Goal: Transaction & Acquisition: Purchase product/service

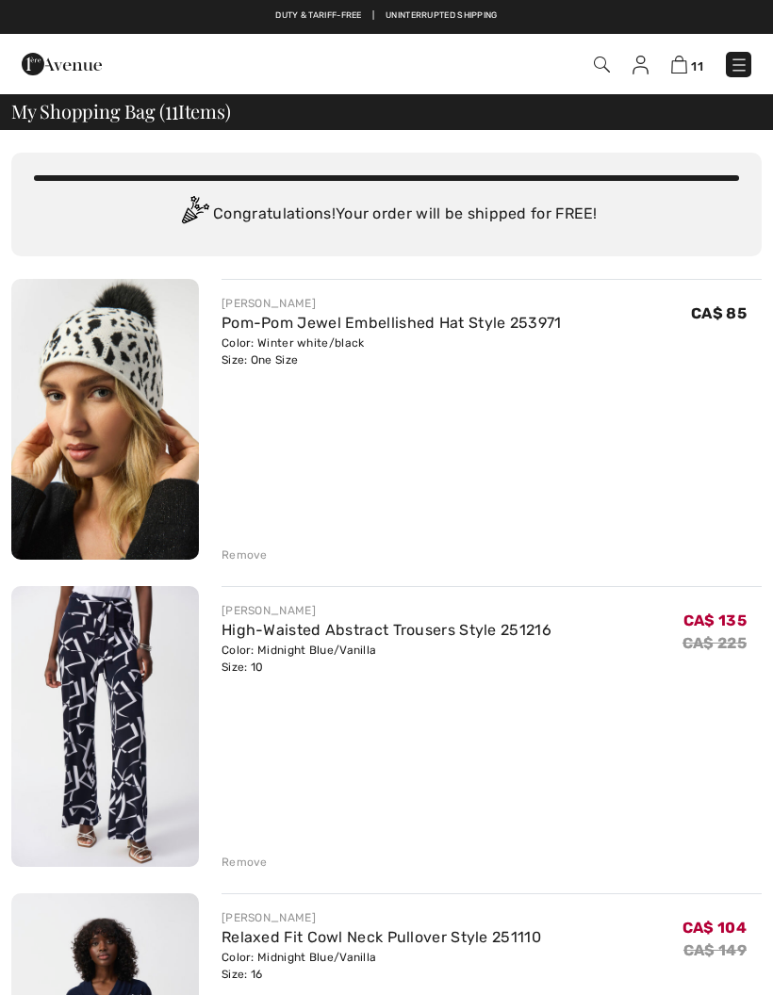
click at [243, 559] on div "Remove" at bounding box center [244, 555] width 46 height 17
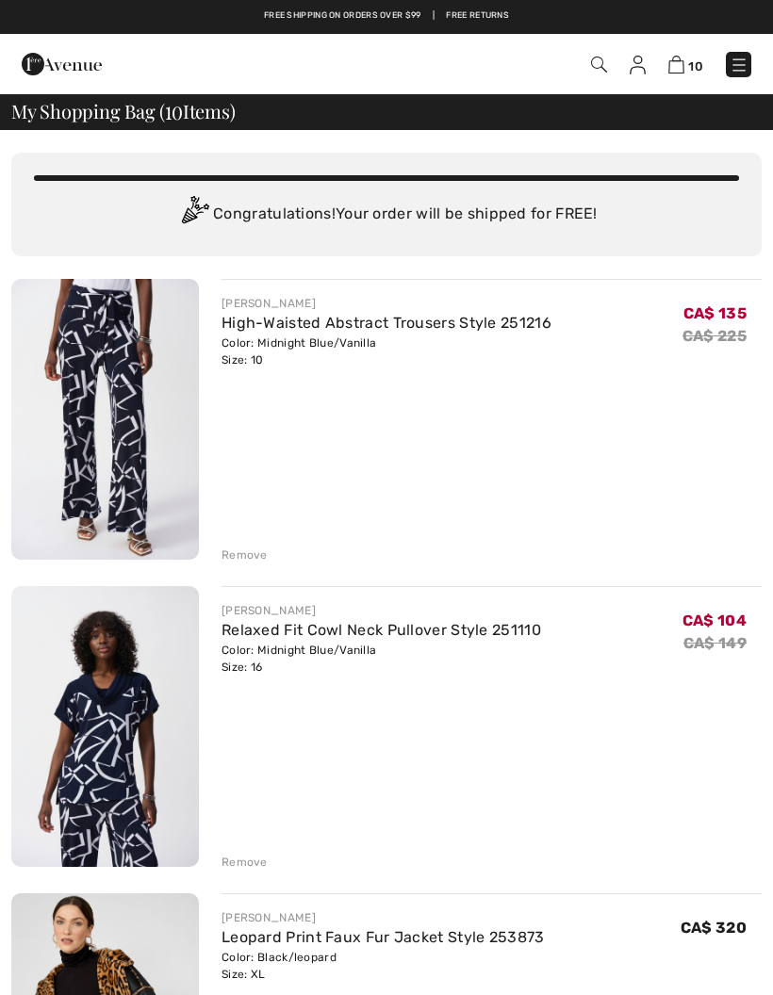
click at [250, 552] on div "Remove" at bounding box center [244, 555] width 46 height 17
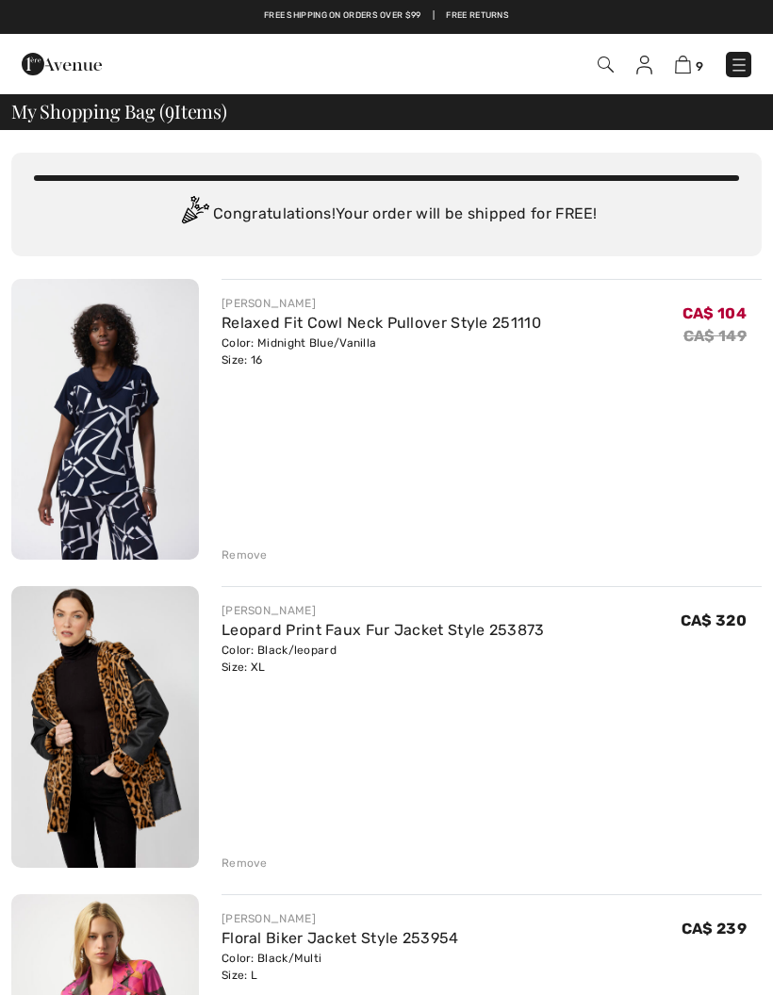
click at [247, 554] on div "Remove" at bounding box center [244, 555] width 46 height 17
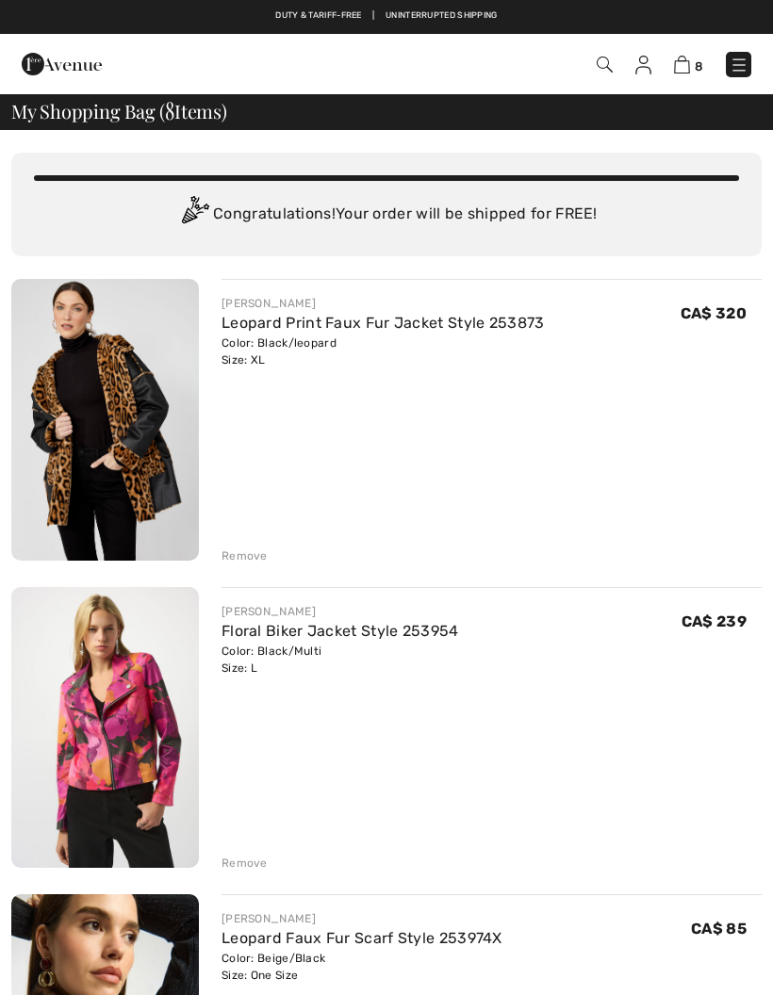
click at [244, 562] on div "Remove" at bounding box center [244, 556] width 46 height 17
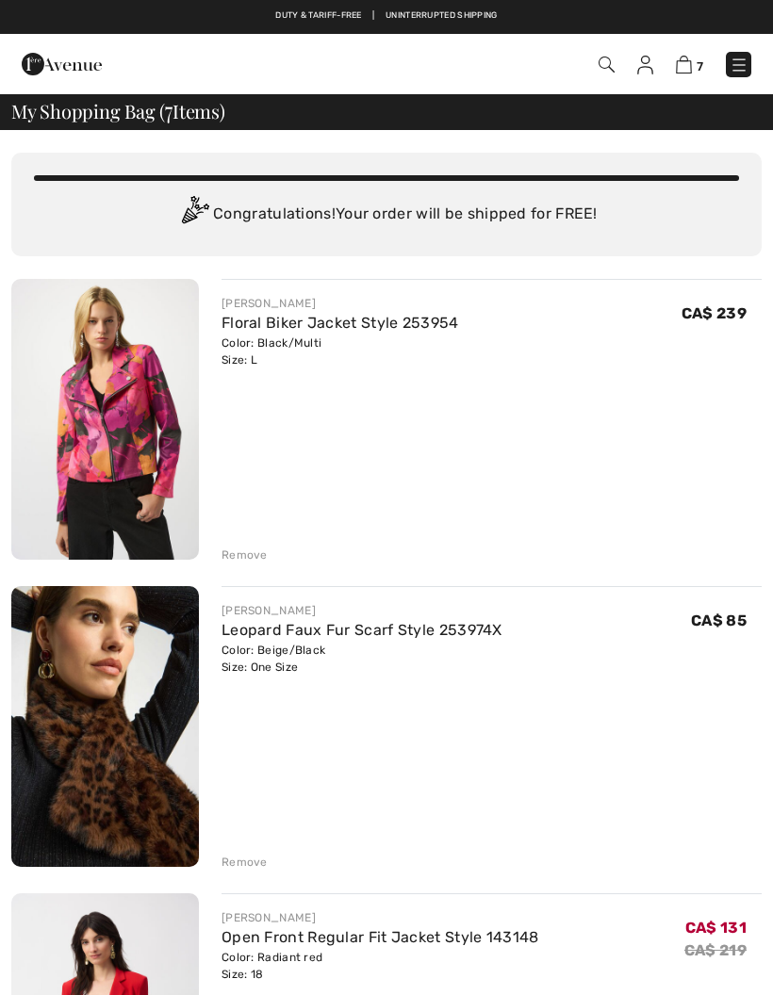
click at [246, 559] on div "Remove" at bounding box center [244, 555] width 46 height 17
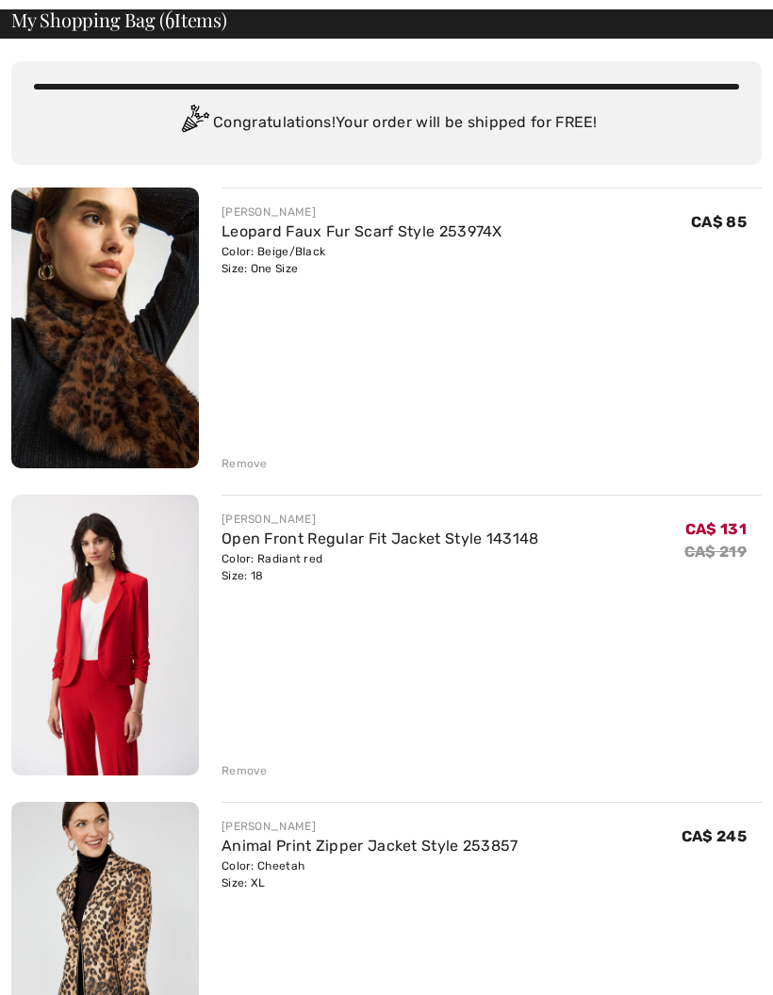
scroll to position [94, 0]
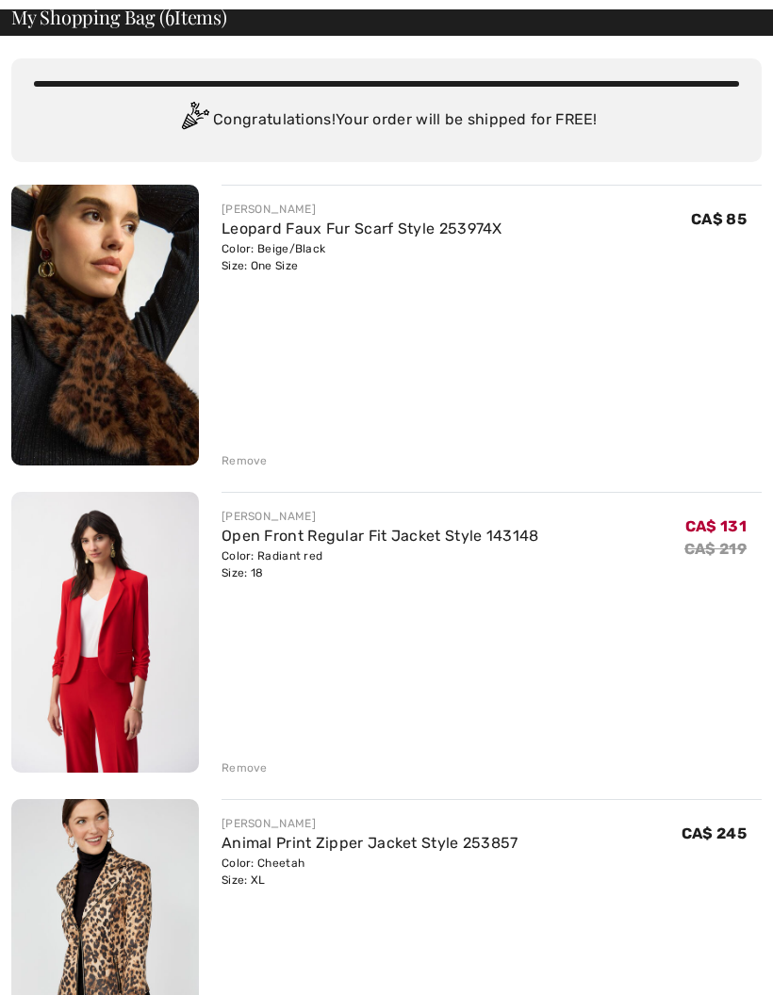
click at [233, 769] on div "Remove" at bounding box center [244, 768] width 46 height 17
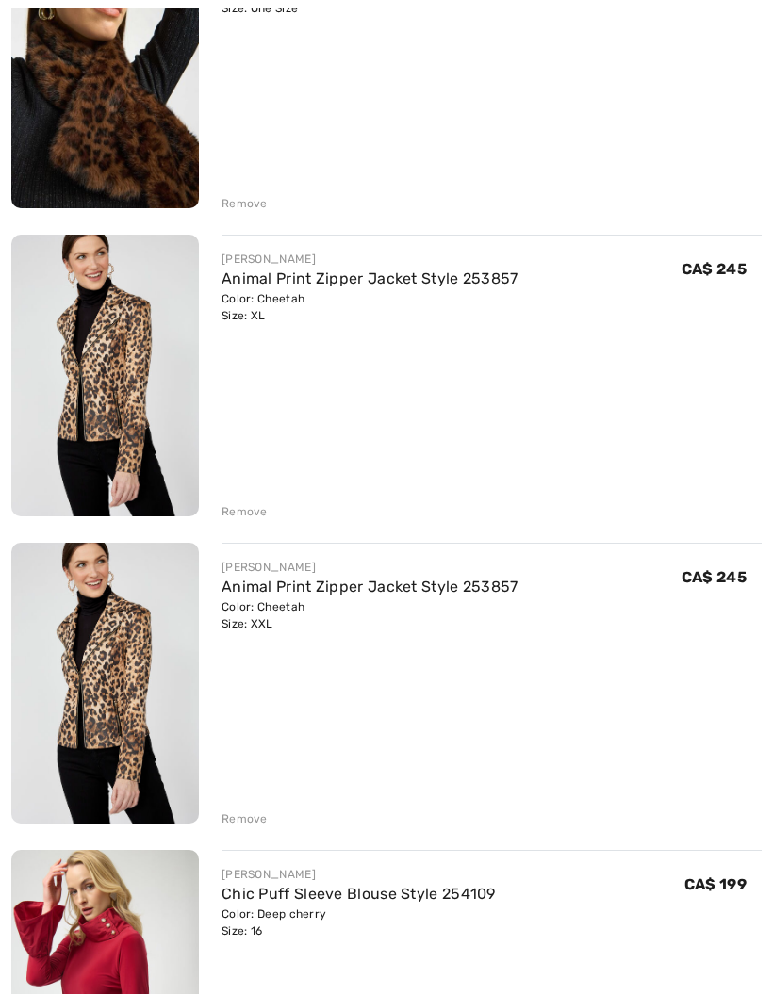
scroll to position [352, 0]
click at [238, 821] on div "Remove" at bounding box center [244, 819] width 46 height 17
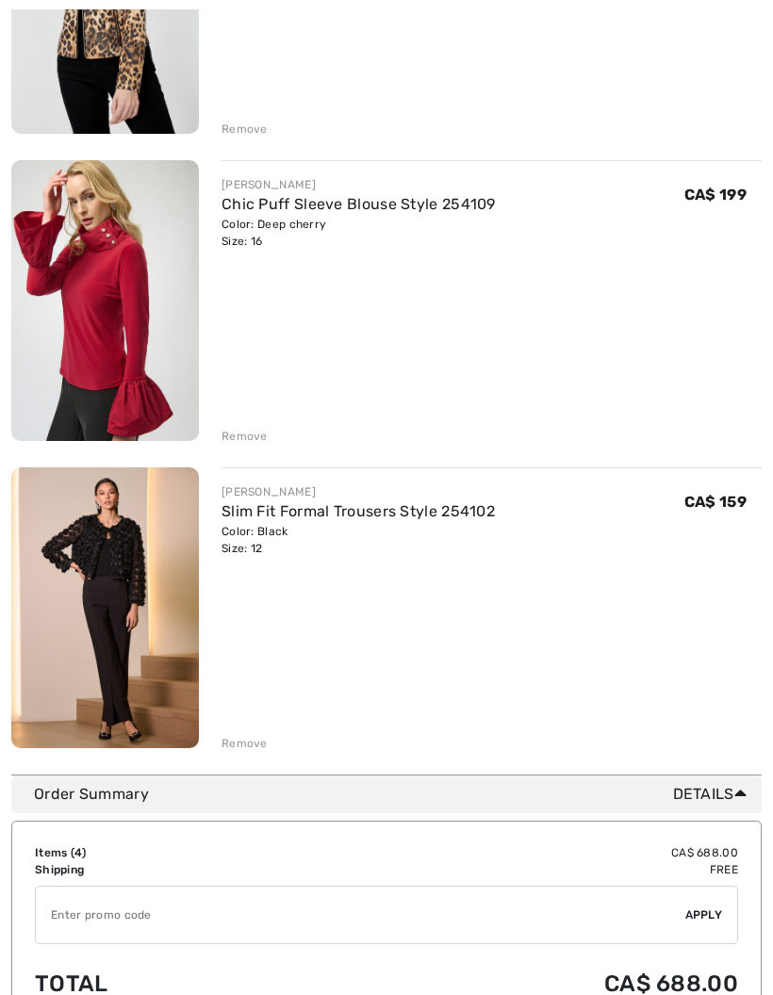
scroll to position [734, 0]
click at [240, 435] on div "Remove" at bounding box center [244, 436] width 46 height 17
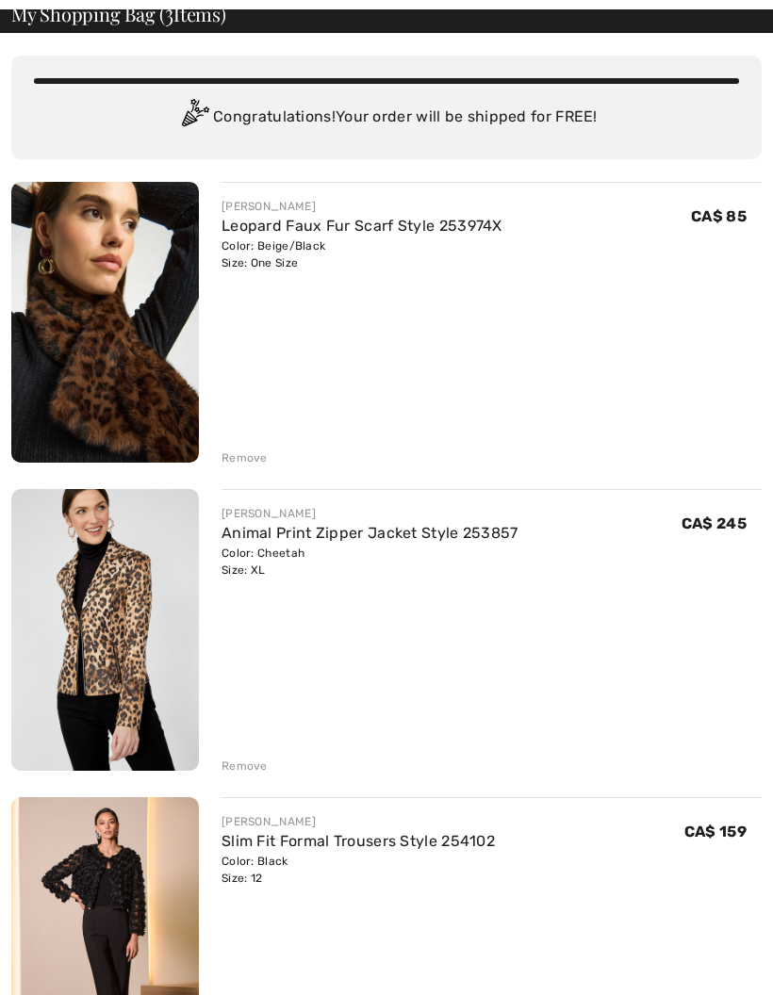
scroll to position [96, 0]
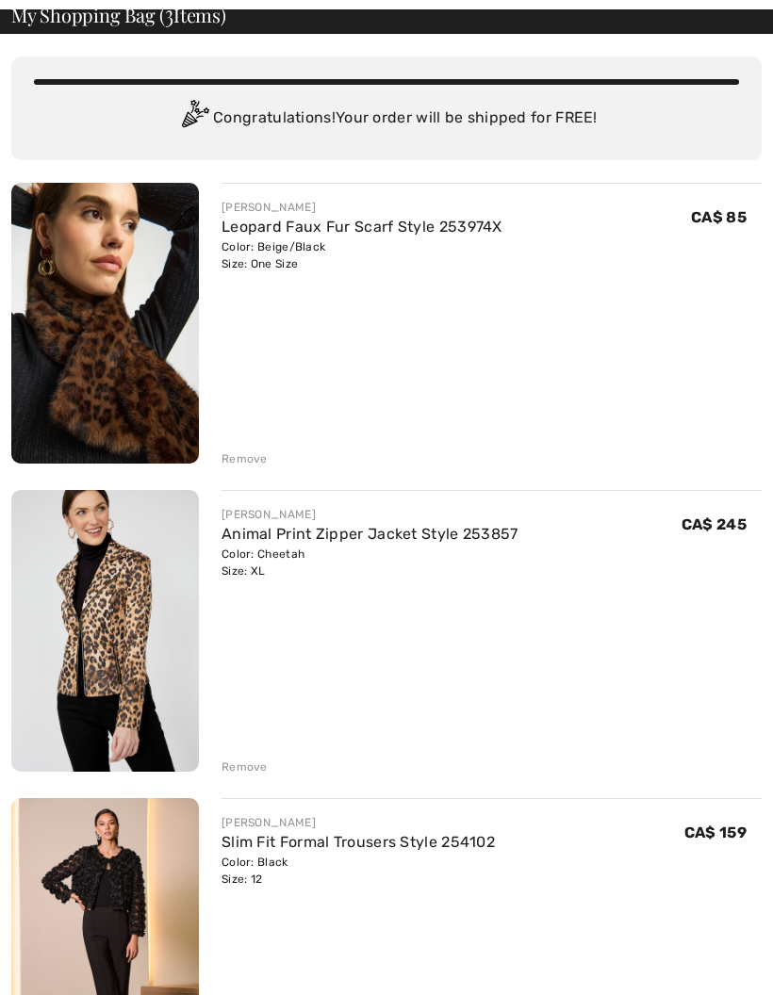
click at [243, 763] on div "Remove" at bounding box center [244, 767] width 46 height 17
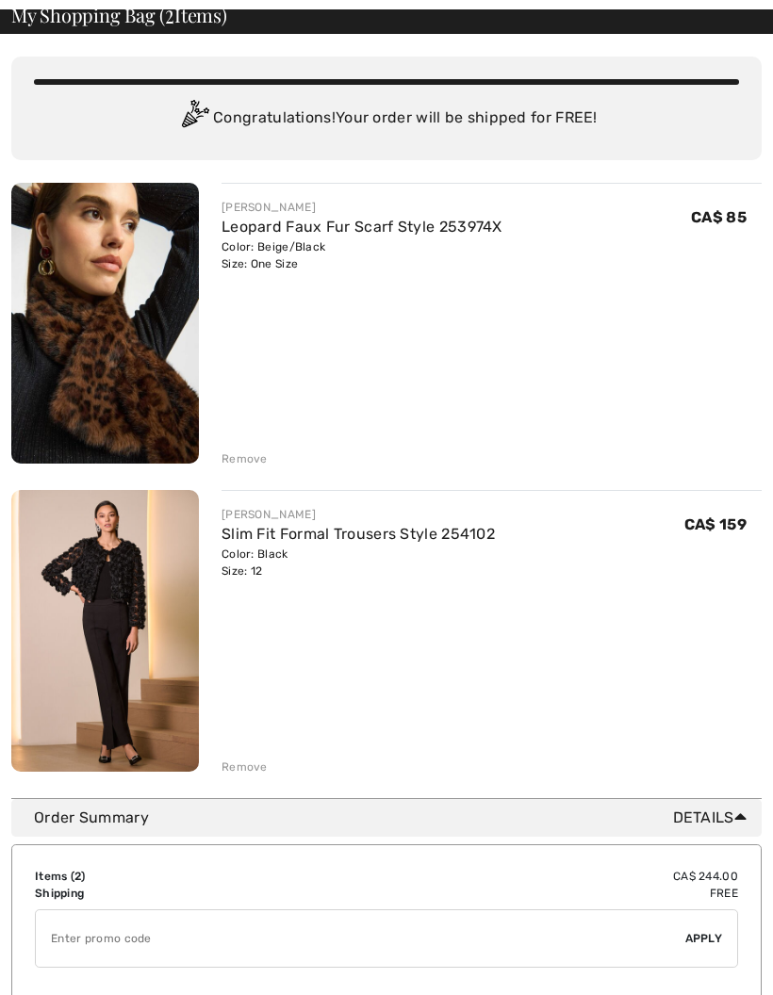
click at [245, 766] on div "Remove" at bounding box center [244, 767] width 46 height 17
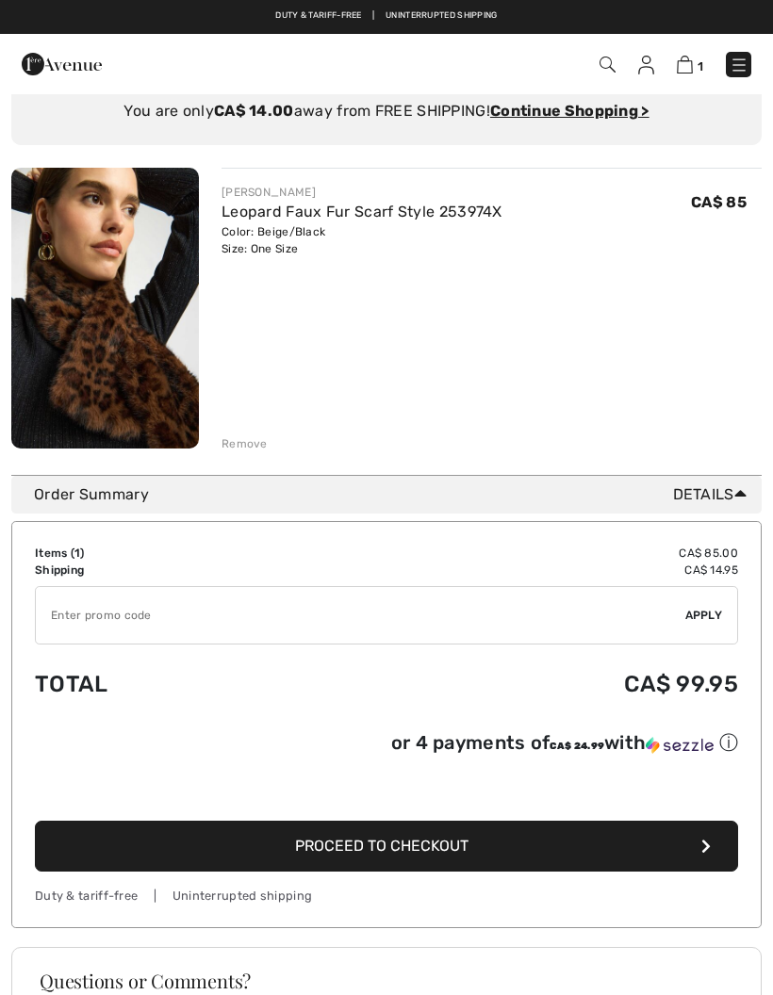
scroll to position [0, 0]
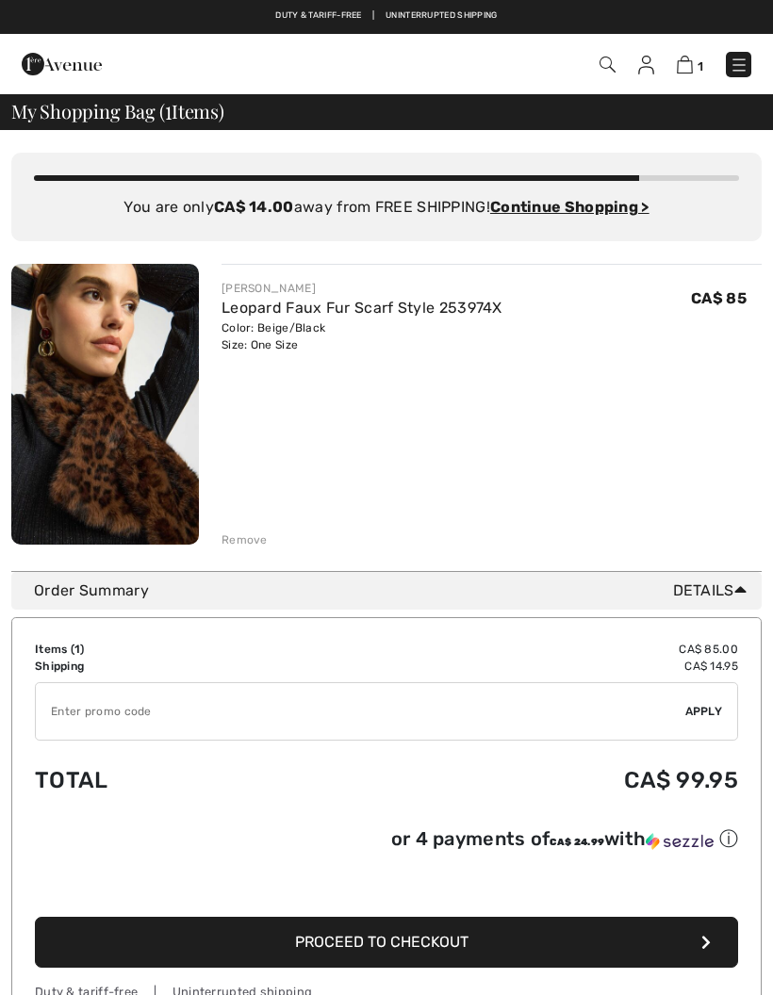
click at [603, 67] on img at bounding box center [607, 65] width 16 height 16
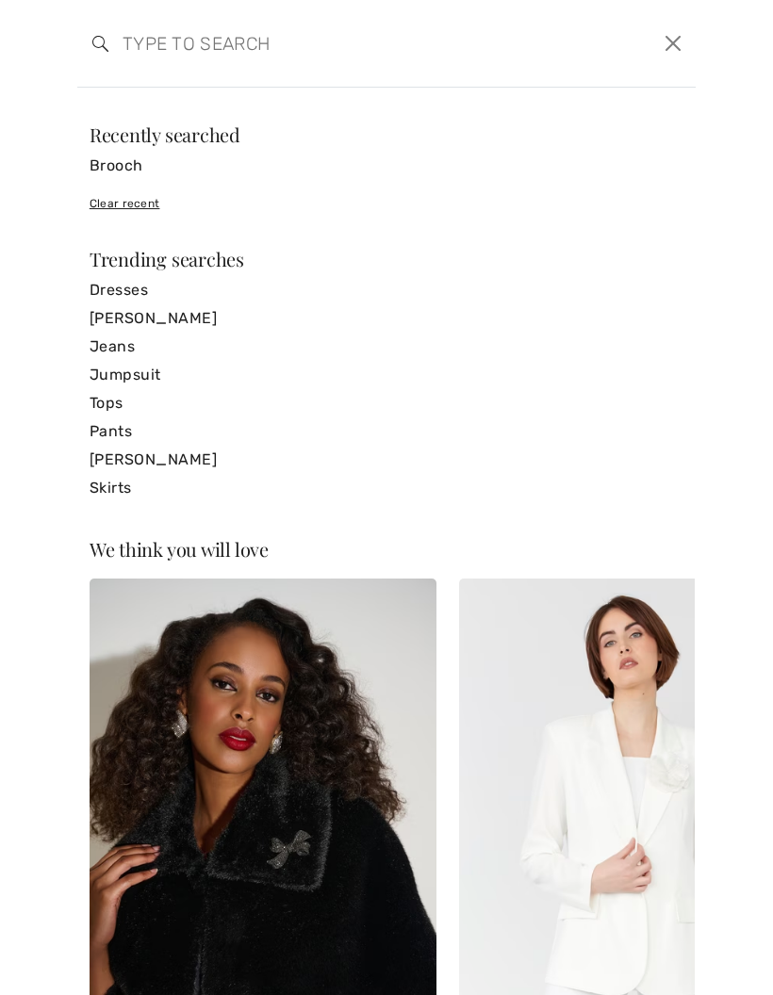
click at [141, 55] on input "search" at bounding box center [320, 43] width 424 height 57
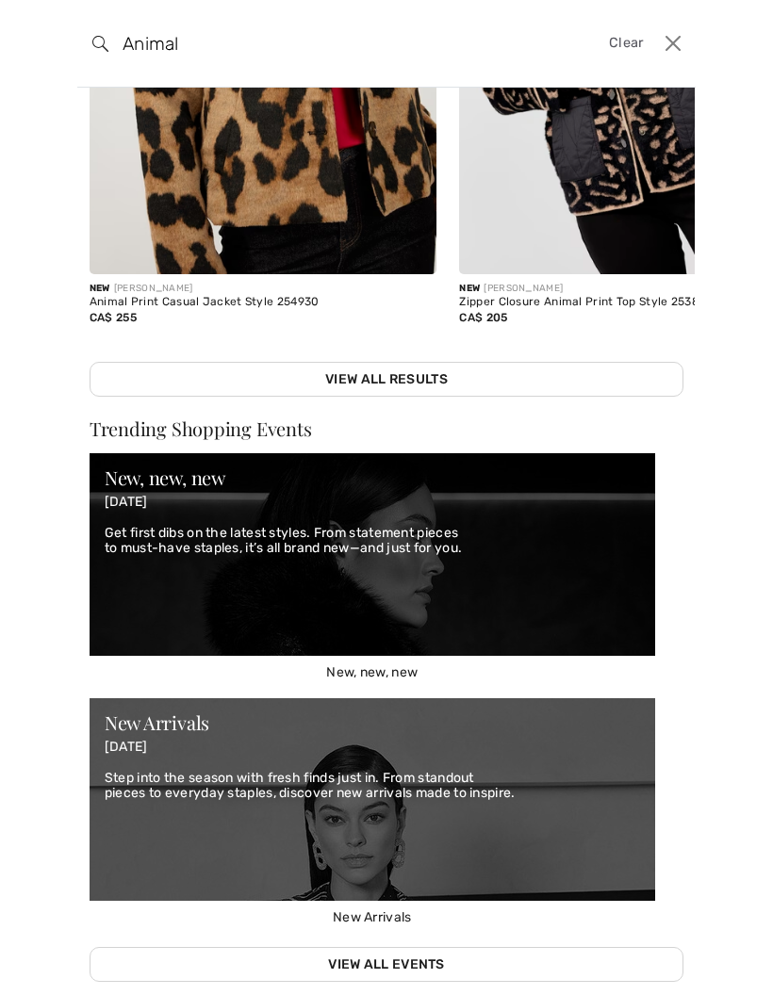
scroll to position [529, 0]
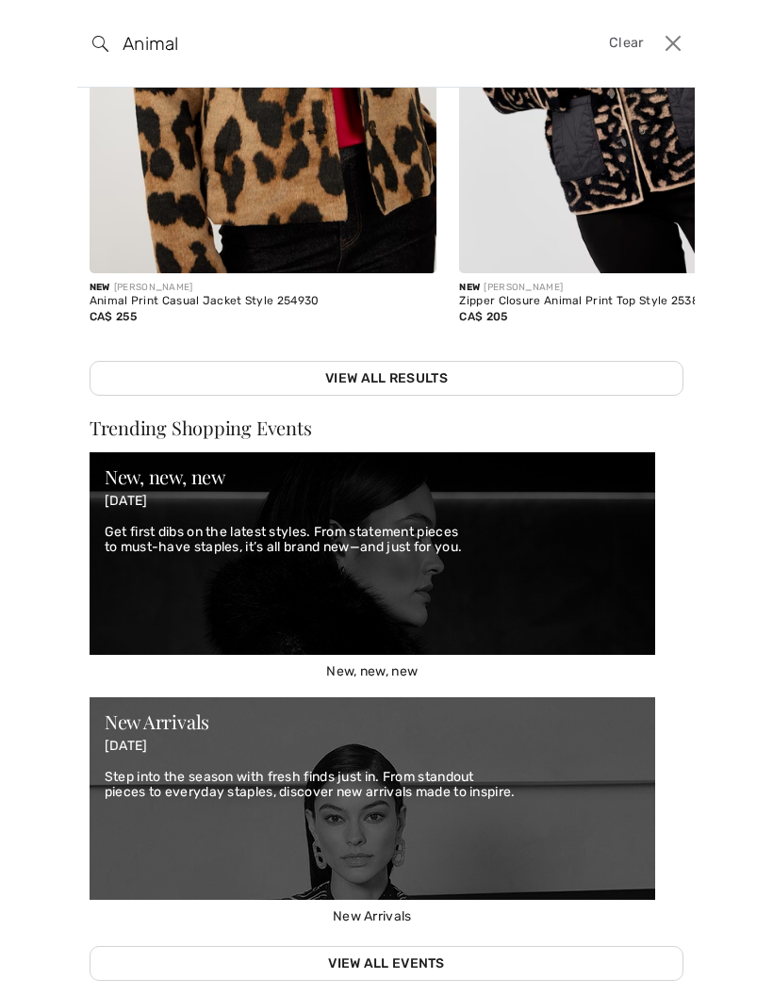
type input "Animal"
click at [410, 383] on link "View All Results" at bounding box center [387, 378] width 594 height 35
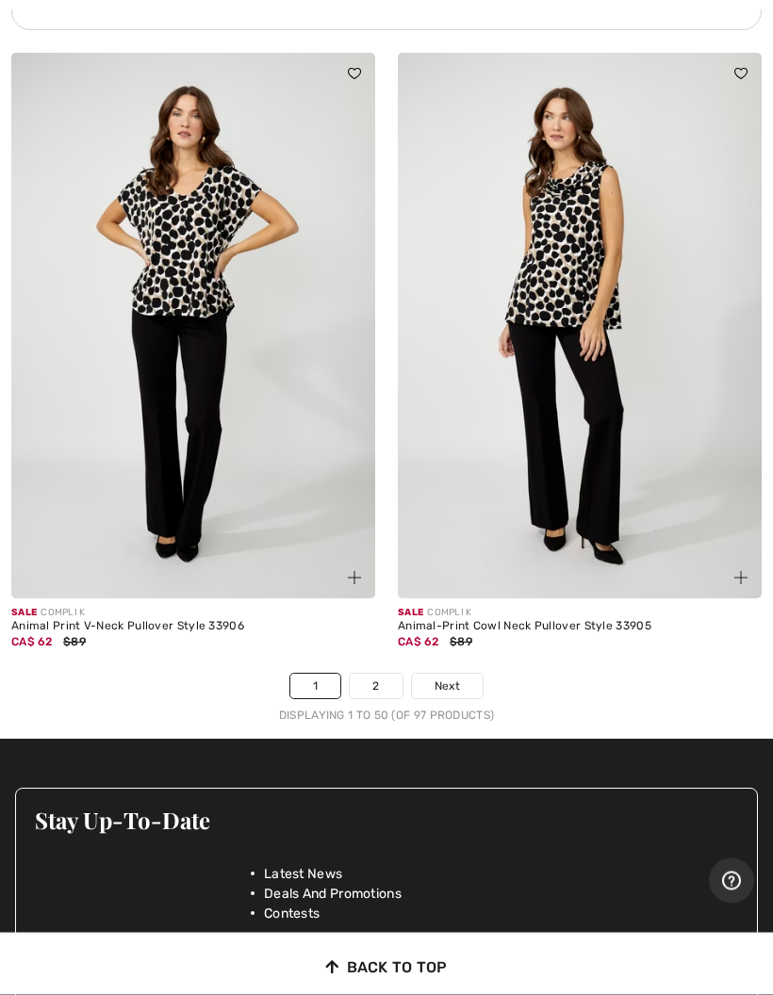
scroll to position [15802, 0]
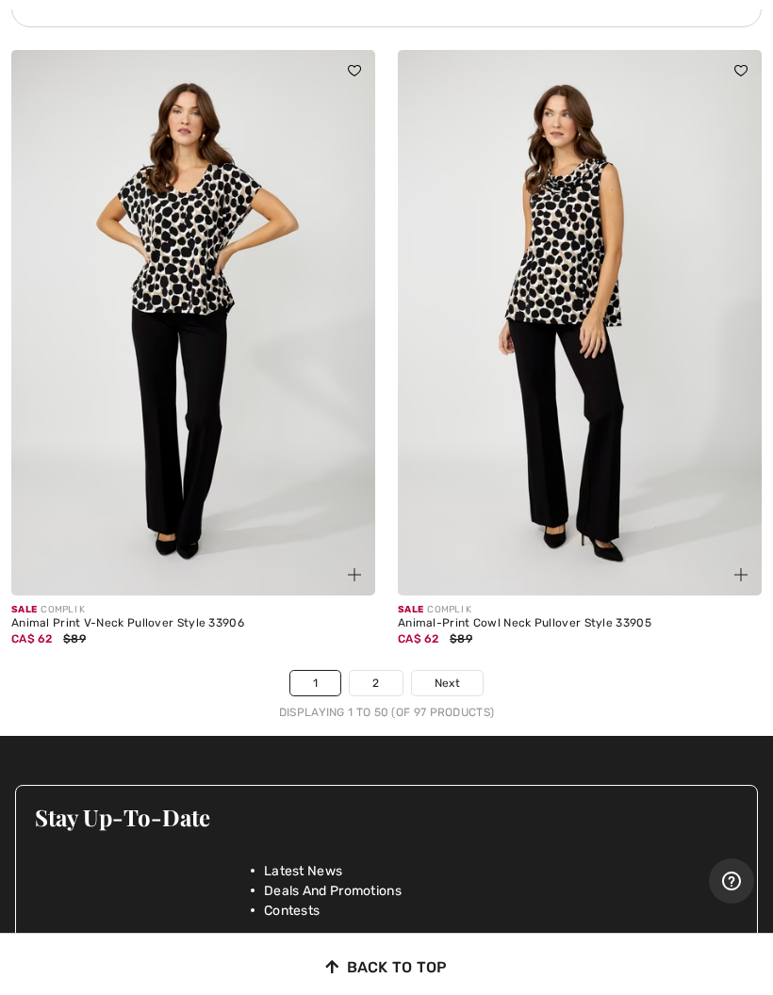
click at [373, 671] on link "2" at bounding box center [376, 683] width 52 height 25
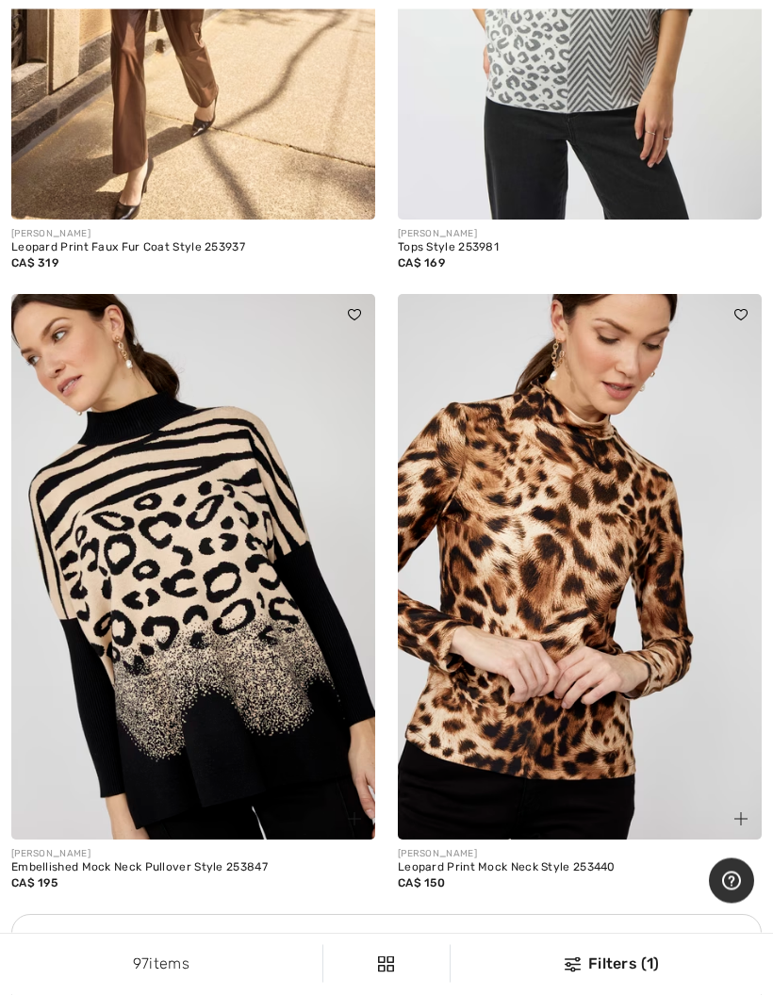
scroll to position [6803, 0]
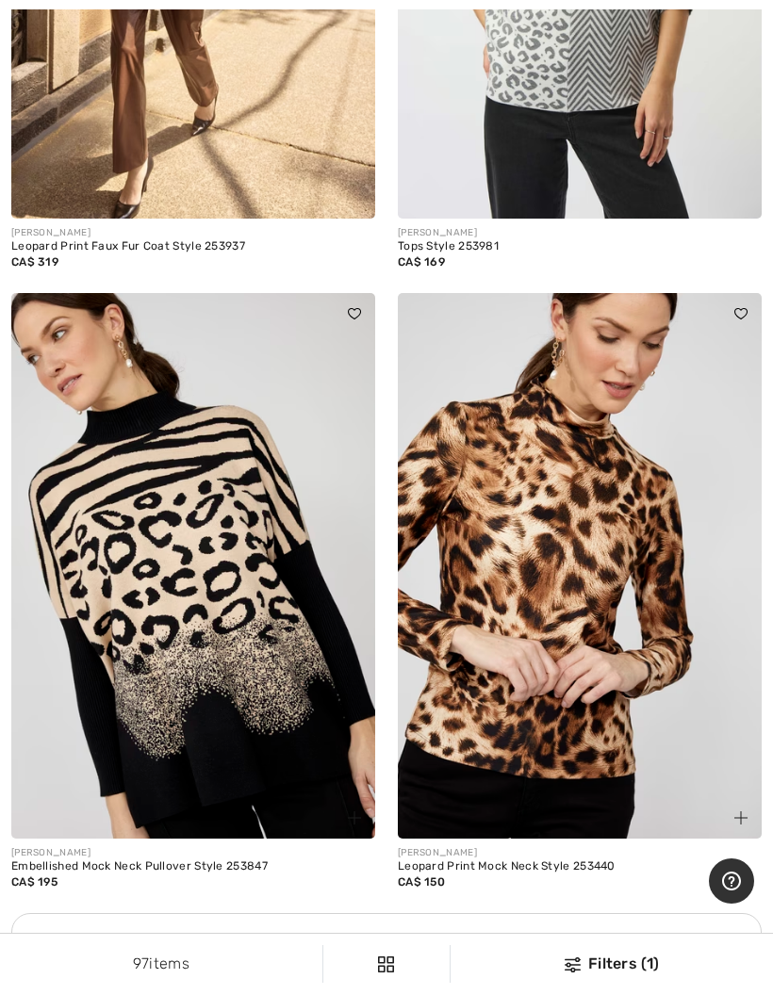
click at [602, 716] on img at bounding box center [580, 566] width 364 height 546
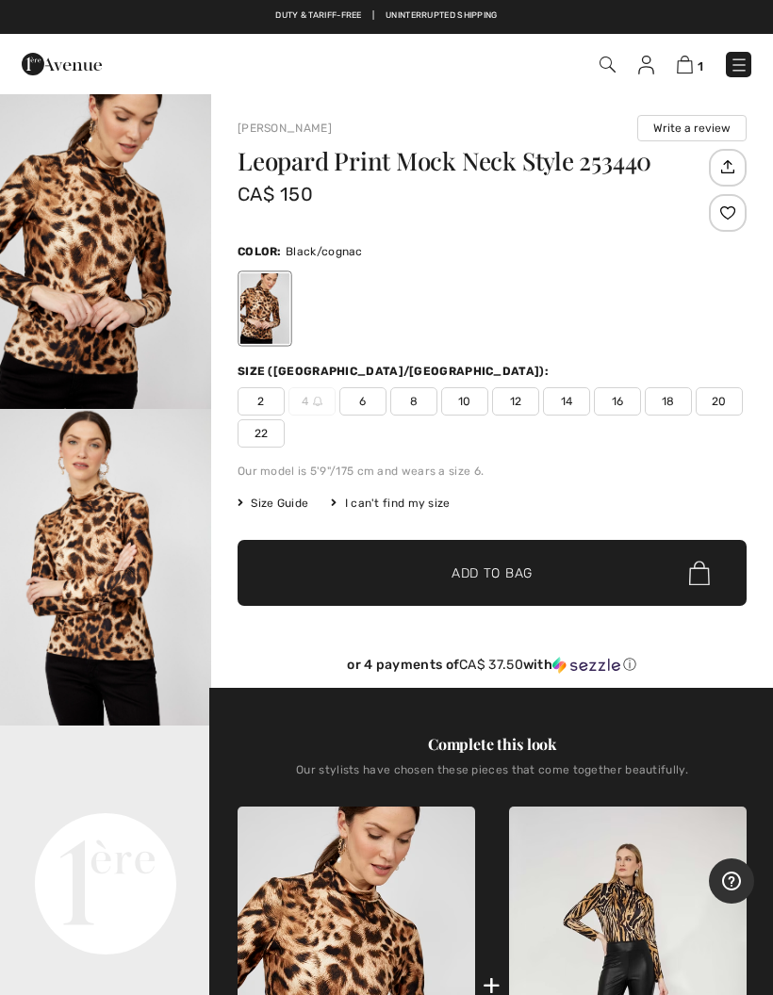
click at [618, 399] on span "16" at bounding box center [617, 401] width 47 height 28
click at [489, 577] on span "Add to Bag" at bounding box center [491, 574] width 81 height 20
click at [598, 261] on div "Color: Black/cognac" at bounding box center [492, 250] width 509 height 23
click at [501, 568] on span "Add to Bag" at bounding box center [491, 574] width 81 height 20
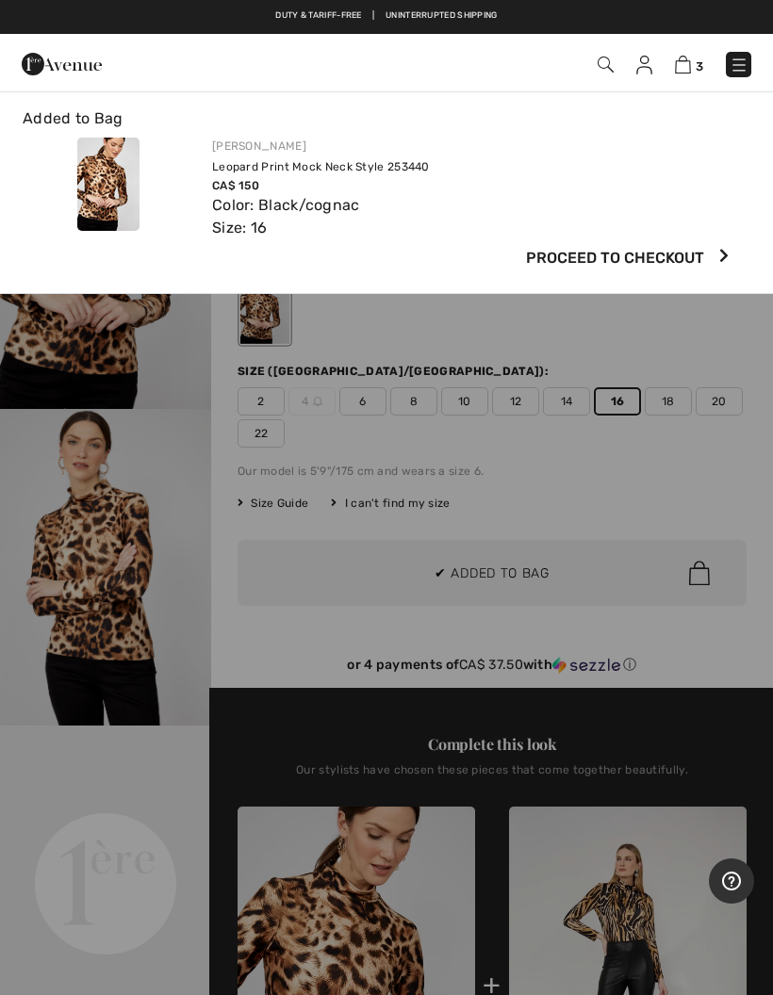
click at [631, 258] on span "Proceed to Checkout" at bounding box center [615, 258] width 178 height 23
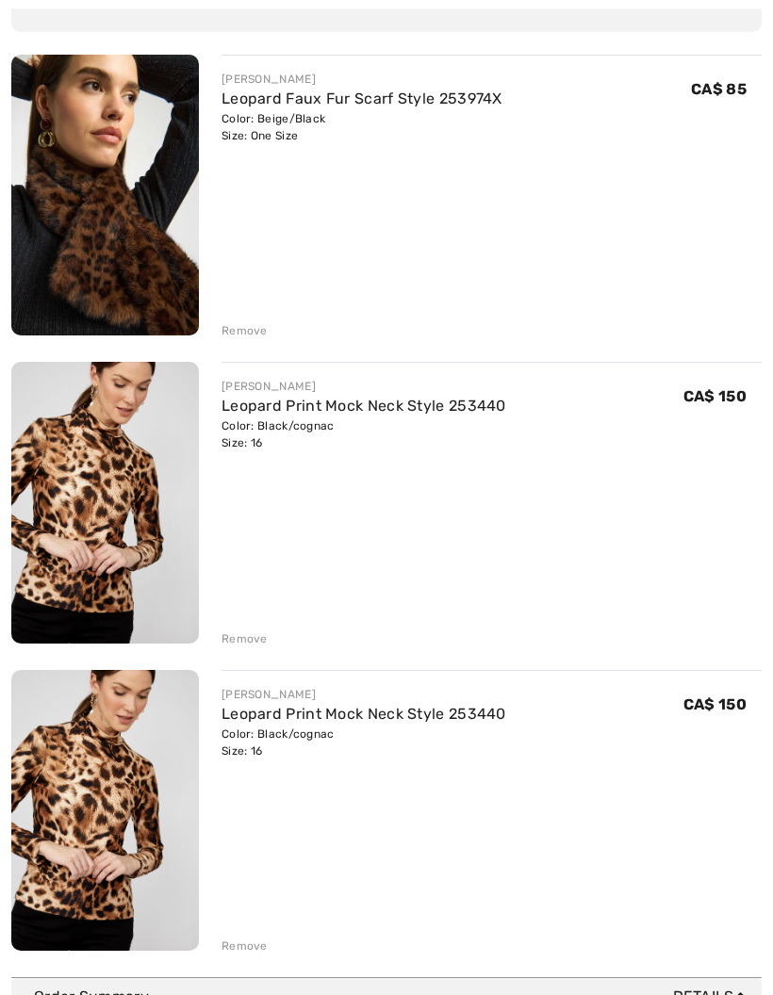
scroll to position [224, 0]
click at [248, 953] on div "Remove" at bounding box center [244, 946] width 46 height 17
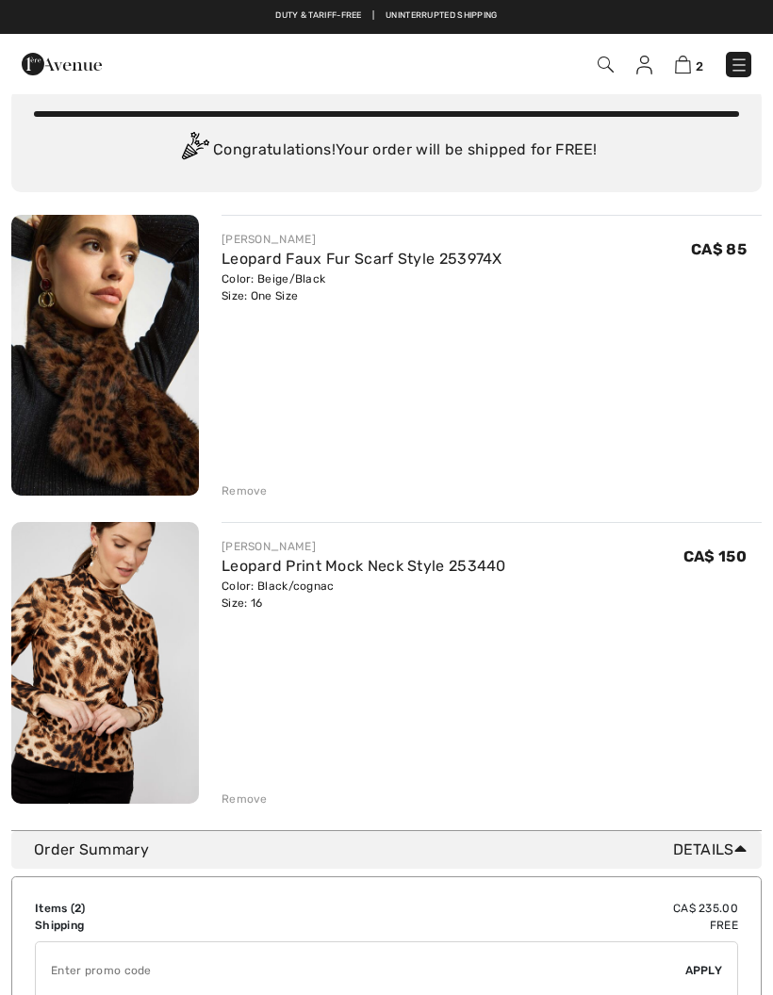
scroll to position [0, 0]
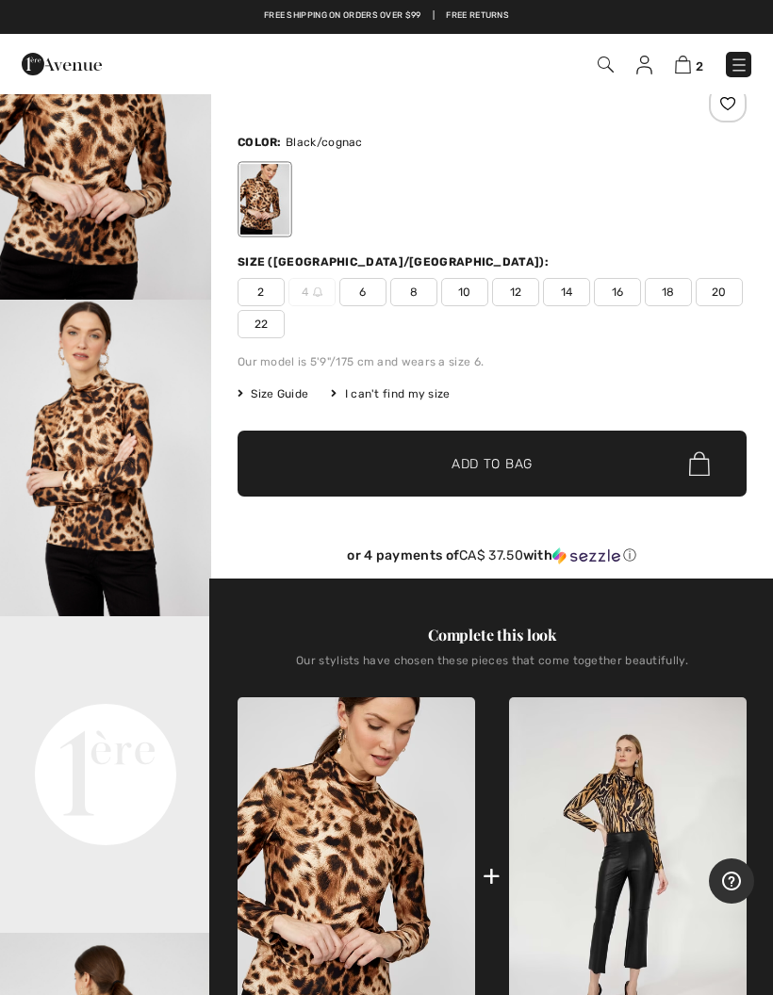
scroll to position [108, 0]
click at [270, 393] on span "Size Guide" at bounding box center [273, 394] width 71 height 17
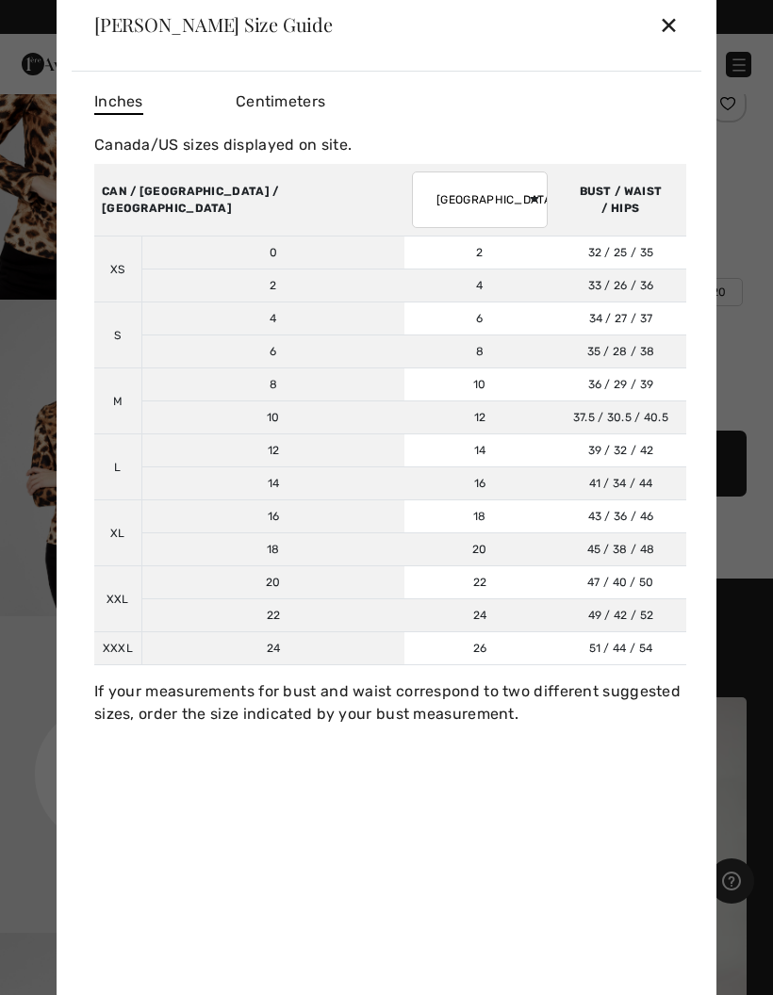
click at [663, 29] on div "✕" at bounding box center [669, 25] width 20 height 40
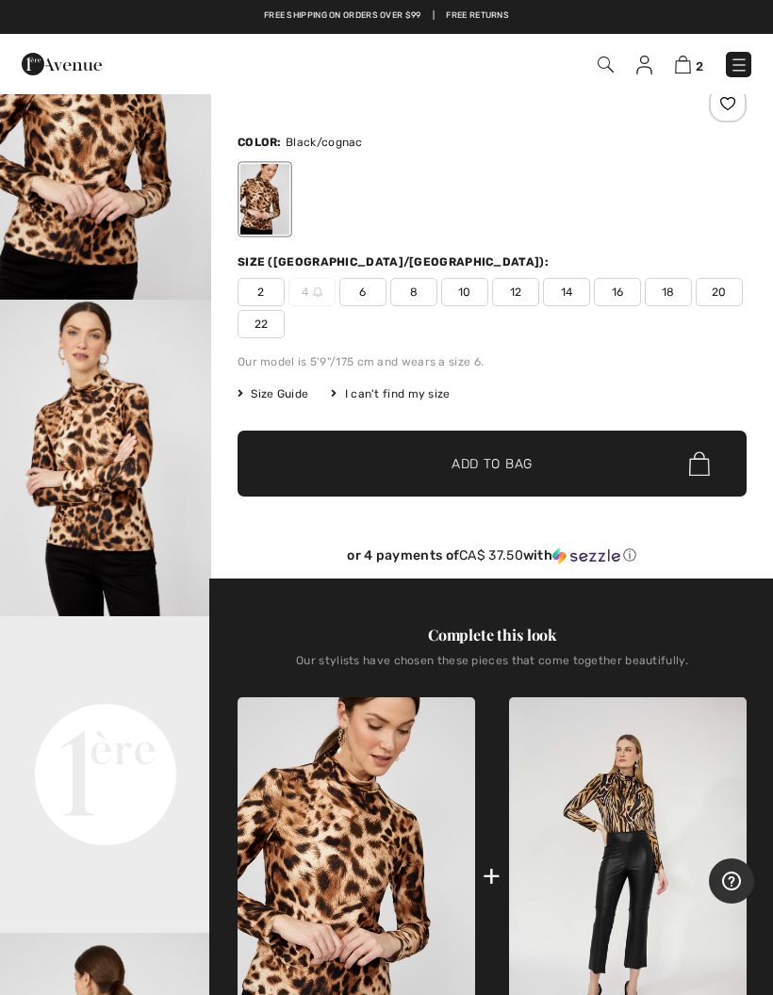
click at [623, 803] on img at bounding box center [628, 875] width 238 height 357
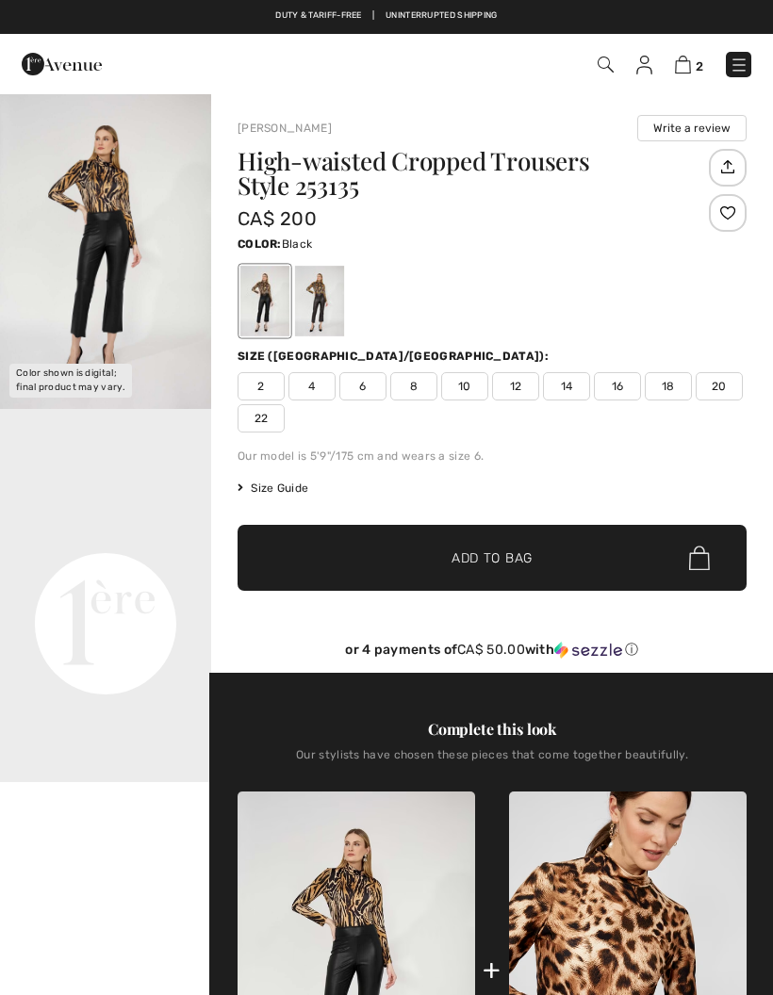
checkbox input "true"
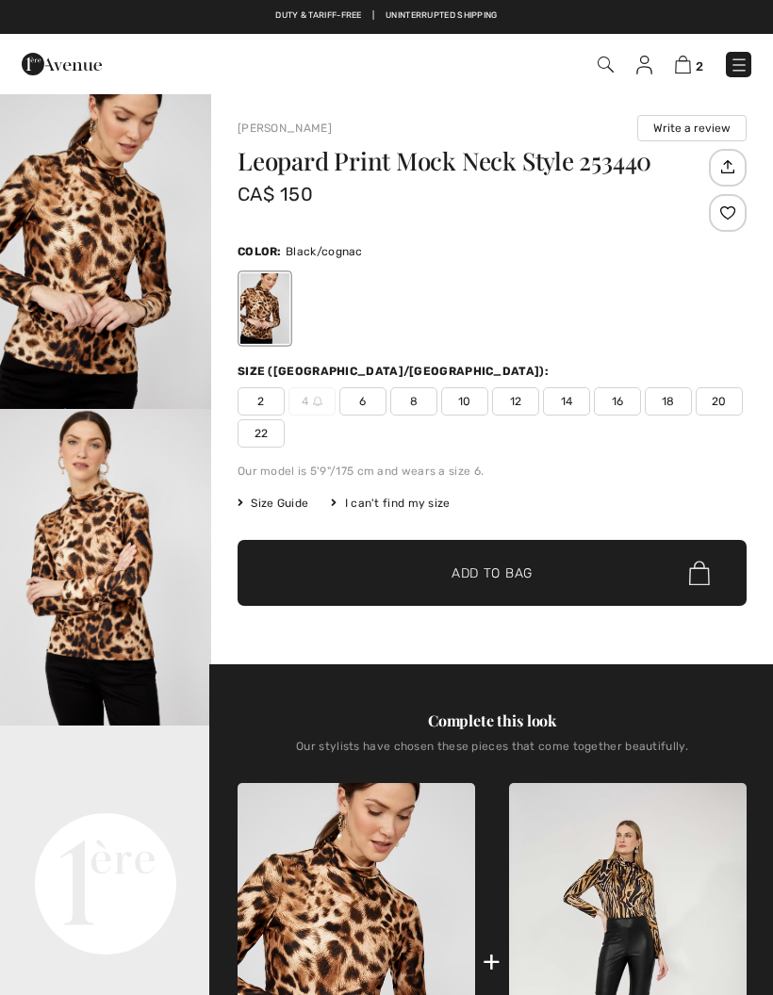
checkbox input "true"
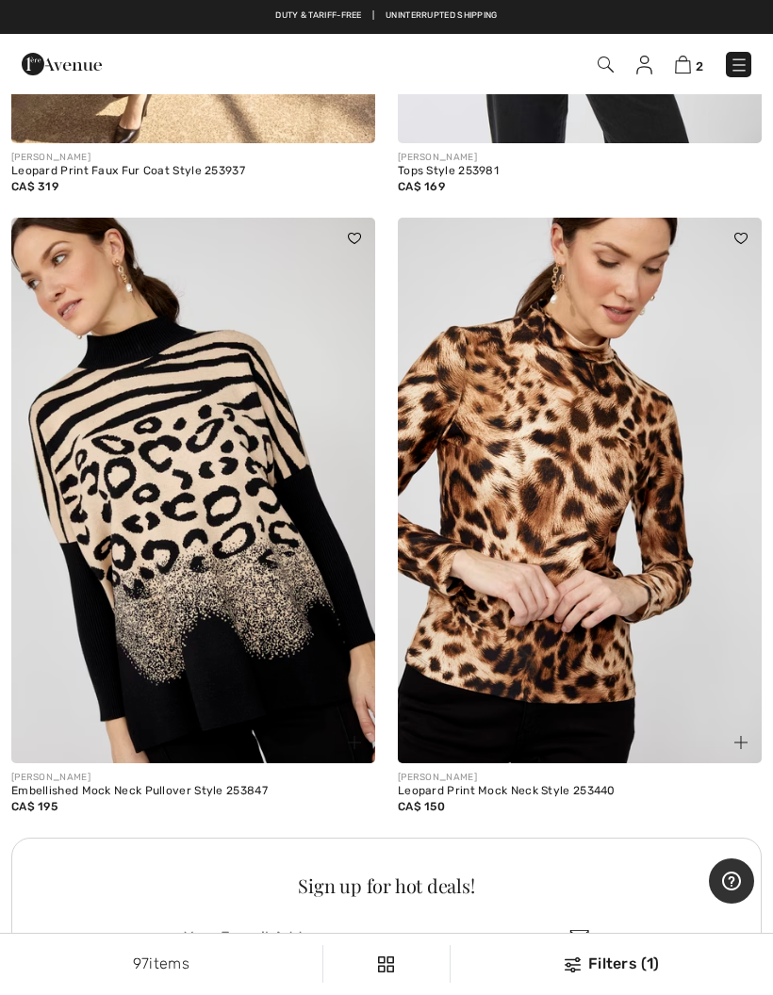
click at [254, 635] on img at bounding box center [193, 491] width 364 height 546
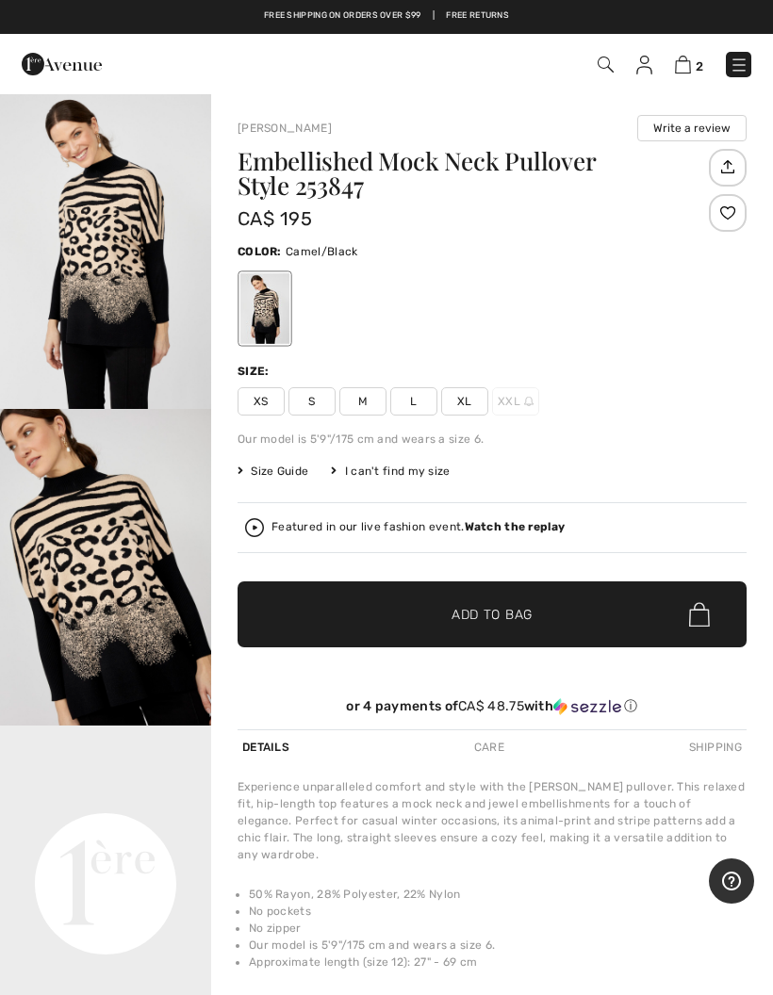
click at [113, 323] on img "1 / 4" at bounding box center [105, 250] width 211 height 317
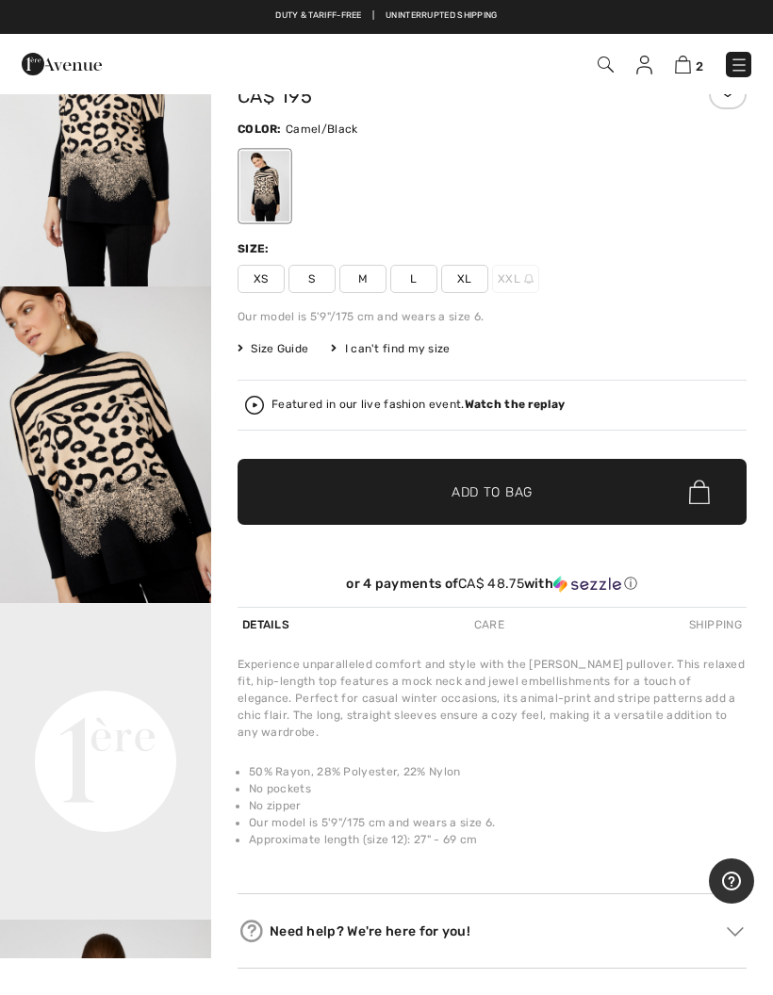
scroll to position [121, 0]
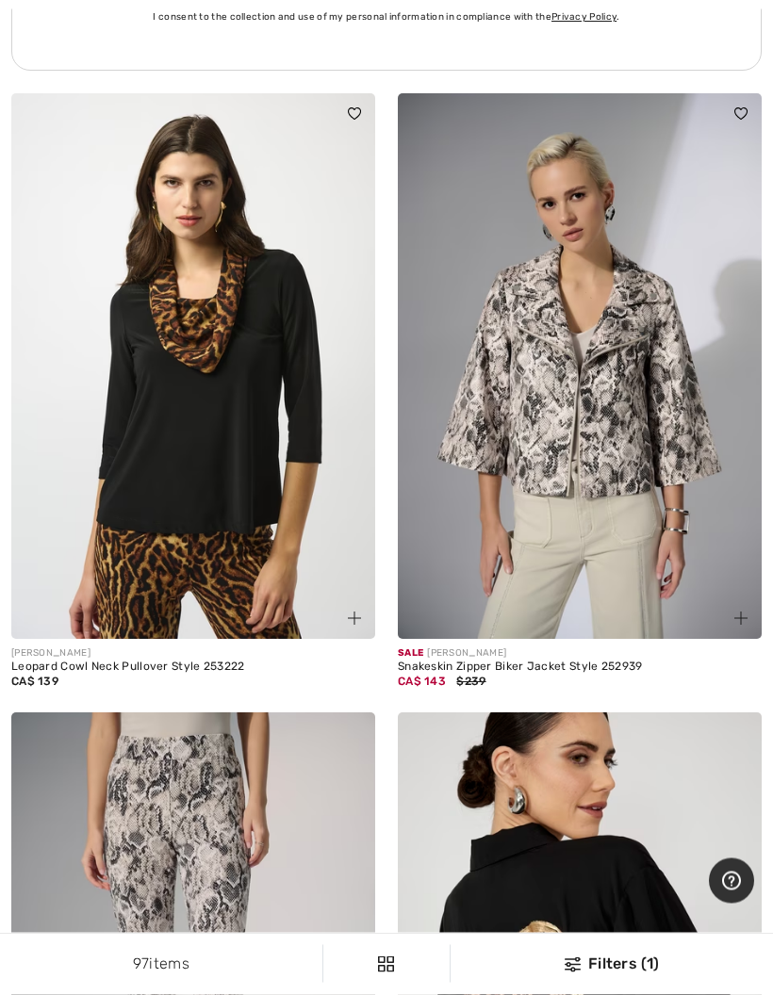
scroll to position [7907, 0]
click at [245, 465] on img at bounding box center [193, 366] width 364 height 546
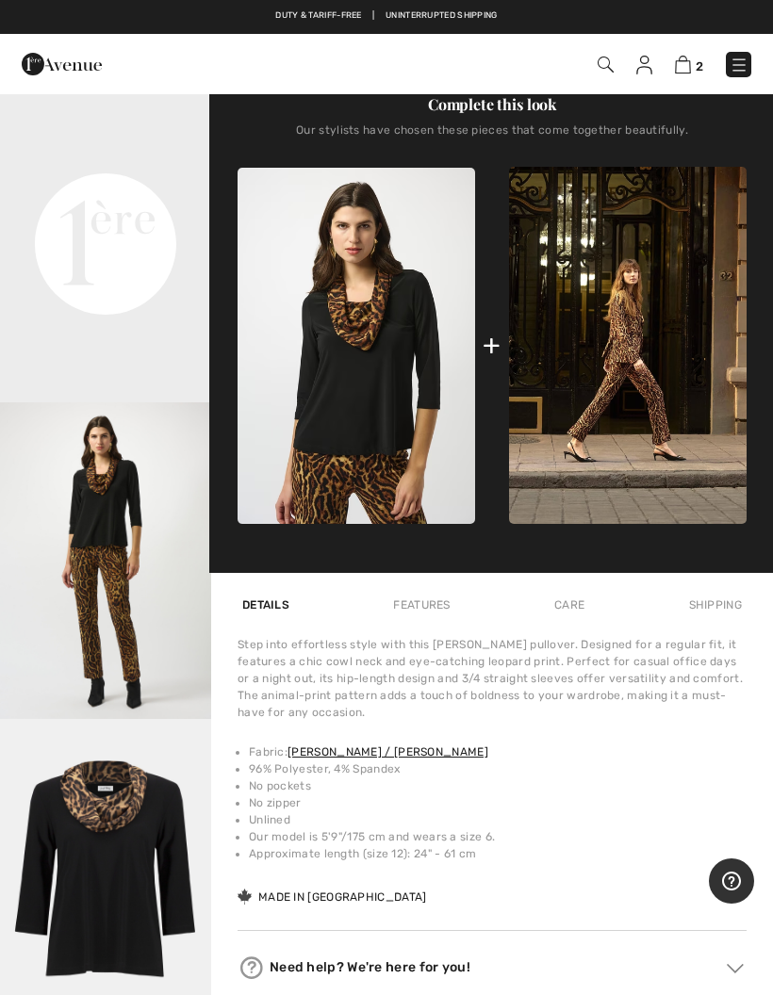
scroll to position [639, 0]
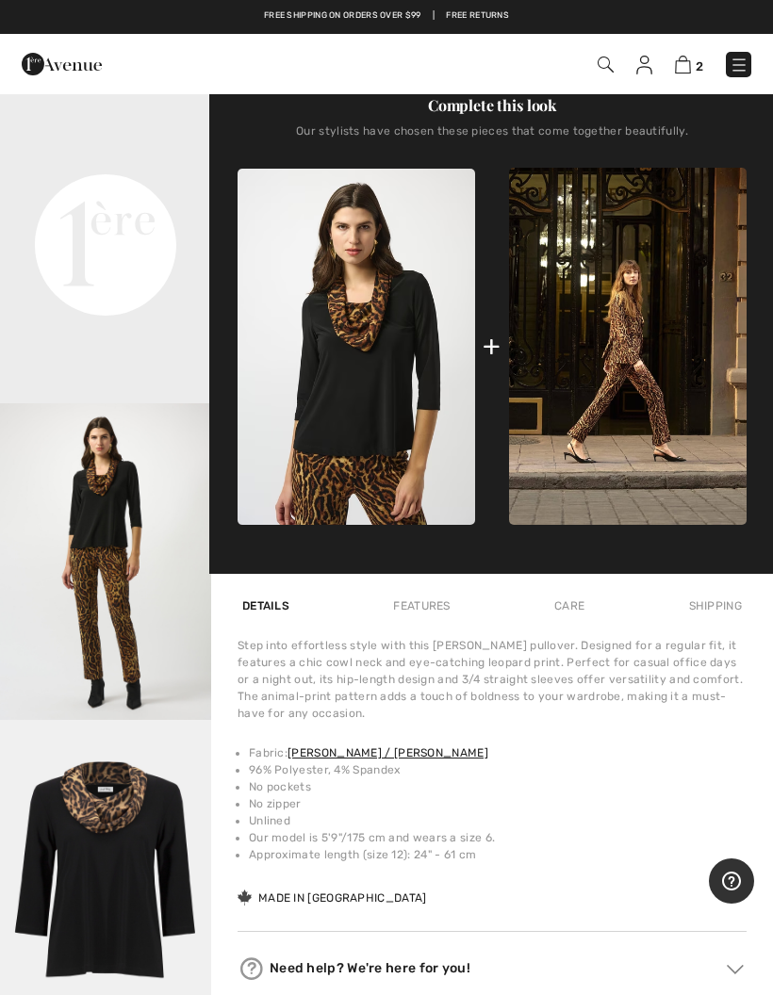
click at [498, 344] on div "+" at bounding box center [492, 346] width 18 height 42
click at [492, 349] on div "+" at bounding box center [492, 346] width 18 height 42
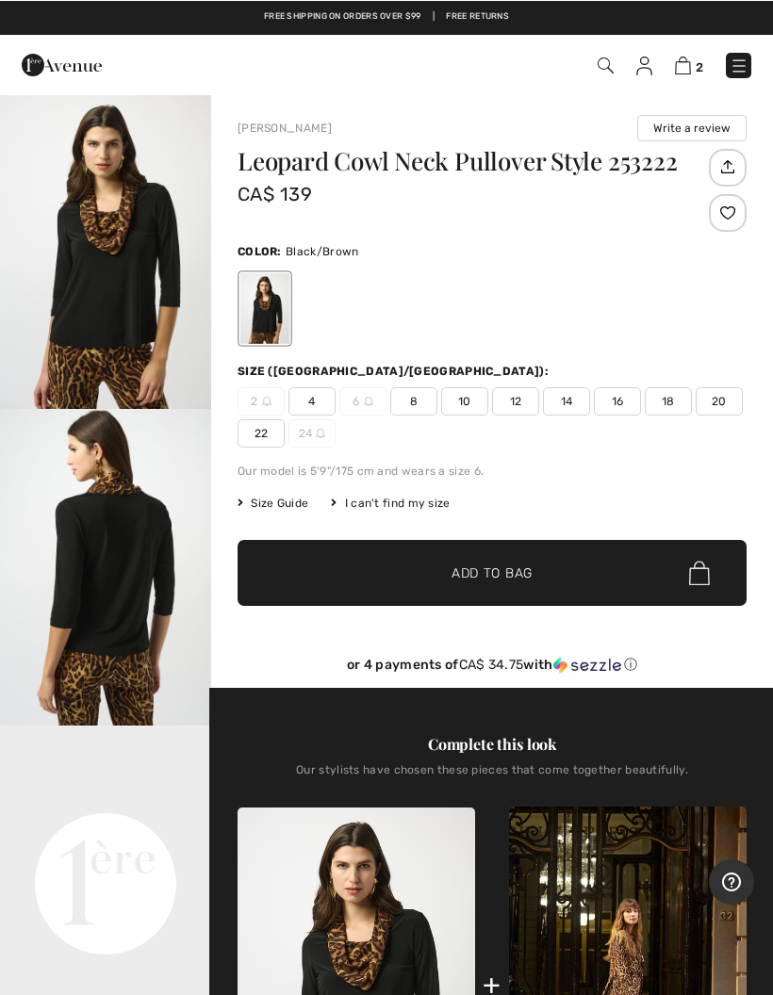
scroll to position [0, 0]
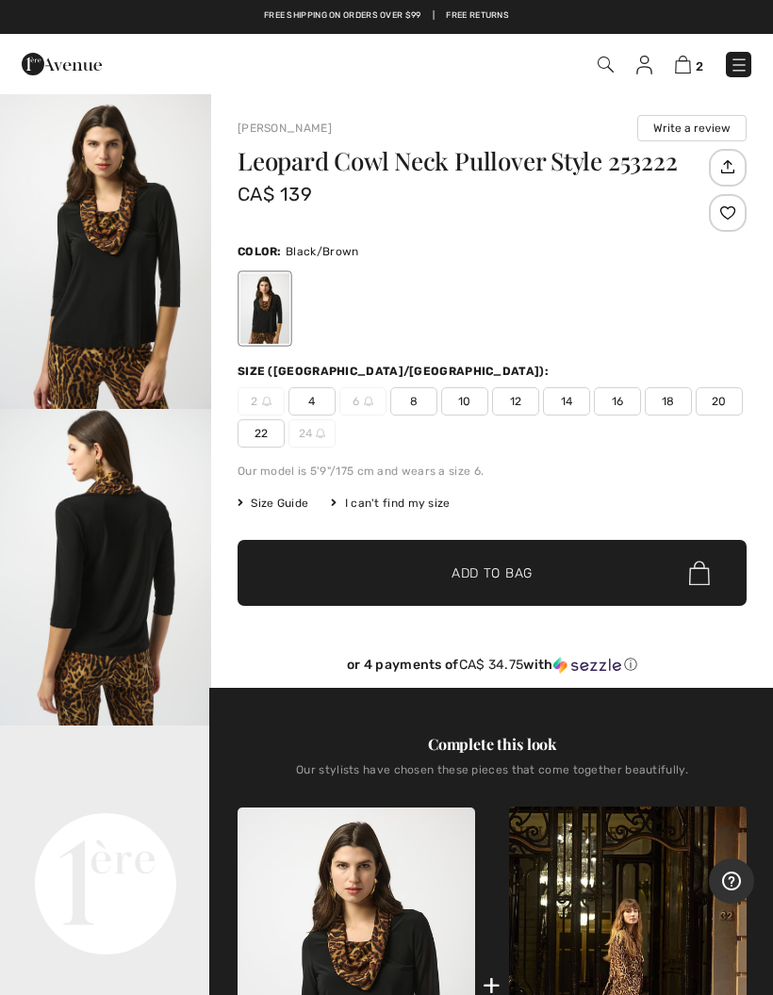
click at [667, 402] on span "18" at bounding box center [668, 401] width 47 height 28
click at [495, 573] on span "Add to Bag" at bounding box center [491, 574] width 81 height 20
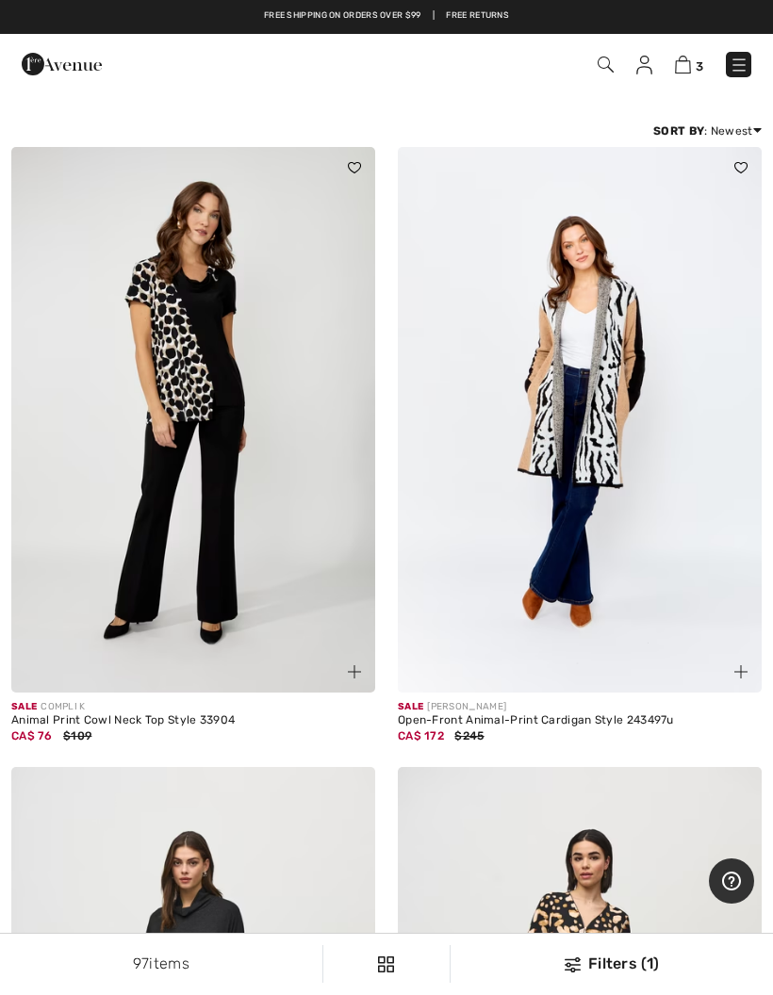
click at [610, 57] on img at bounding box center [606, 65] width 16 height 16
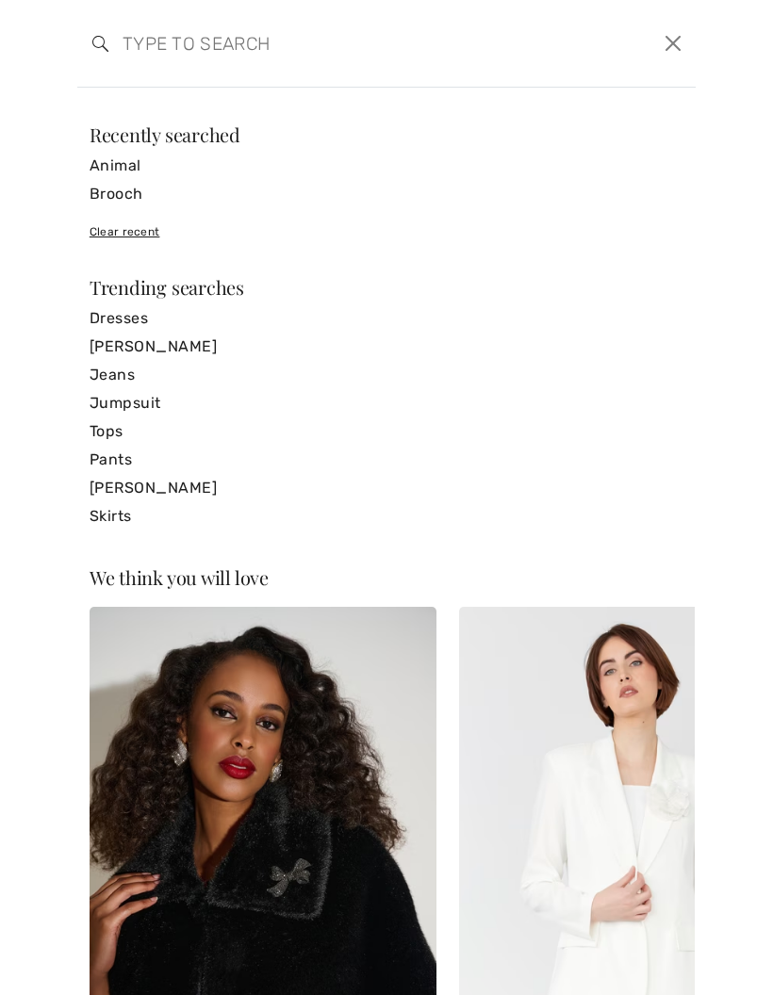
click at [140, 160] on link "Animal" at bounding box center [387, 166] width 594 height 28
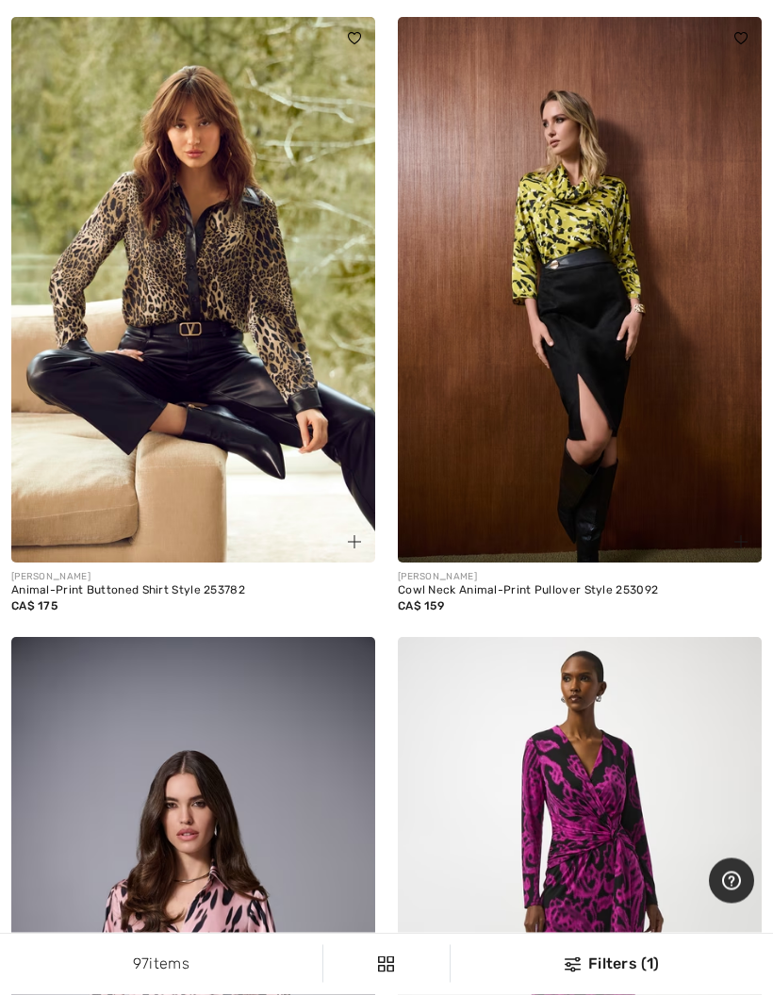
scroll to position [8602, 0]
click at [229, 277] on img at bounding box center [193, 290] width 364 height 546
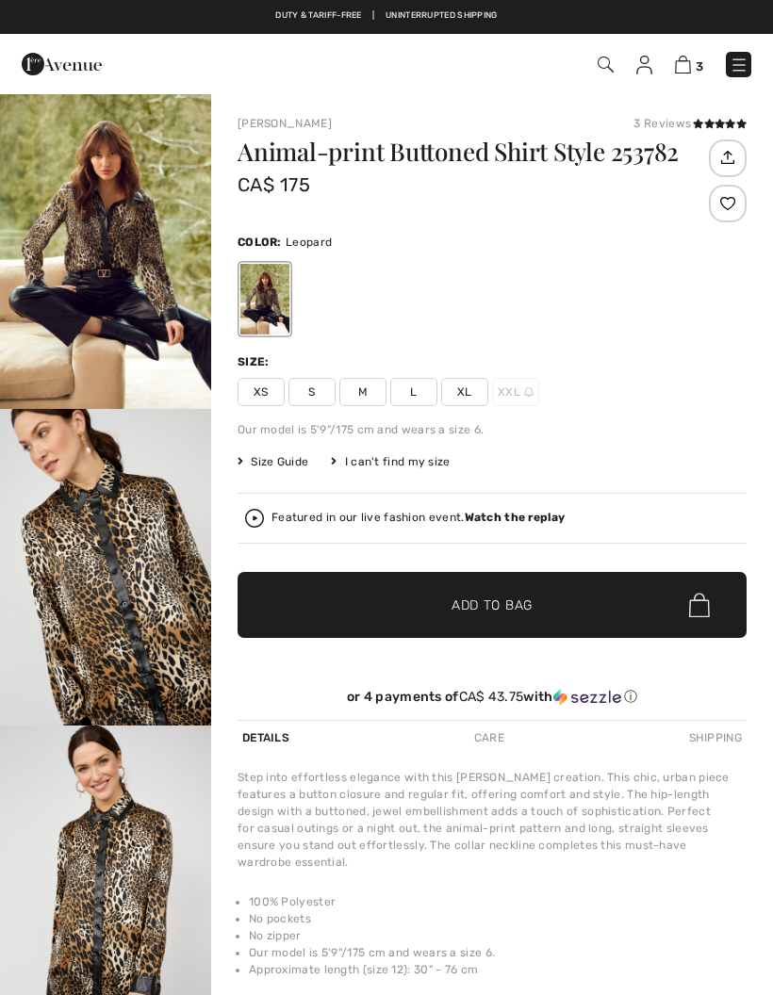
checkbox input "true"
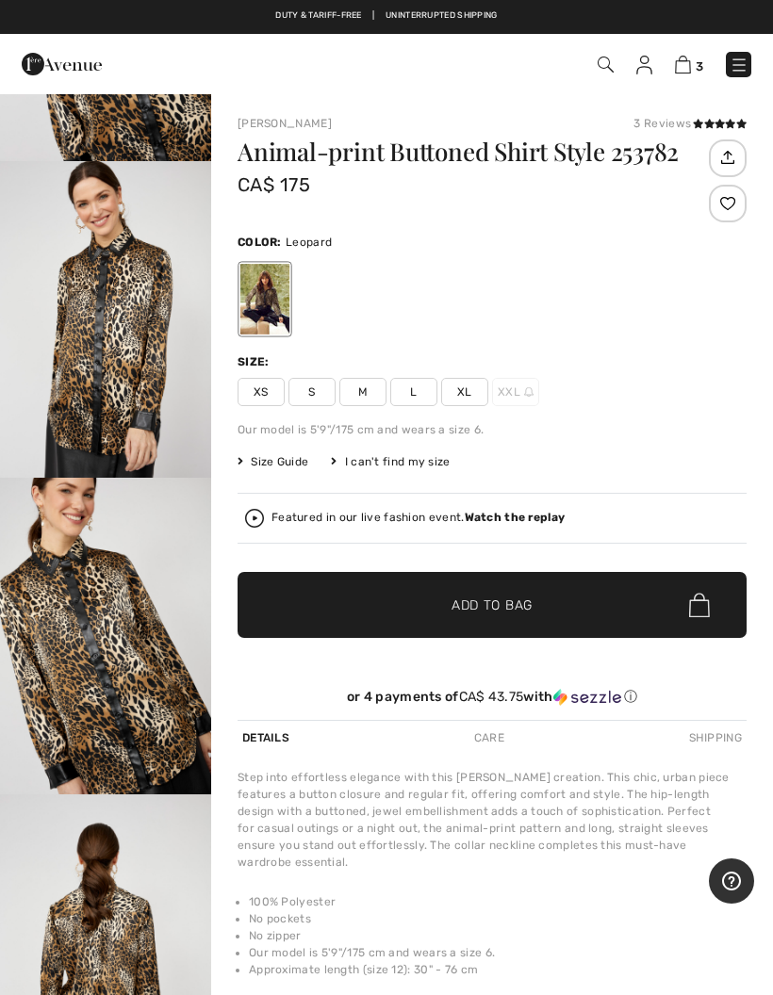
click at [687, 68] on img at bounding box center [683, 65] width 16 height 18
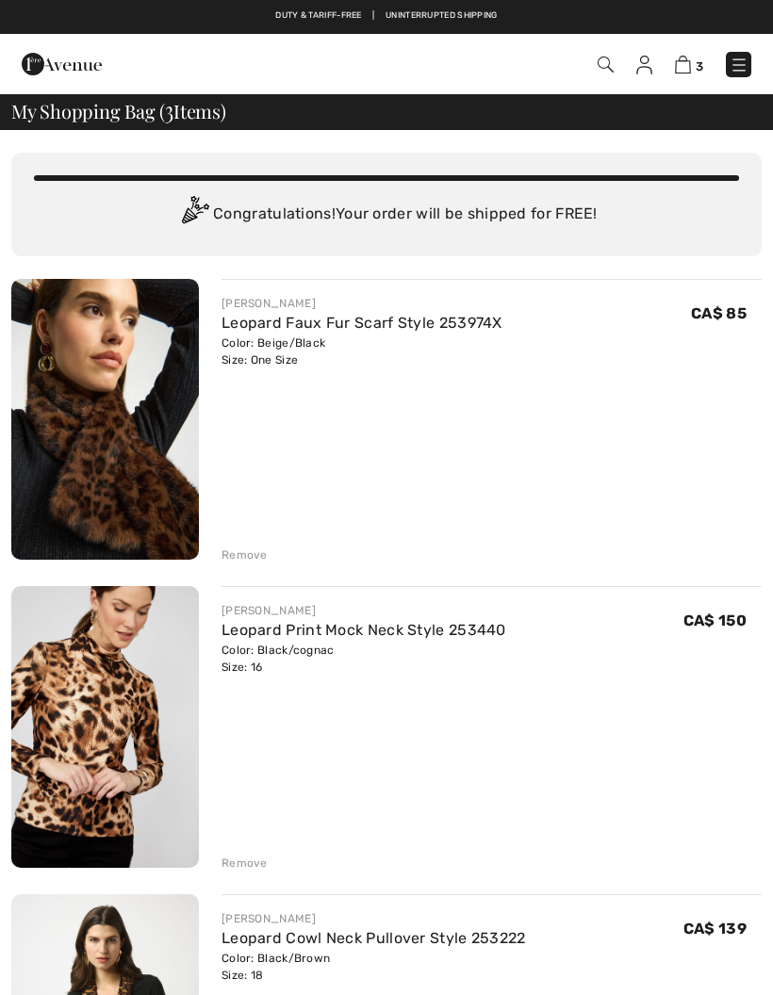
click at [610, 63] on img at bounding box center [606, 65] width 16 height 16
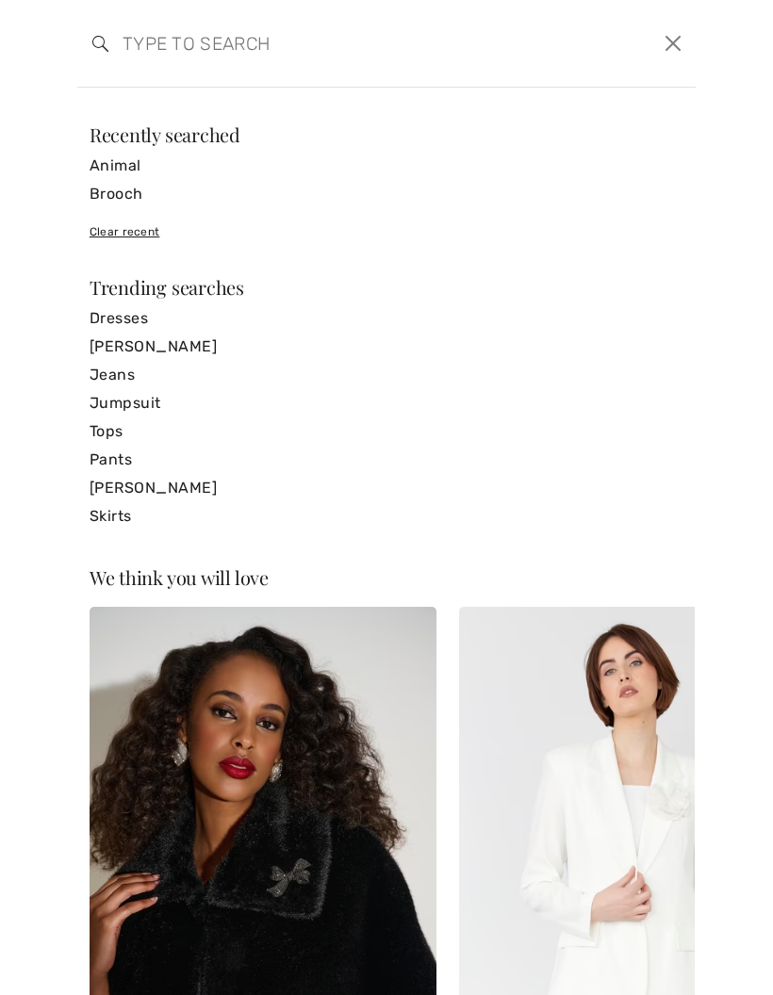
click at [139, 45] on input "search" at bounding box center [320, 43] width 424 height 57
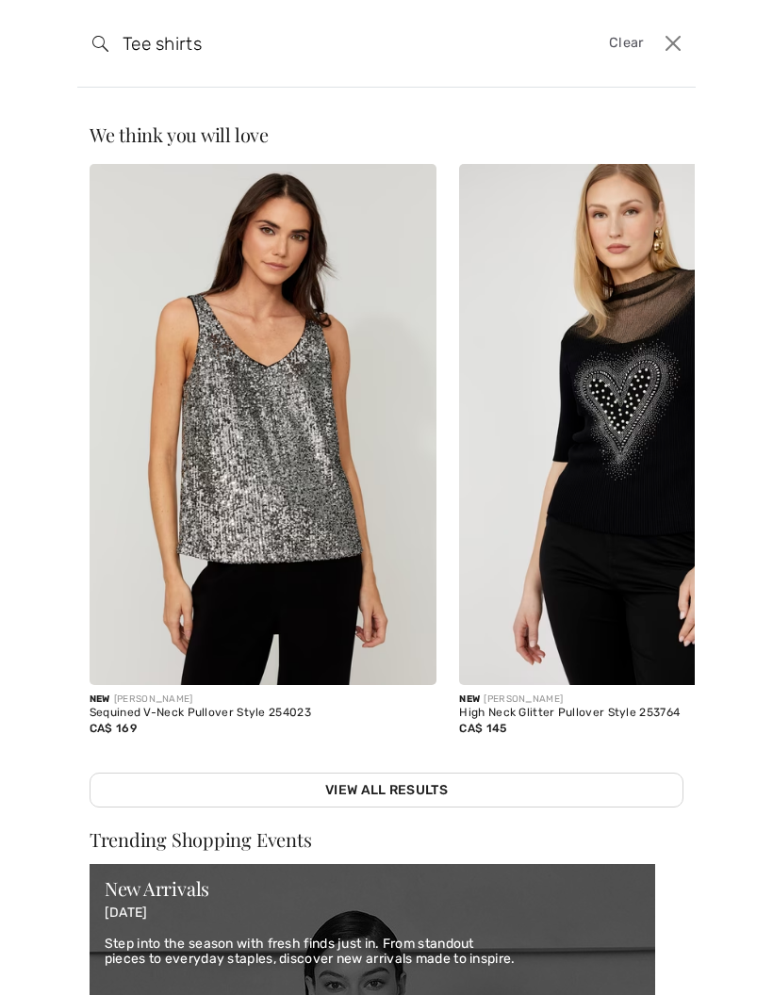
type input "Tee shirts"
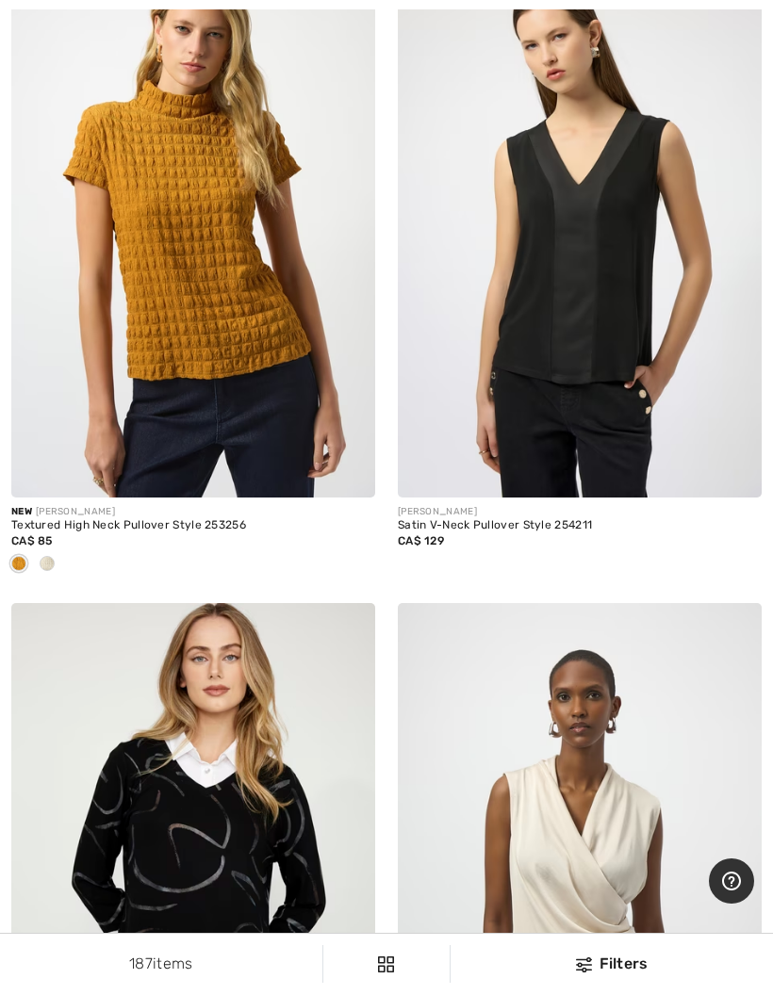
scroll to position [883, 0]
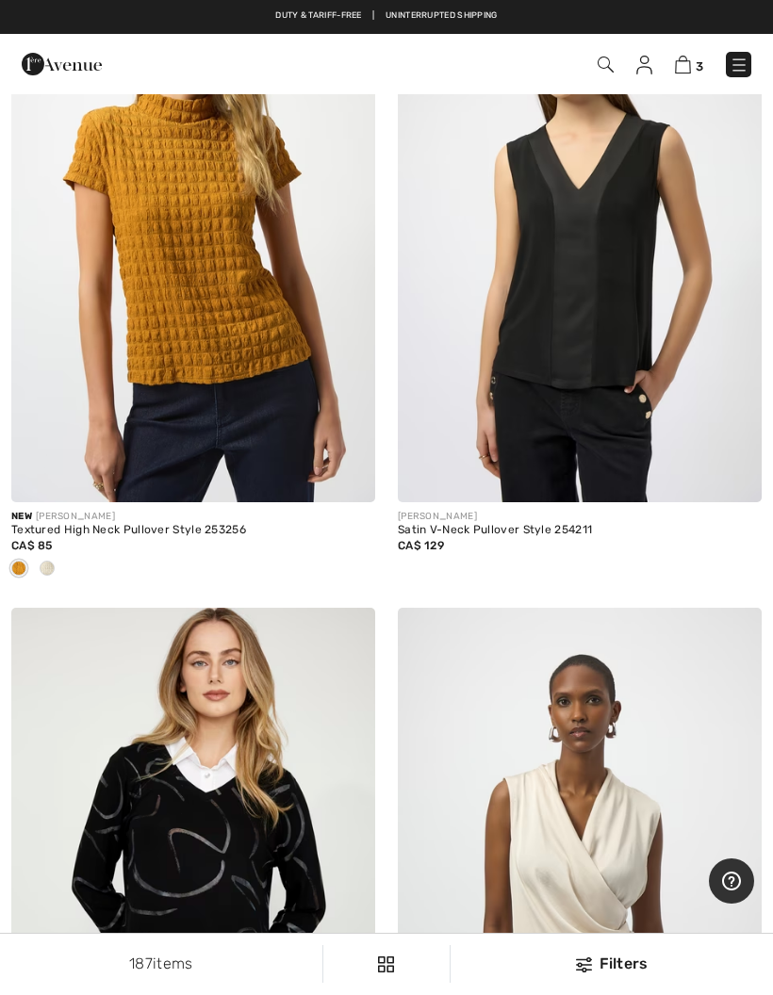
click at [39, 566] on div at bounding box center [47, 569] width 28 height 31
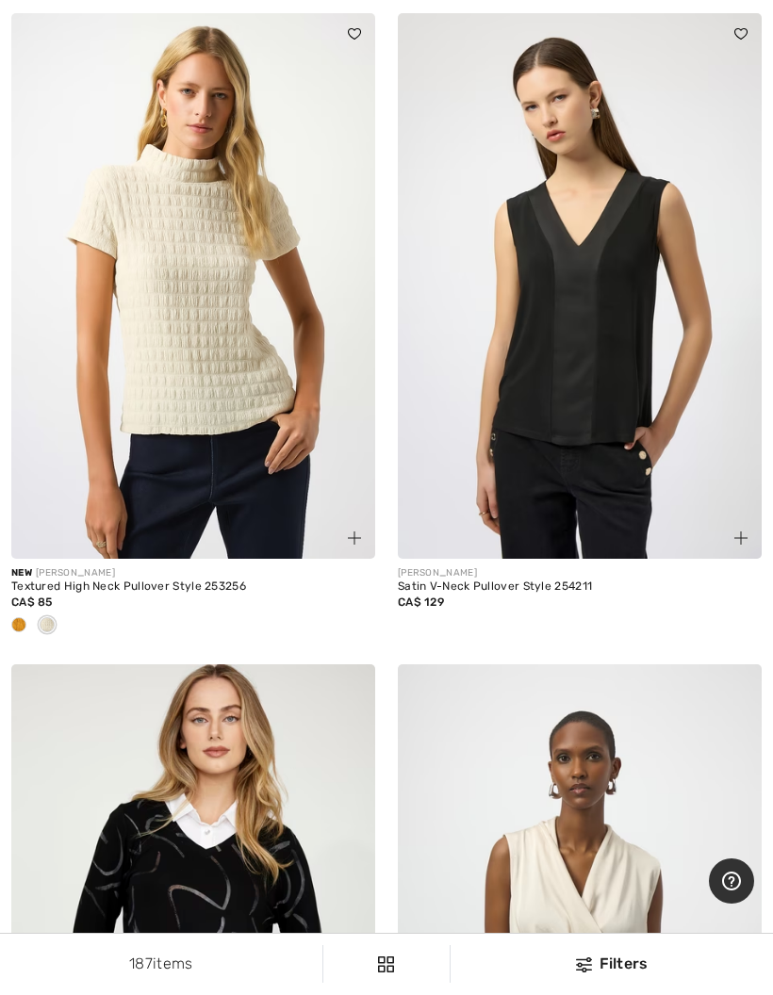
scroll to position [829, 0]
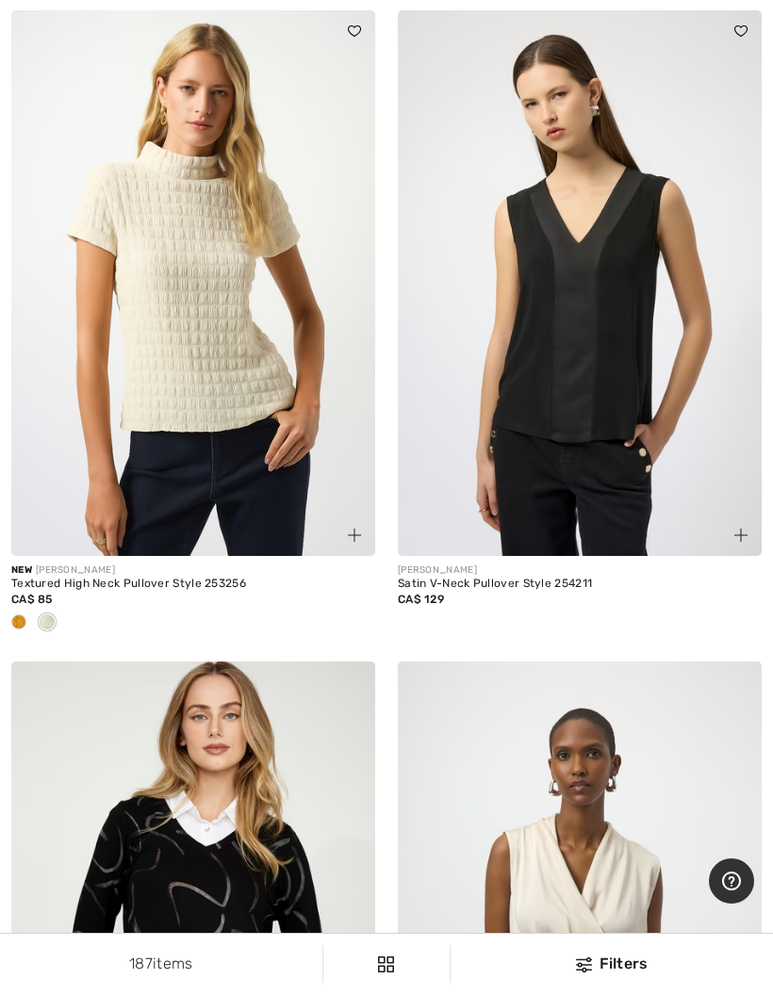
click at [233, 403] on img at bounding box center [193, 283] width 364 height 546
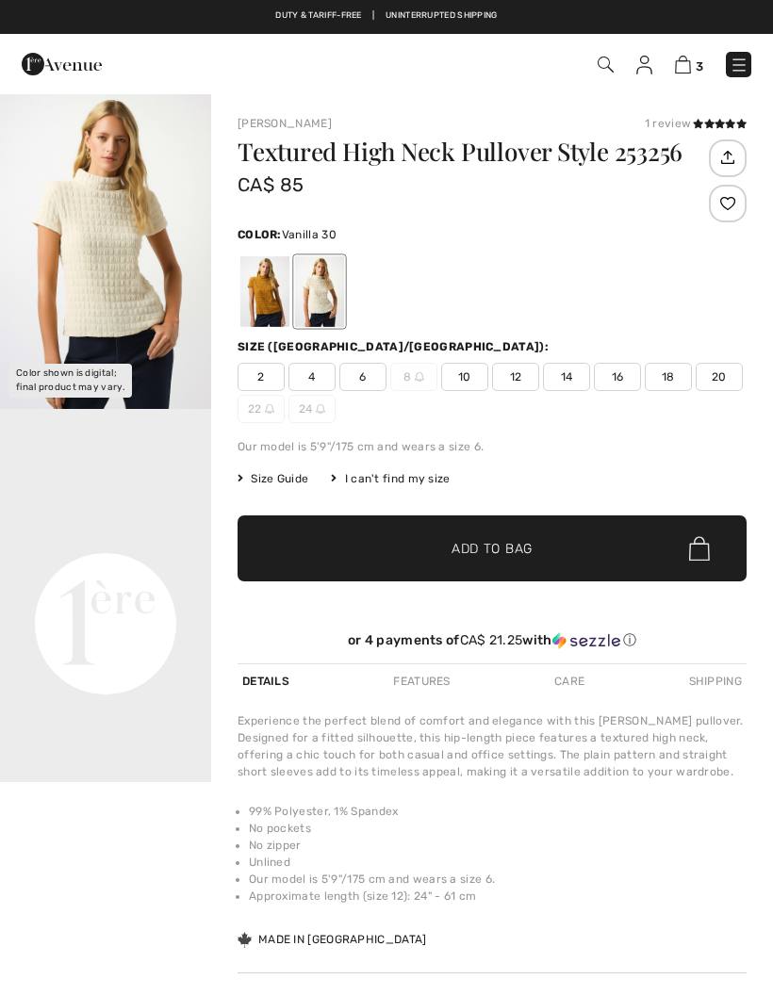
checkbox input "true"
click at [671, 373] on span "18" at bounding box center [668, 377] width 47 height 28
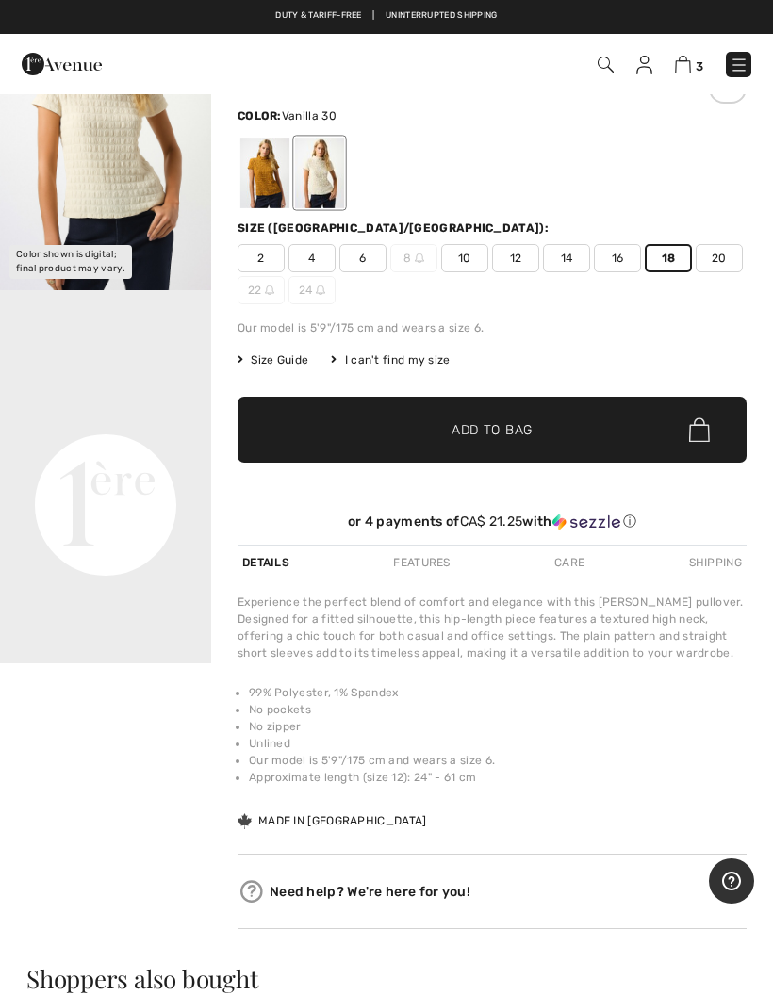
scroll to position [139, 0]
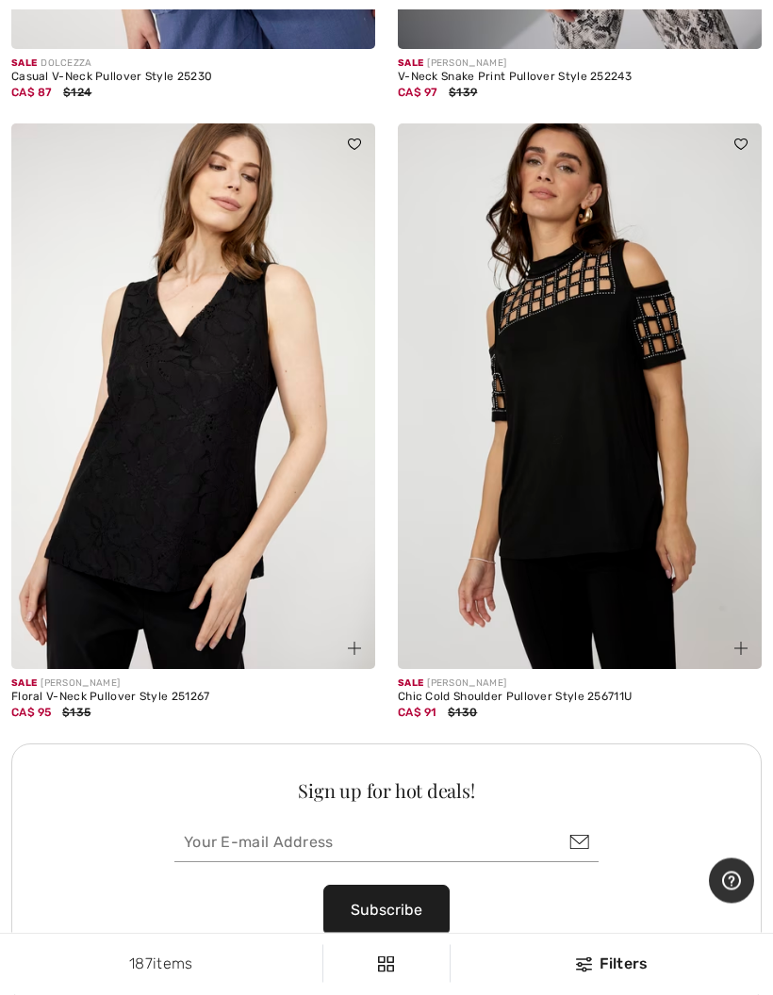
scroll to position [15334, 0]
click at [602, 500] on img at bounding box center [580, 396] width 364 height 546
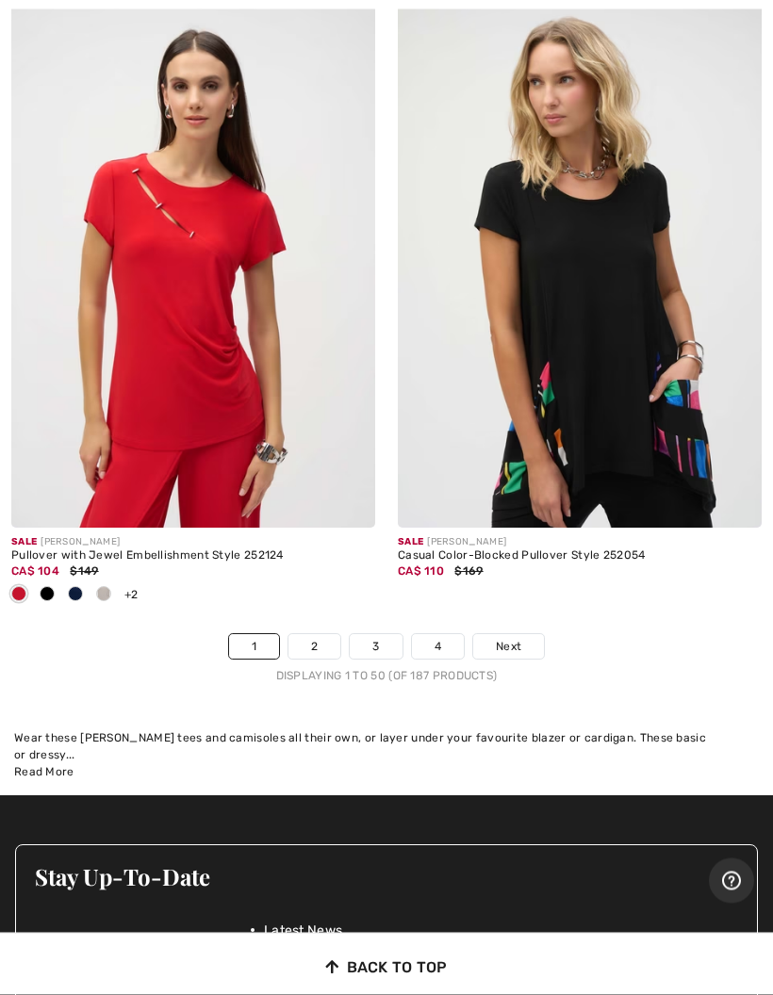
scroll to position [16378, 0]
click at [512, 638] on span "Next" at bounding box center [508, 646] width 25 height 17
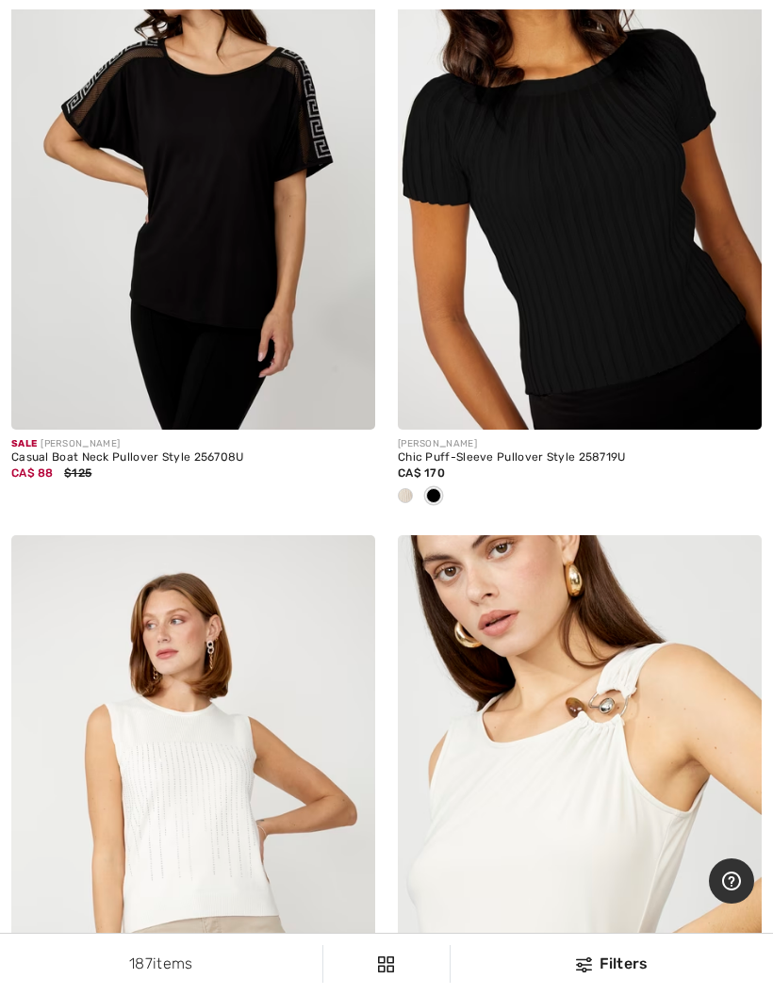
scroll to position [12383, 0]
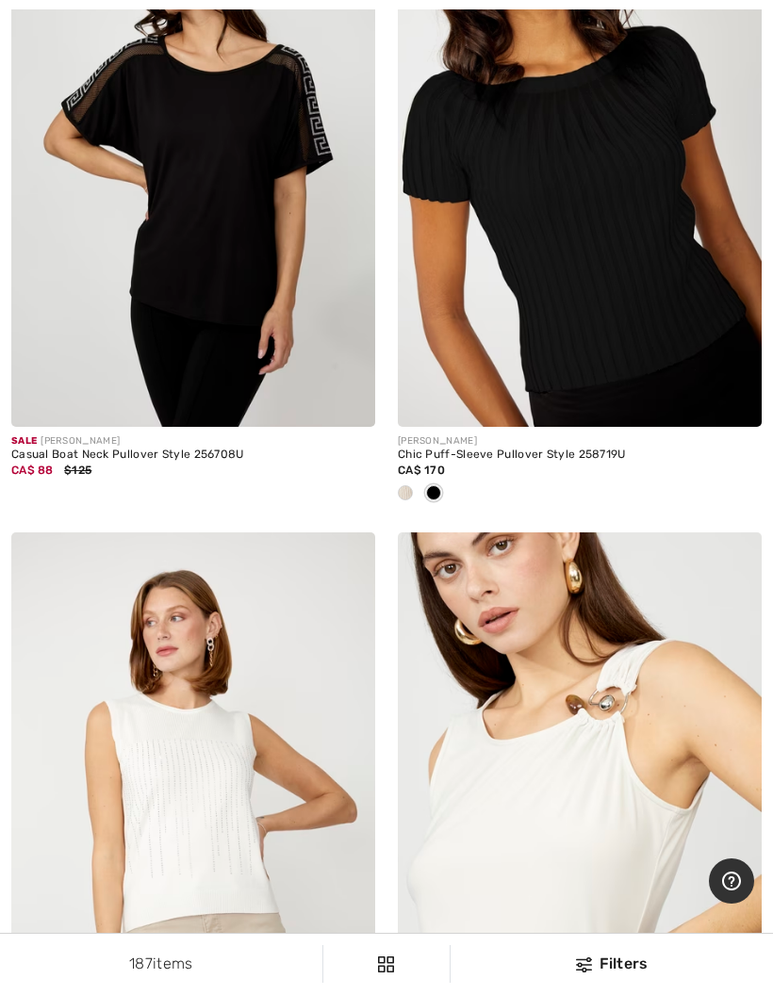
click at [402, 485] on span at bounding box center [405, 492] width 15 height 15
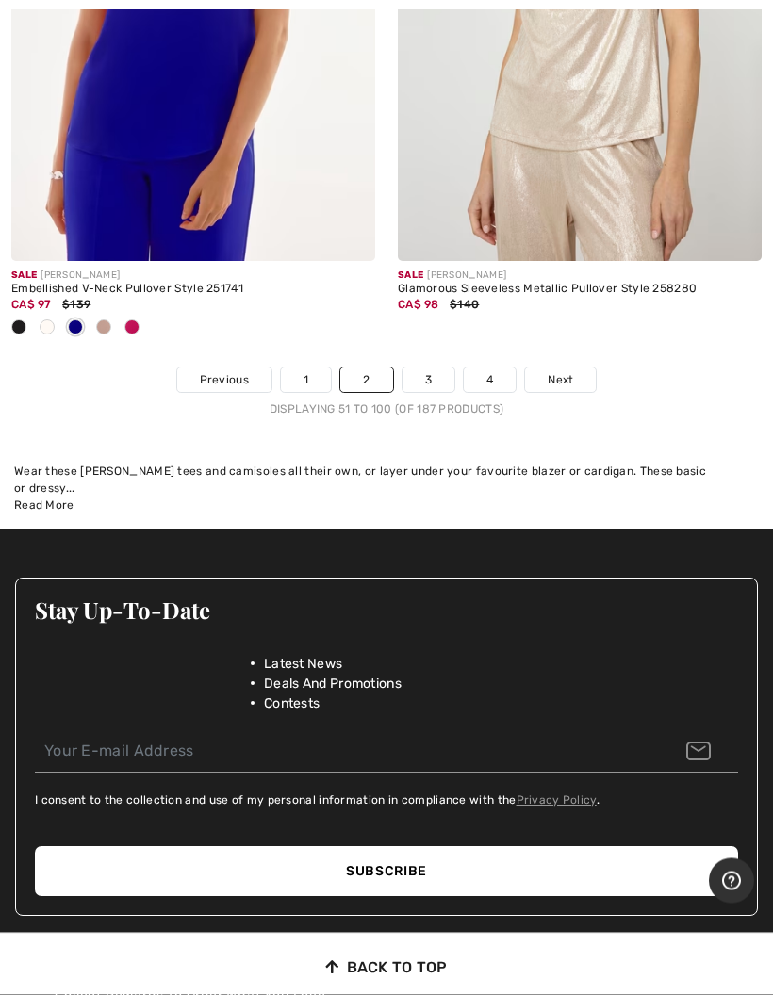
scroll to position [16646, 0]
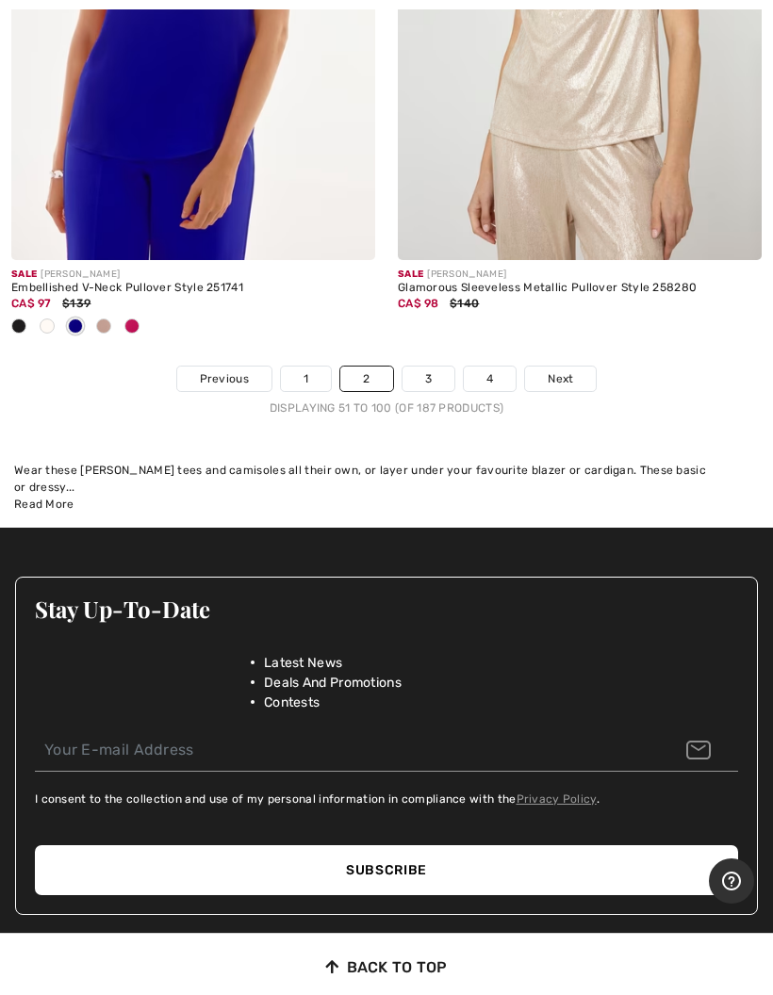
click at [420, 367] on link "3" at bounding box center [428, 379] width 52 height 25
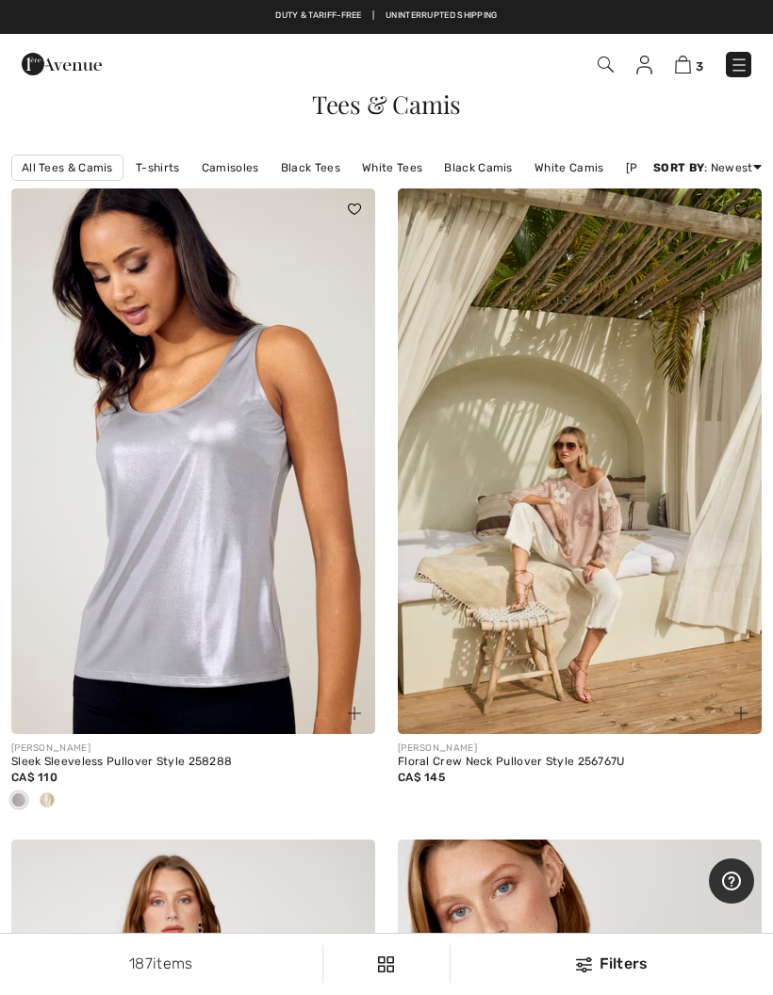
click at [580, 518] on img at bounding box center [580, 462] width 364 height 546
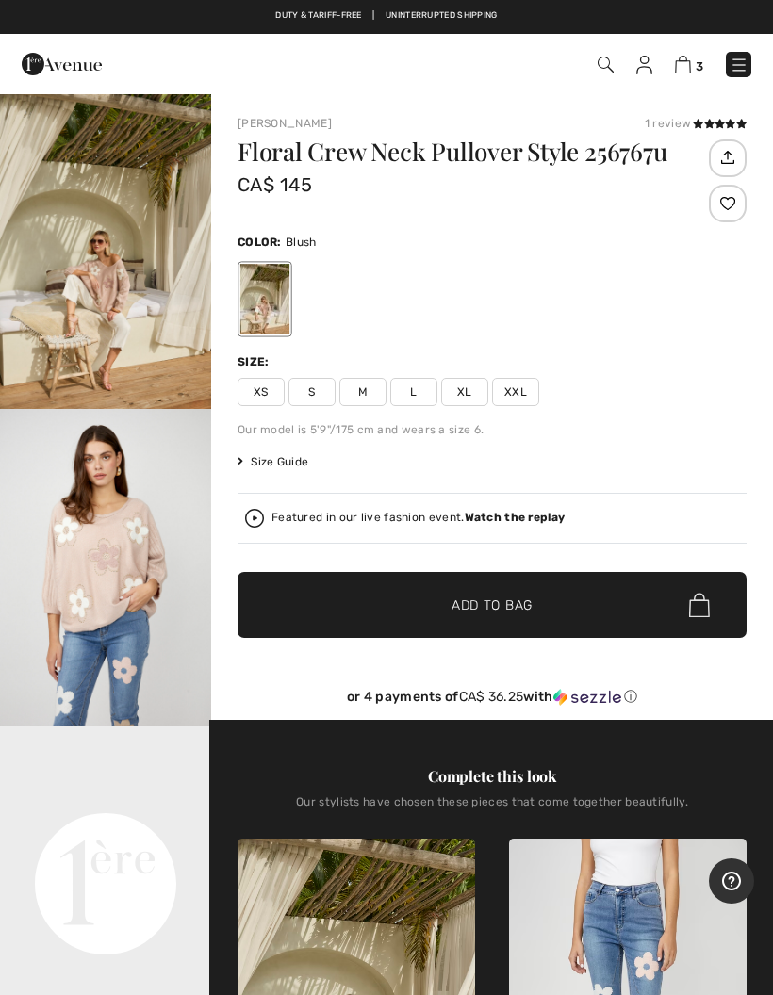
click at [123, 582] on img "2 / 5" at bounding box center [105, 567] width 211 height 317
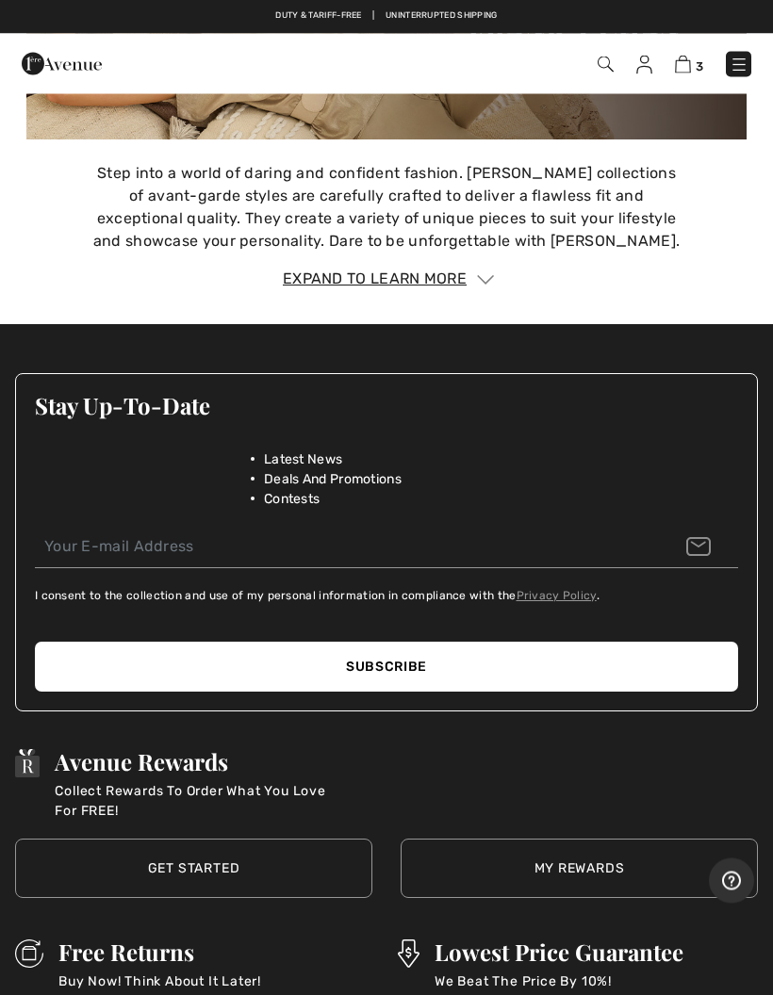
scroll to position [3275, 0]
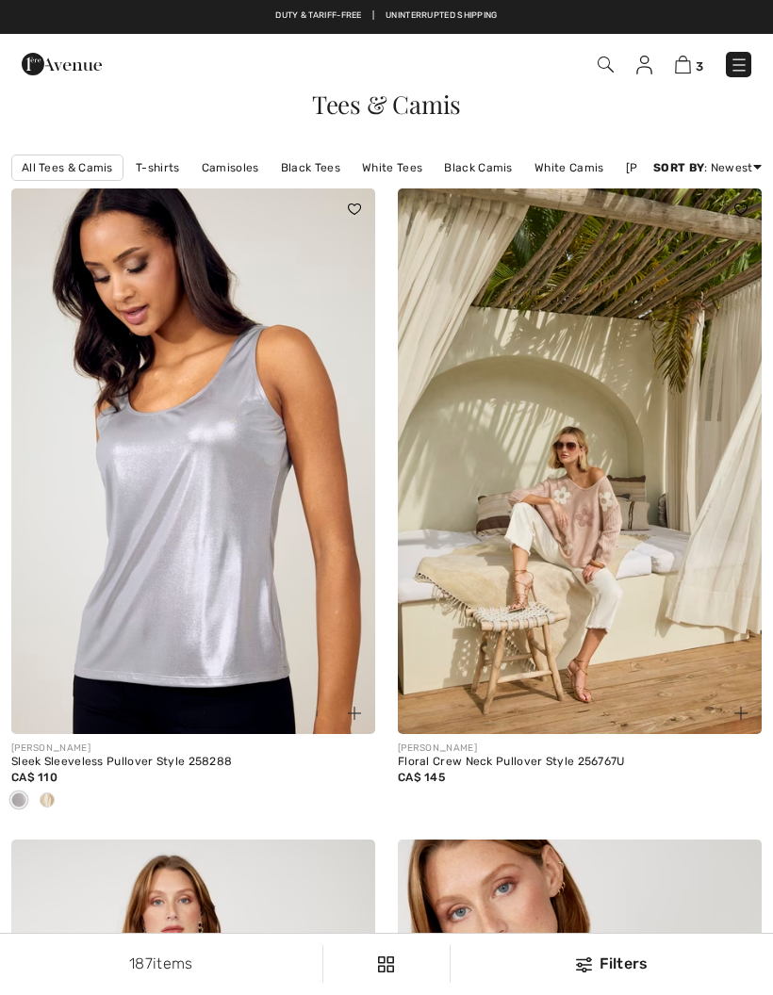
checkbox input "true"
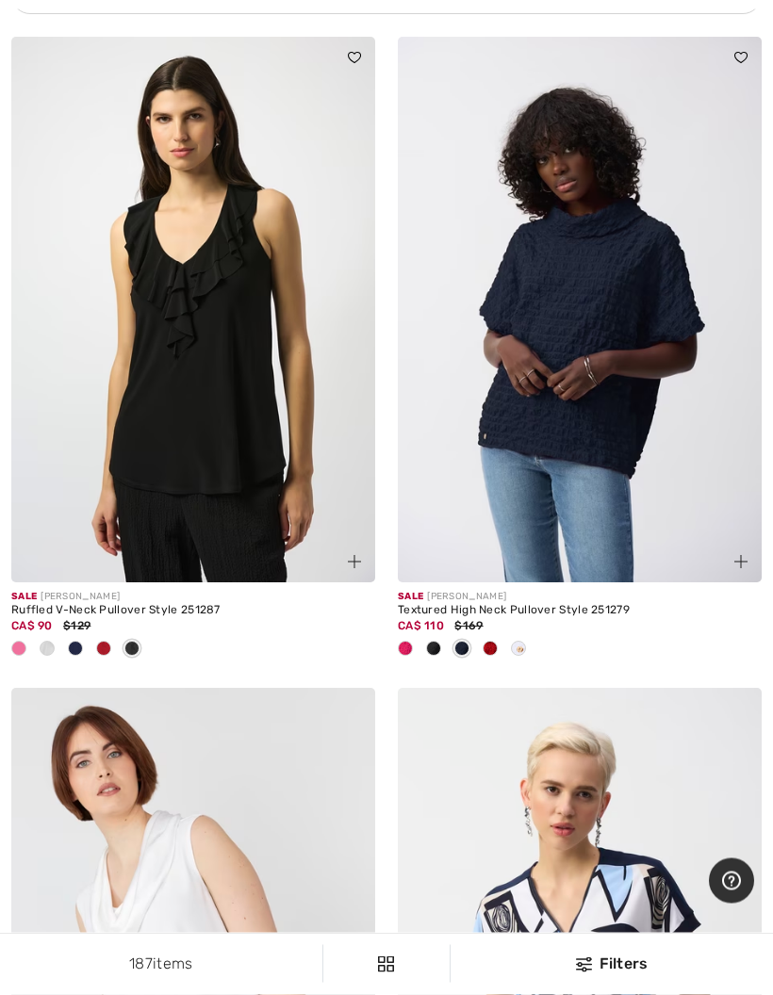
scroll to position [4125, 0]
click at [486, 646] on span at bounding box center [490, 648] width 15 height 15
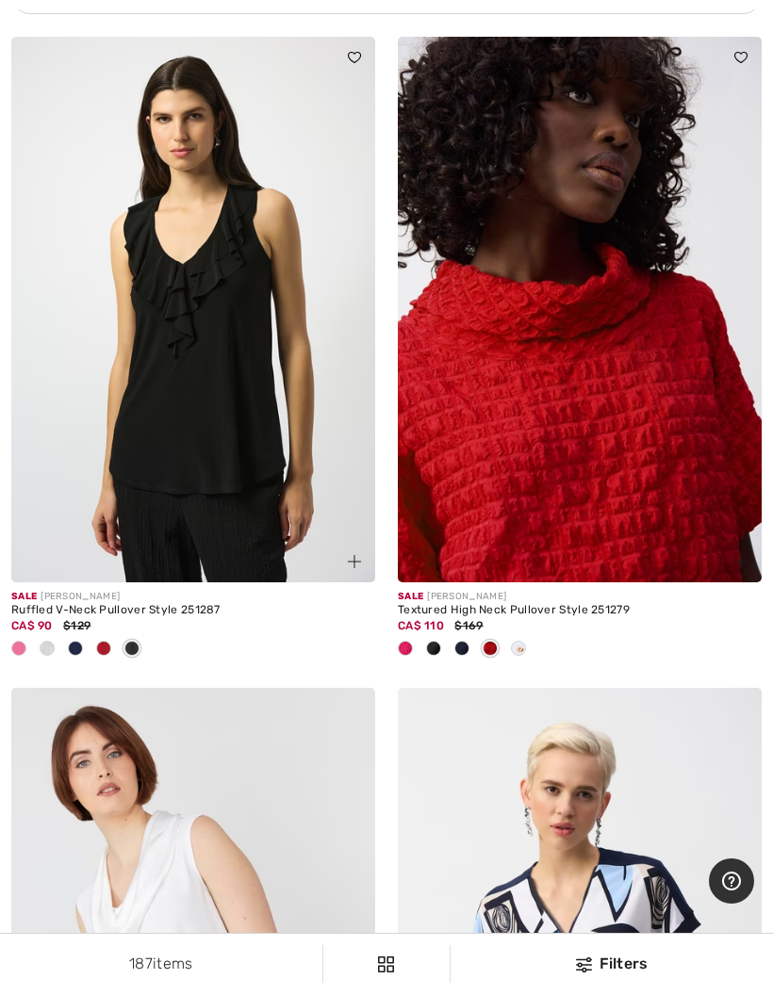
click at [408, 645] on span at bounding box center [405, 648] width 15 height 15
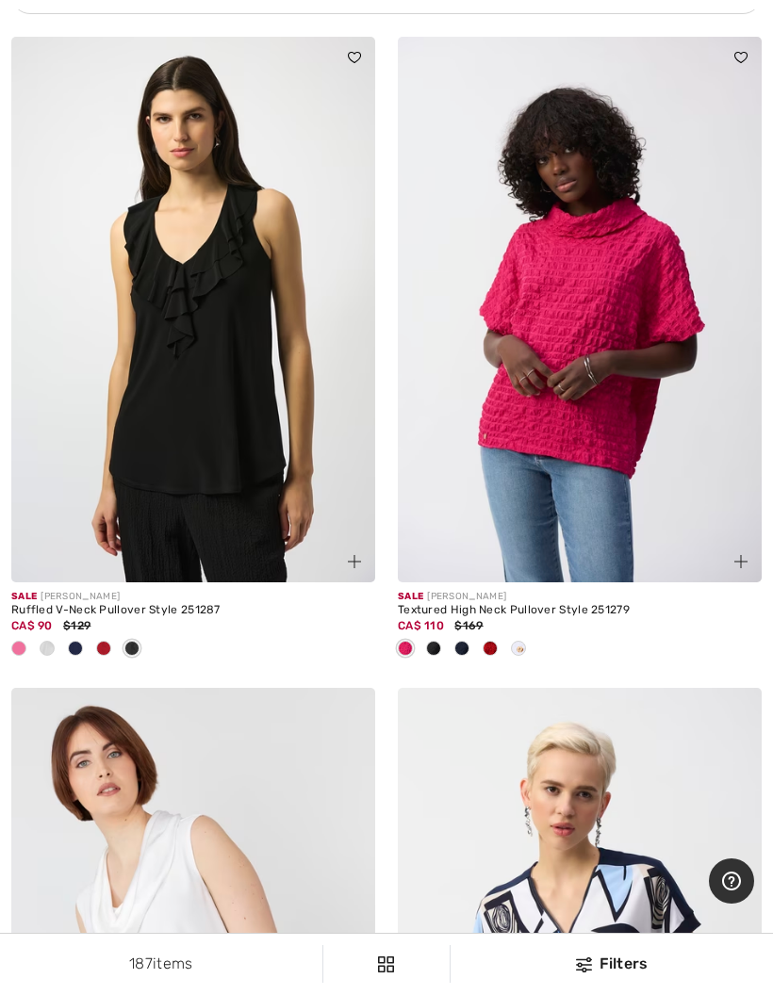
click at [431, 648] on span at bounding box center [433, 648] width 15 height 15
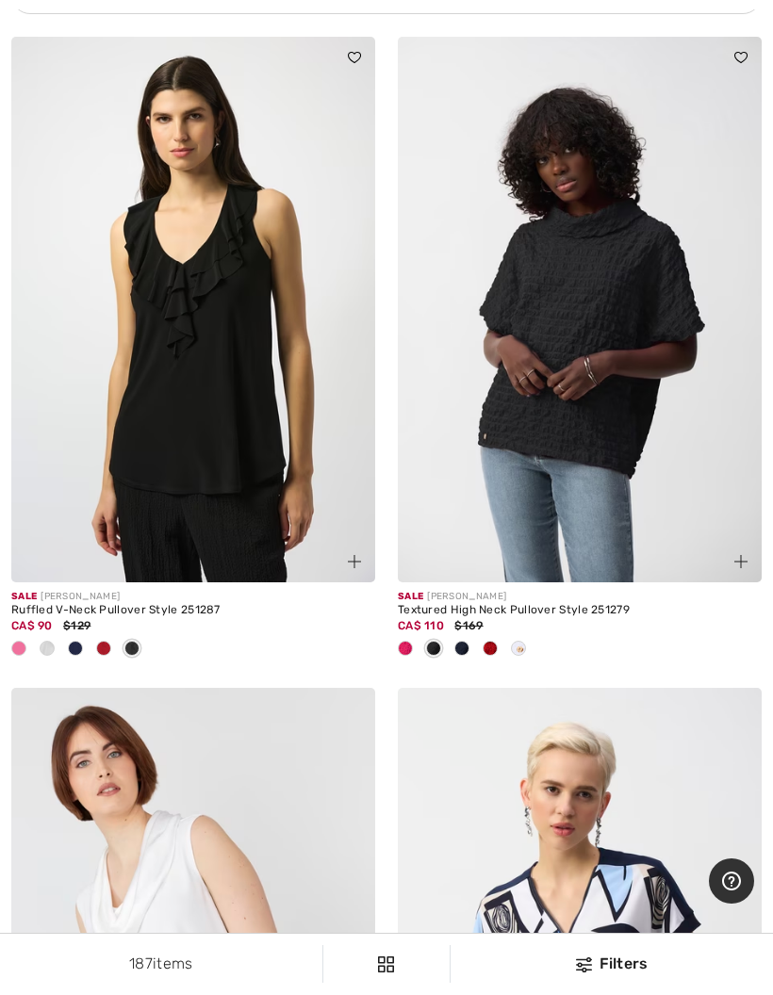
click at [453, 649] on div at bounding box center [462, 649] width 28 height 31
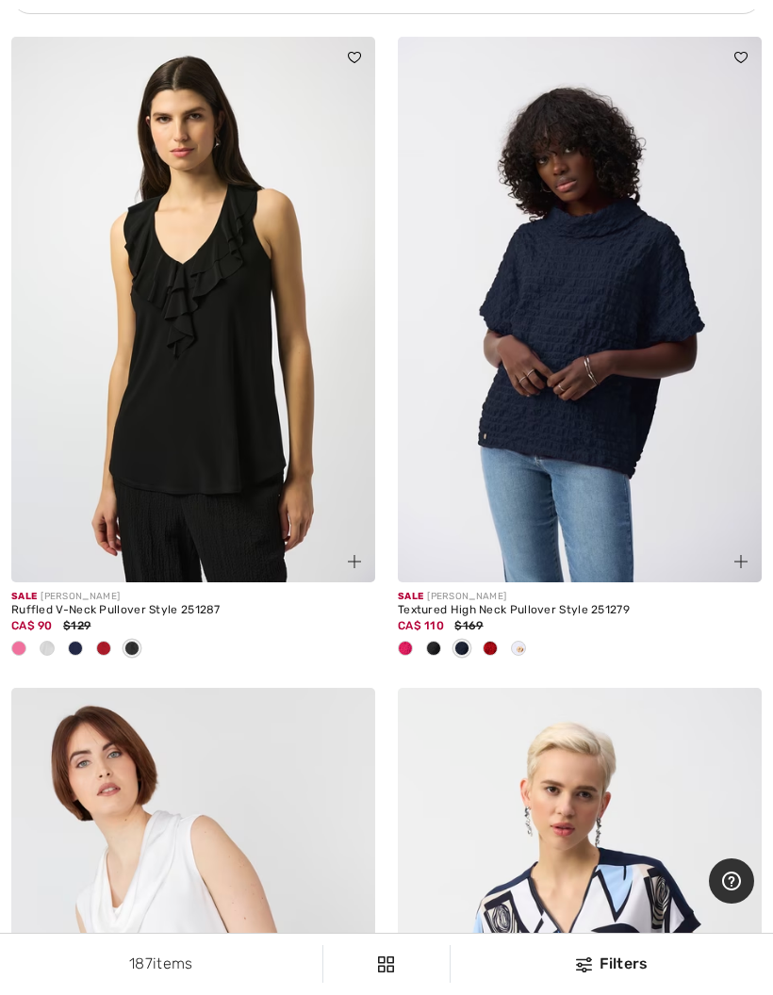
click at [515, 609] on div "Textured High Neck Pullover Style 251279" at bounding box center [580, 610] width 364 height 13
click at [516, 608] on div "Textured High Neck Pullover Style 251279" at bounding box center [580, 610] width 364 height 13
click at [490, 649] on span at bounding box center [490, 648] width 15 height 15
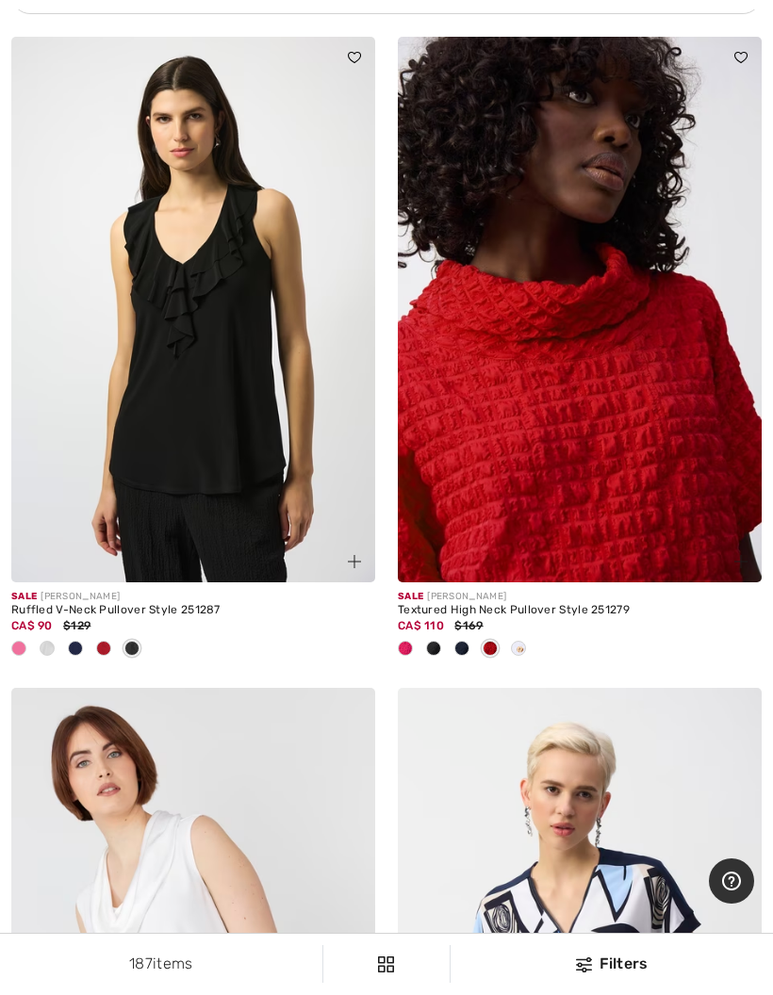
click at [516, 646] on span at bounding box center [518, 648] width 15 height 15
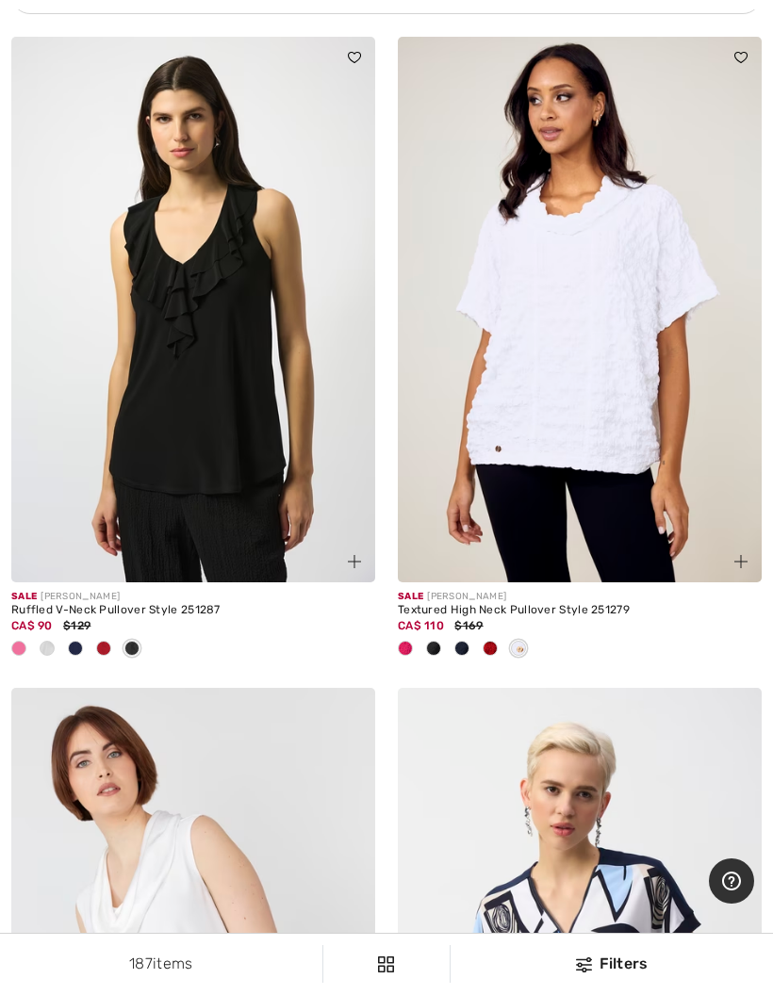
click at [493, 641] on span at bounding box center [490, 648] width 15 height 15
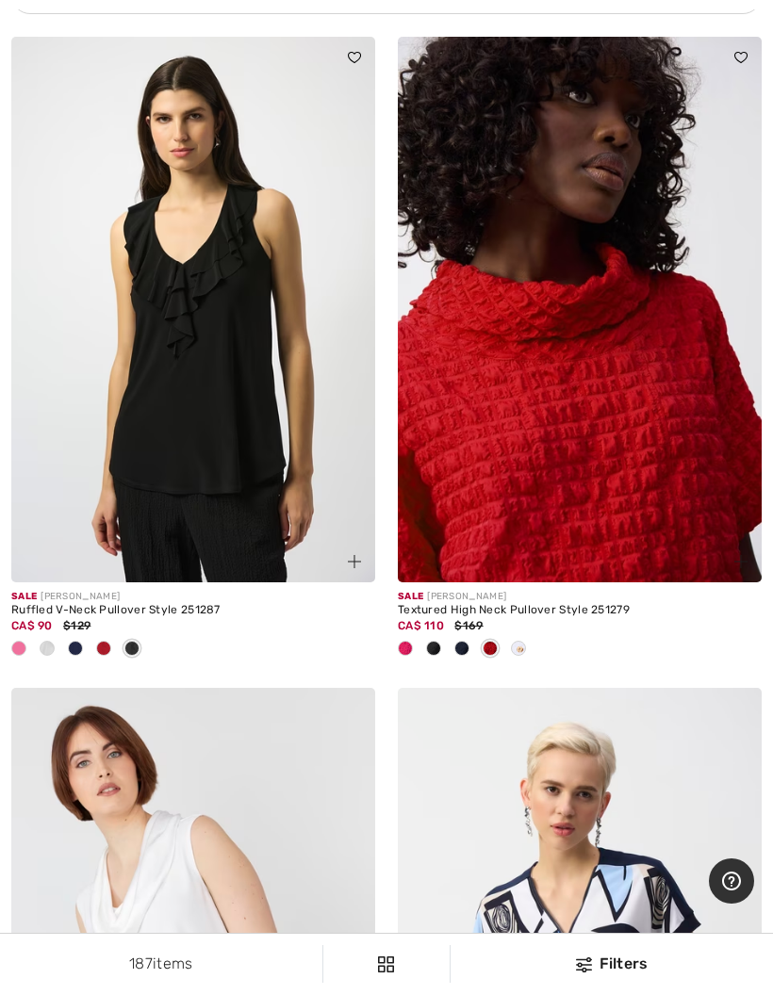
click at [533, 605] on div "Textured High Neck Pullover Style 251279" at bounding box center [580, 610] width 364 height 13
click at [538, 604] on div "Textured High Neck Pullover Style 251279" at bounding box center [580, 610] width 364 height 13
click at [558, 522] on img at bounding box center [580, 310] width 364 height 546
click at [581, 426] on img at bounding box center [580, 310] width 364 height 546
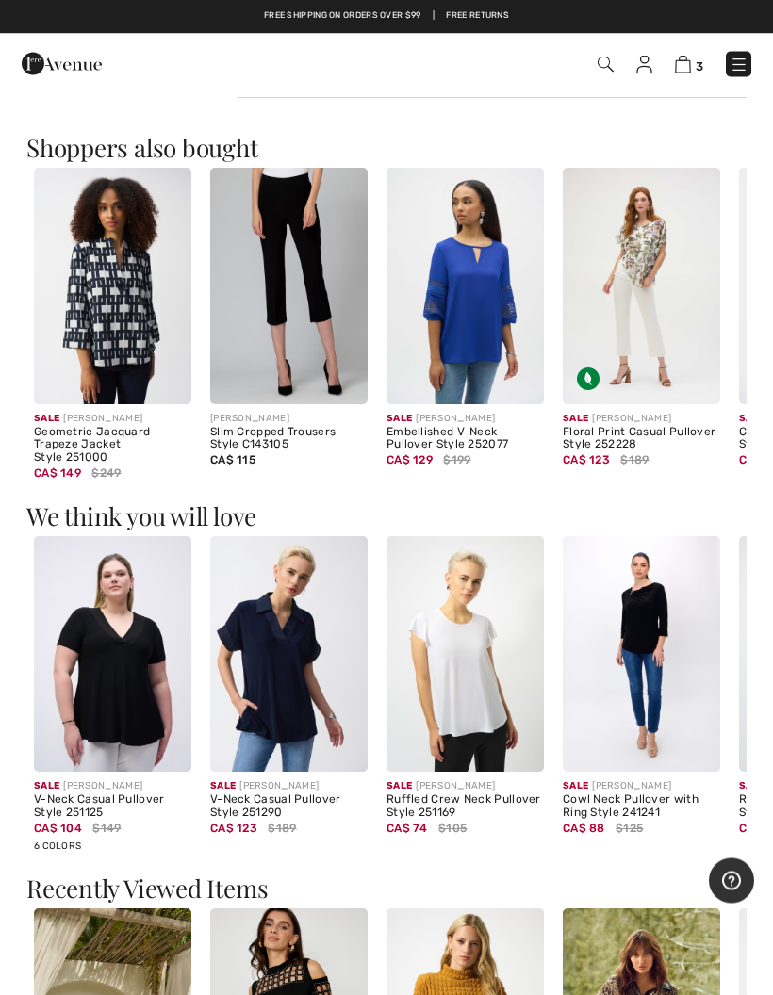
scroll to position [1034, 0]
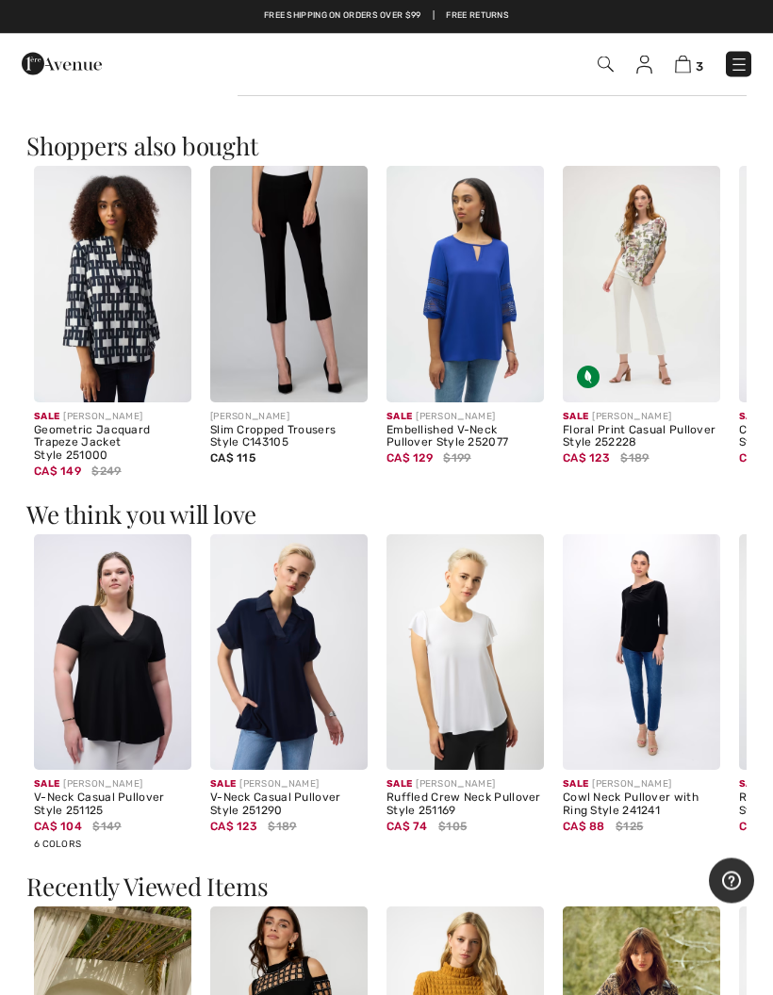
click at [650, 665] on img at bounding box center [641, 653] width 157 height 237
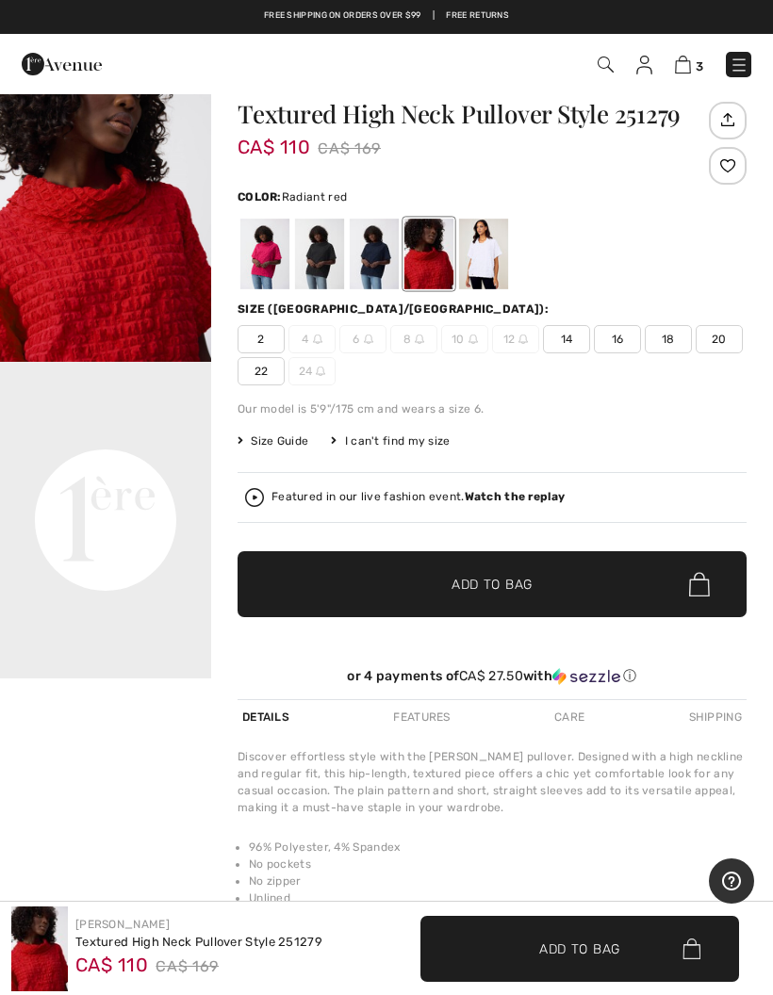
scroll to position [44, 0]
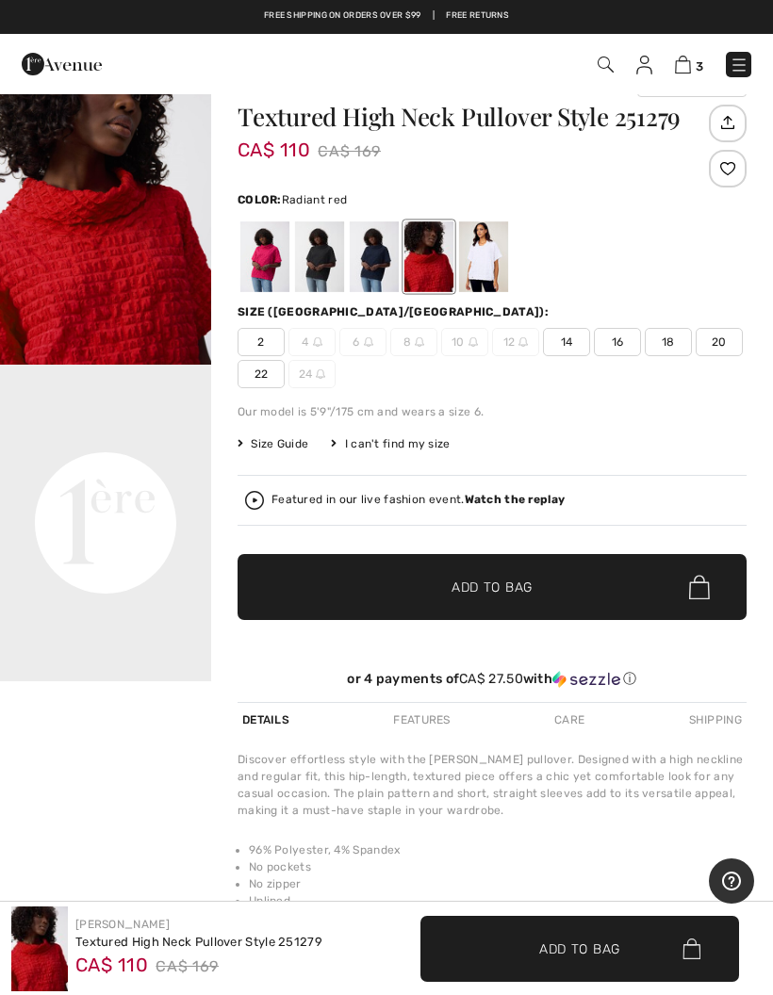
click at [616, 343] on span "16" at bounding box center [617, 342] width 47 height 28
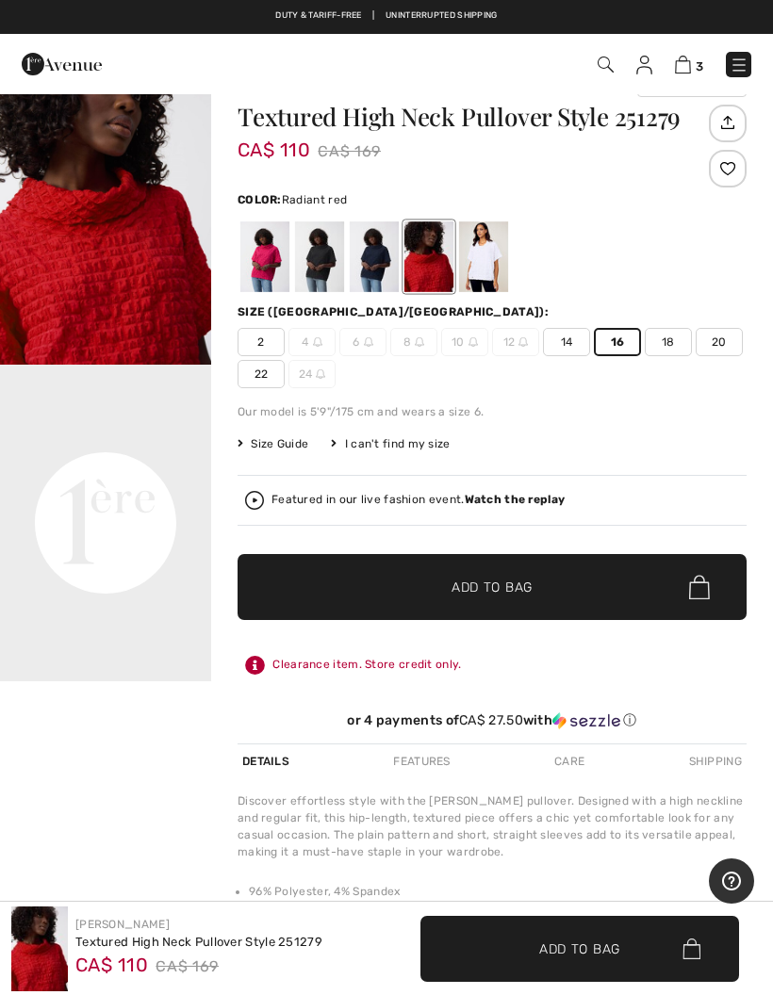
click at [661, 346] on span "18" at bounding box center [668, 342] width 47 height 28
click at [275, 448] on span "Size Guide" at bounding box center [273, 443] width 71 height 17
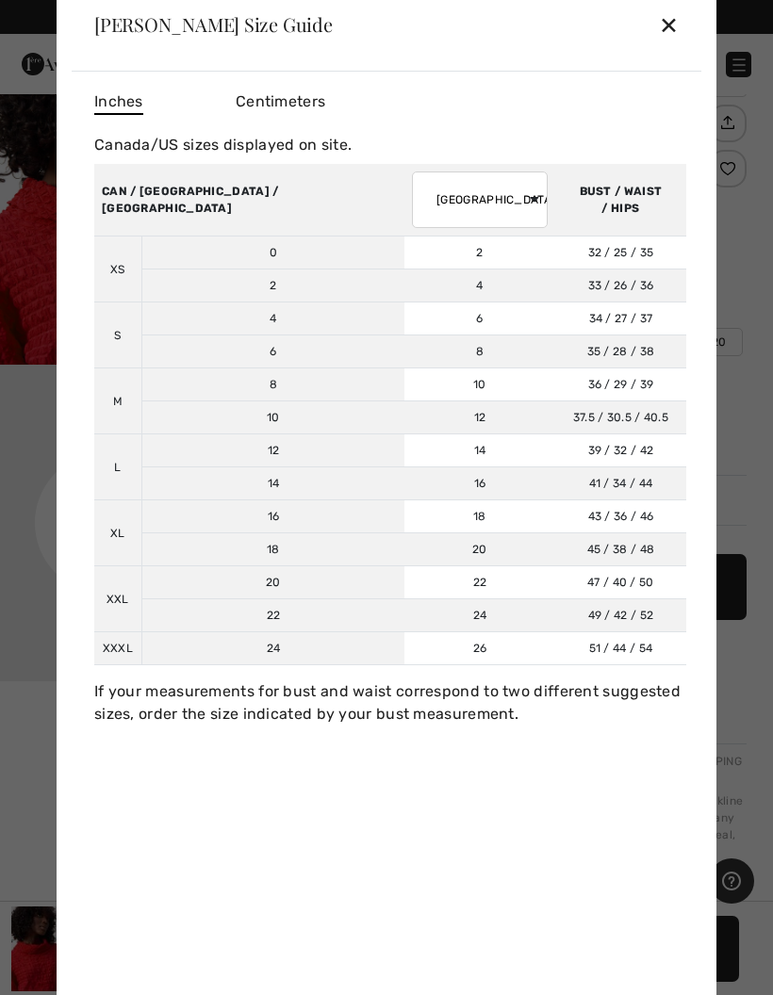
click at [189, 521] on td "16" at bounding box center [272, 516] width 263 height 33
click at [185, 518] on td "16" at bounding box center [272, 516] width 263 height 33
click at [675, 27] on div "✕" at bounding box center [669, 25] width 20 height 40
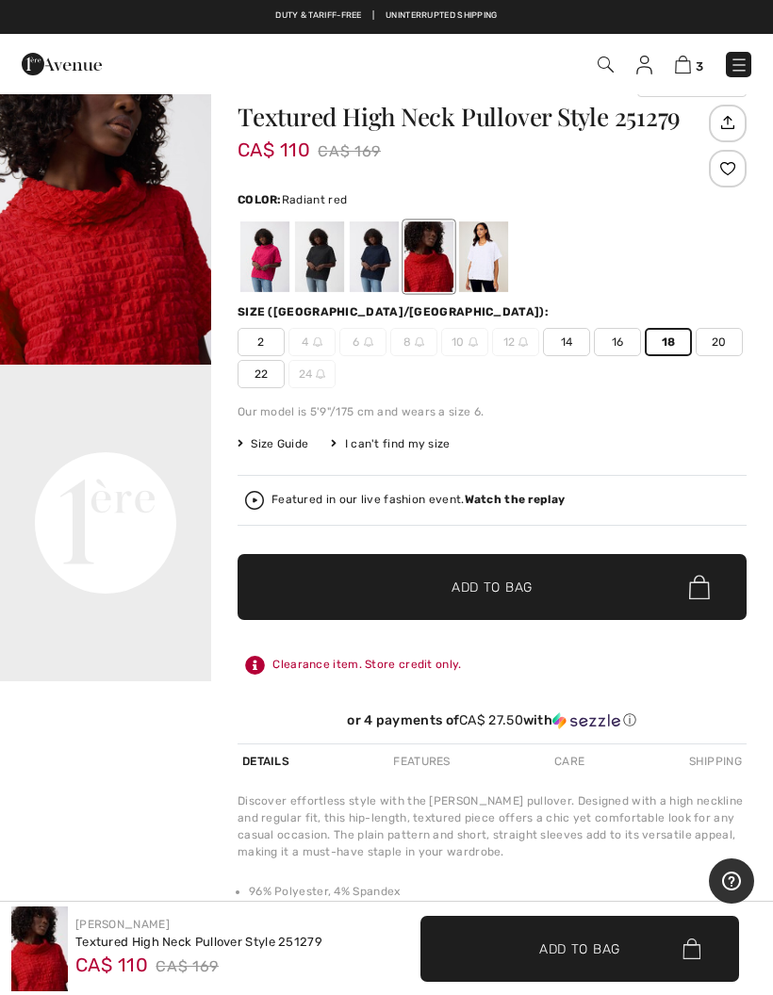
click at [615, 341] on span "16" at bounding box center [617, 342] width 47 height 28
click at [507, 586] on span "Add to Bag" at bounding box center [491, 588] width 81 height 20
click at [493, 584] on span "Add to Bag" at bounding box center [491, 588] width 81 height 20
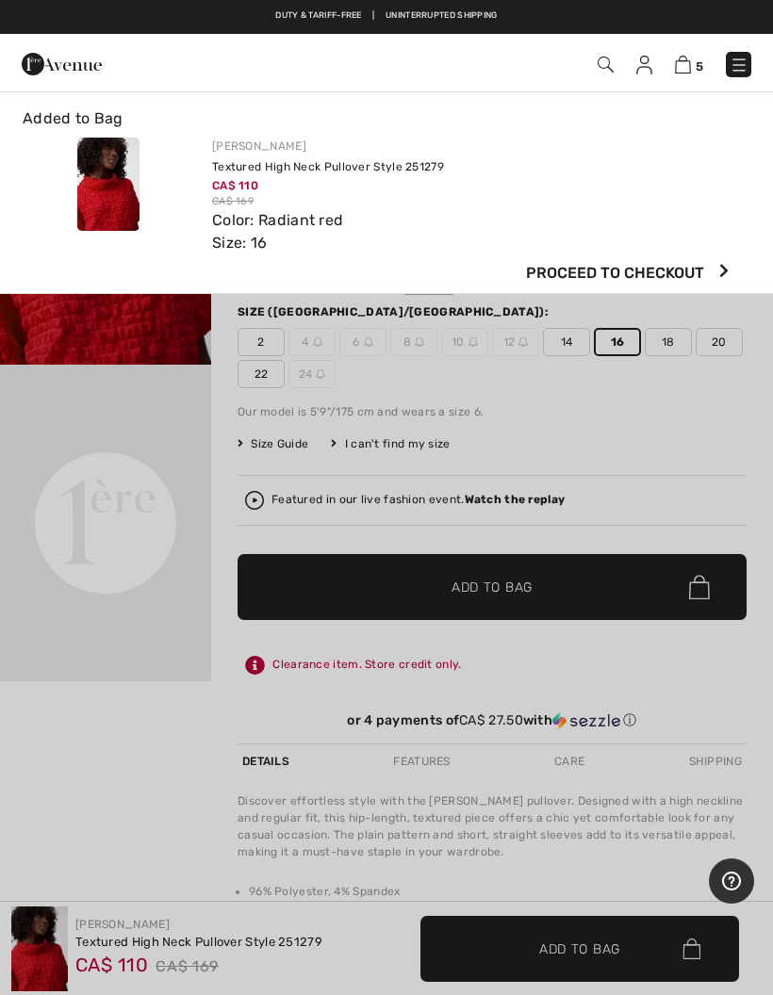
click at [682, 168] on div "Joseph Ribkoff Textured High Neck Pullover Style 251279 CA$ 110 CA$ 169 Color: …" at bounding box center [479, 196] width 557 height 117
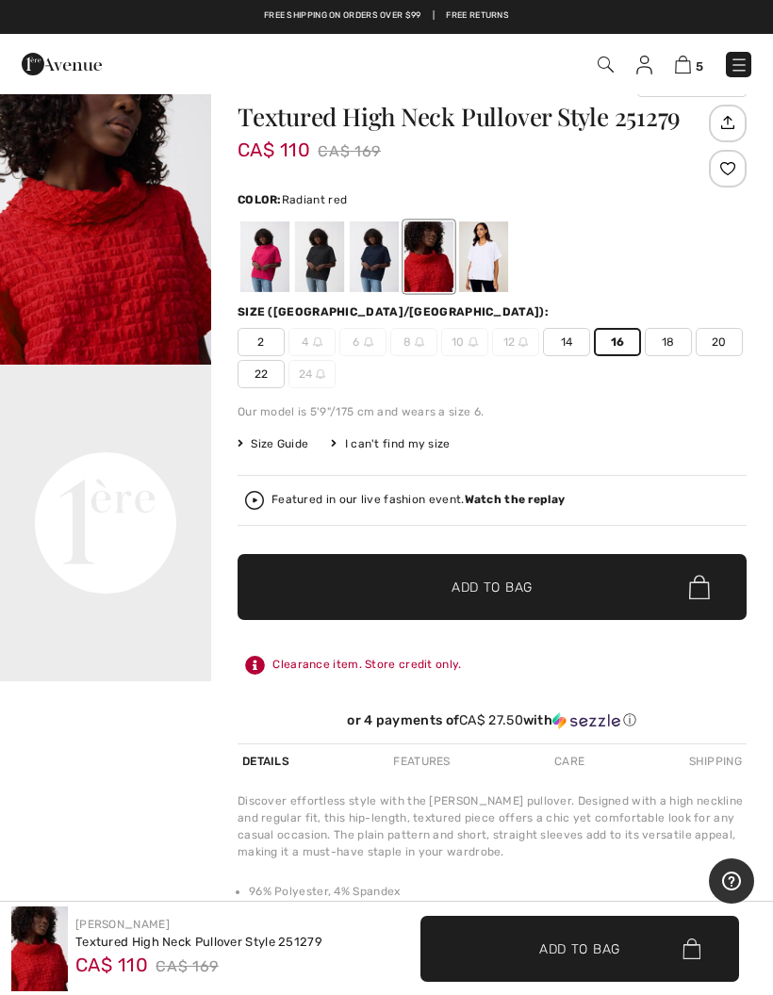
click at [492, 589] on span "Add to Bag" at bounding box center [491, 588] width 81 height 20
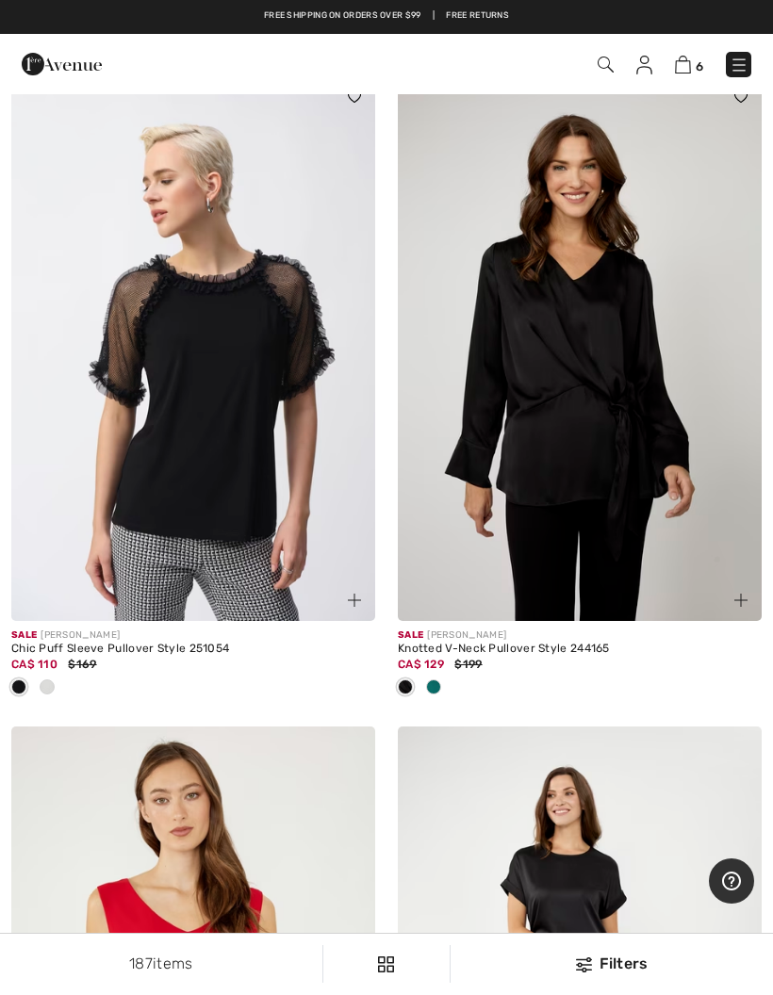
scroll to position [6679, 0]
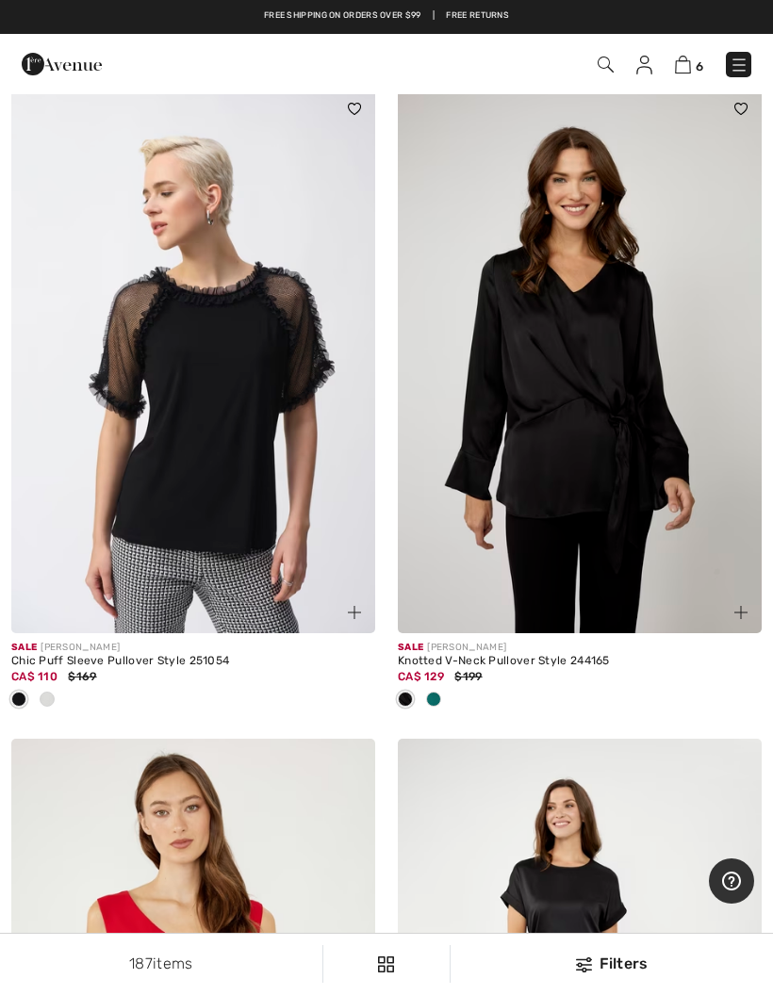
click at [214, 501] on img at bounding box center [193, 361] width 364 height 546
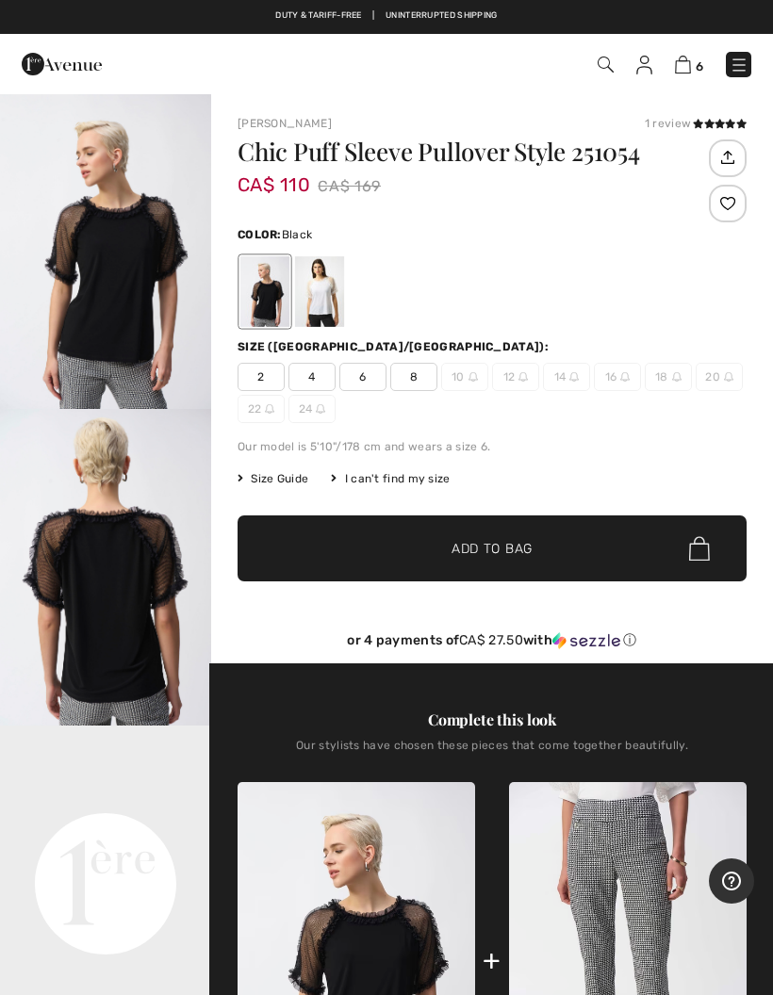
click at [324, 306] on div at bounding box center [319, 291] width 49 height 71
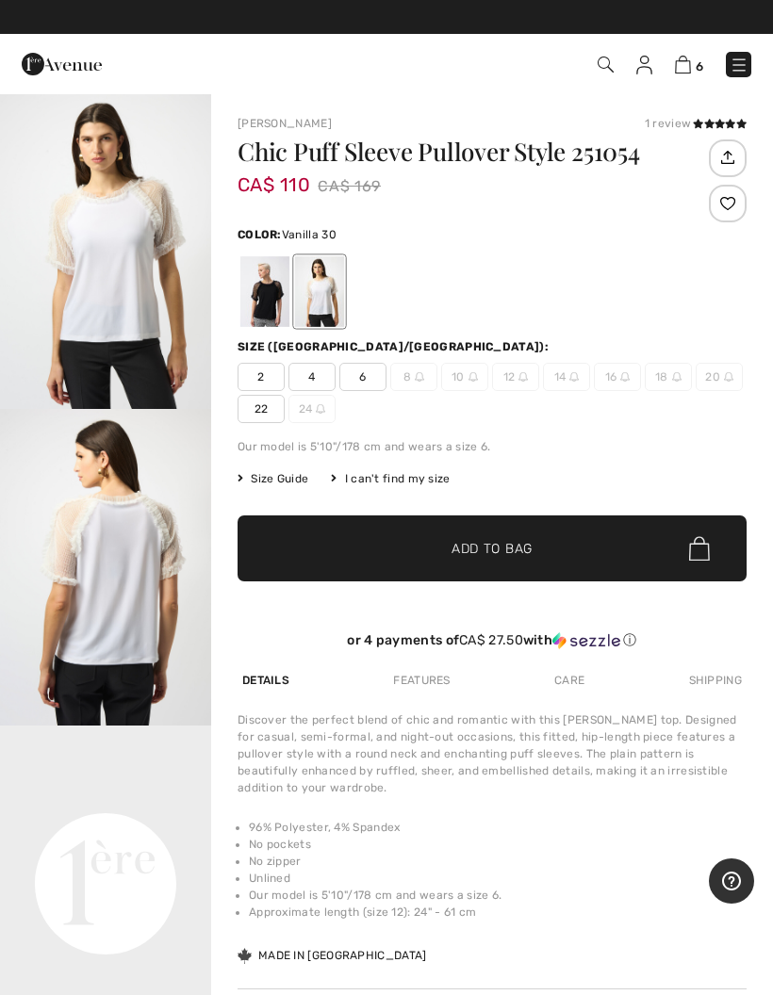
click at [251, 303] on div at bounding box center [264, 291] width 49 height 71
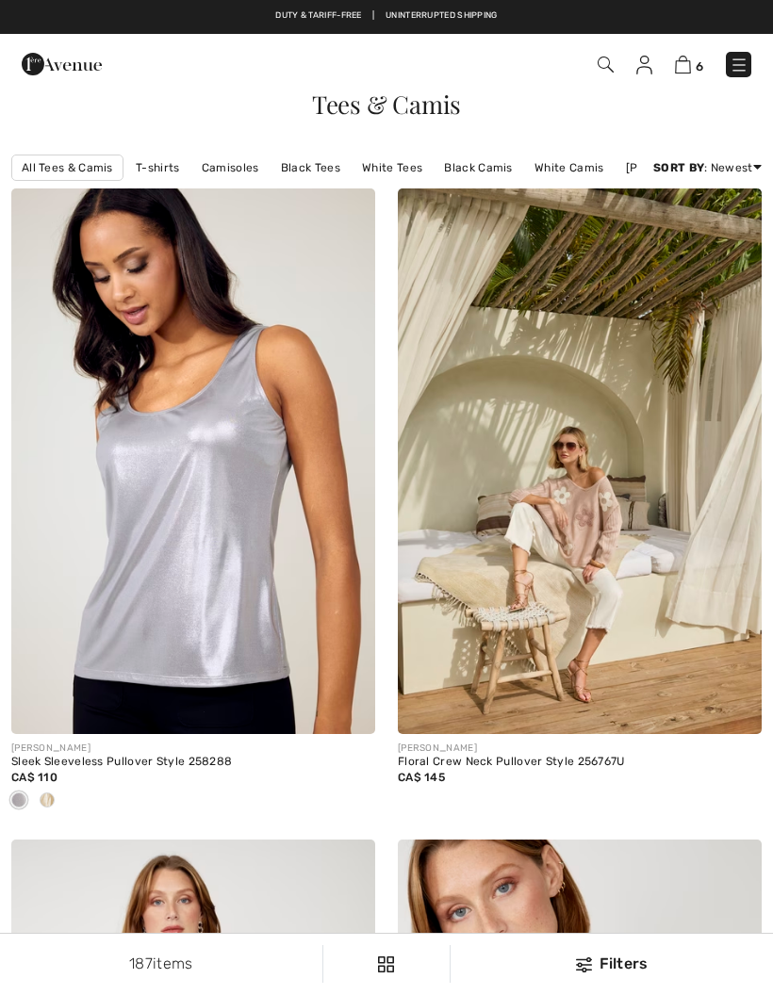
checkbox input "true"
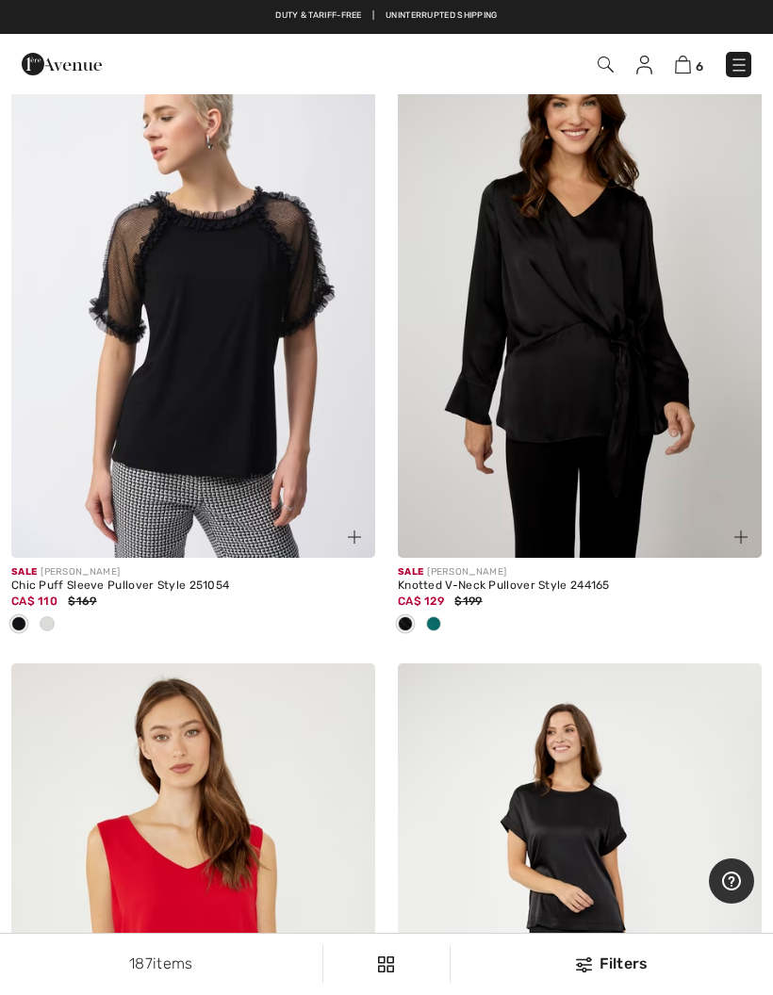
click at [430, 616] on span at bounding box center [433, 623] width 15 height 15
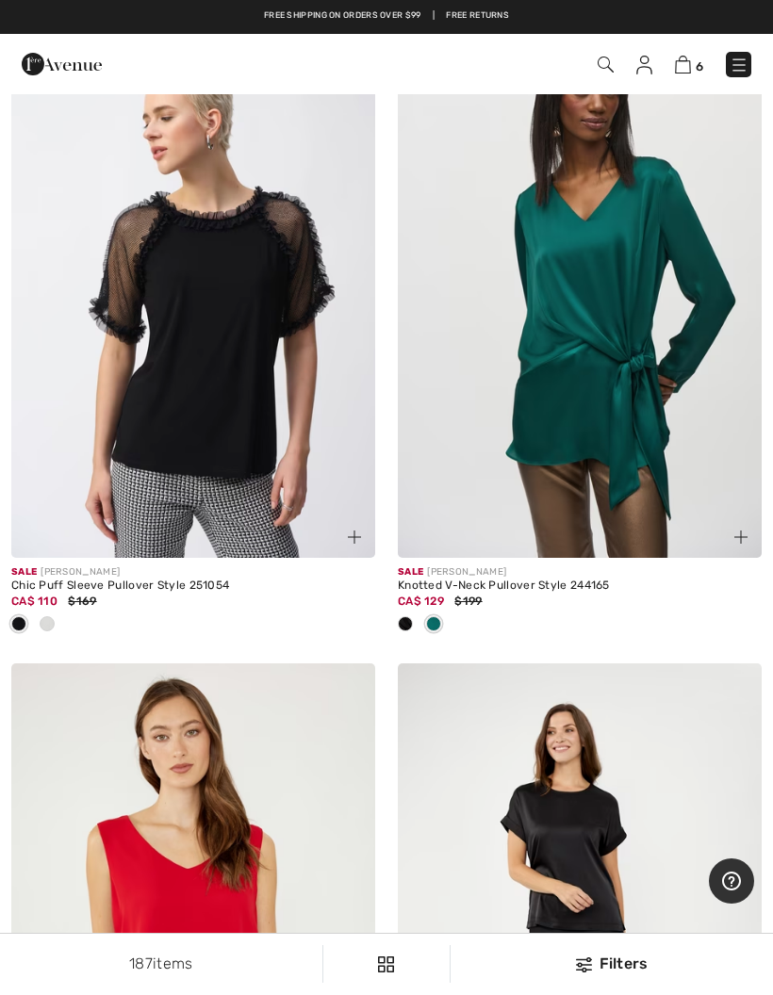
click at [398, 617] on span at bounding box center [405, 623] width 15 height 15
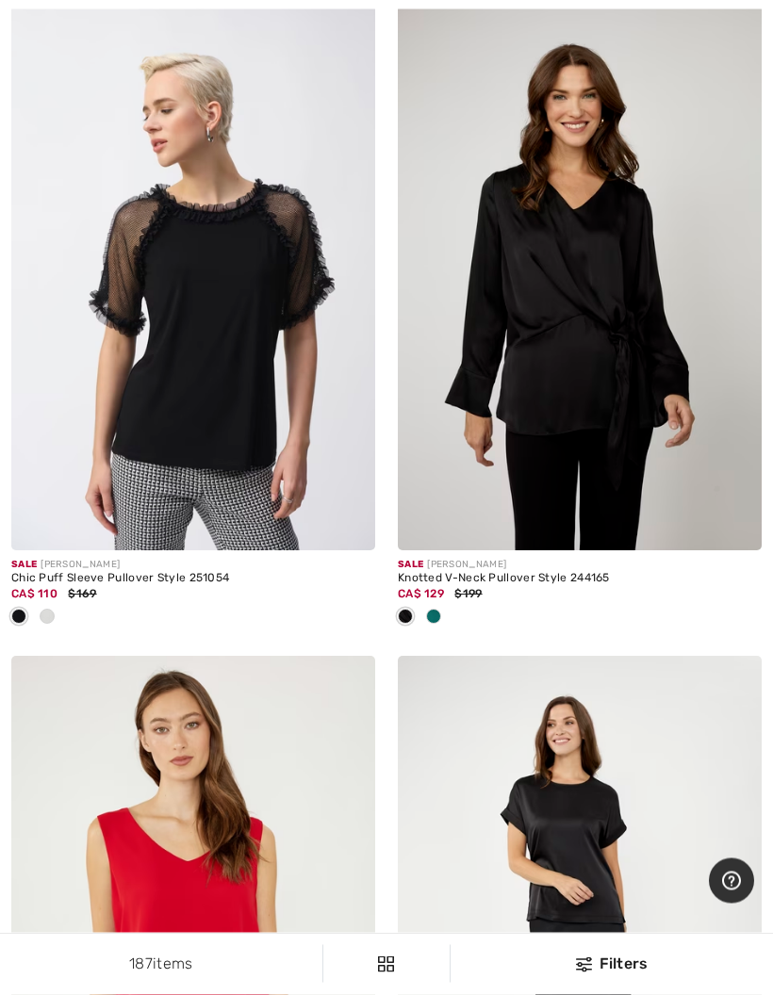
scroll to position [6762, 0]
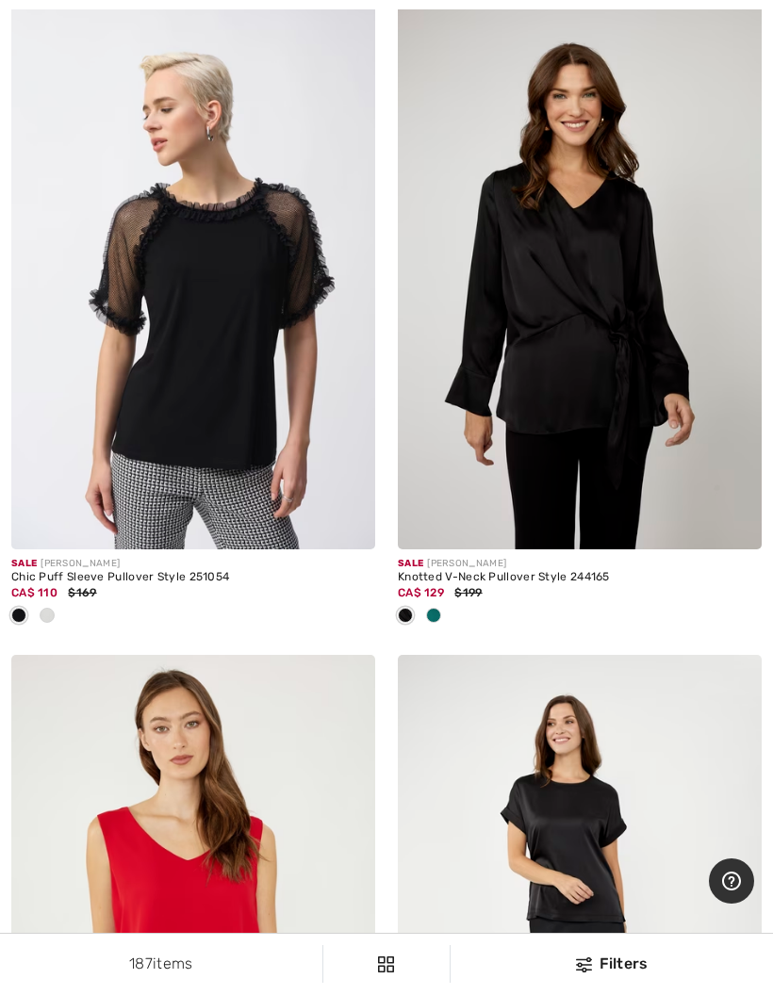
click at [597, 434] on img at bounding box center [580, 277] width 364 height 546
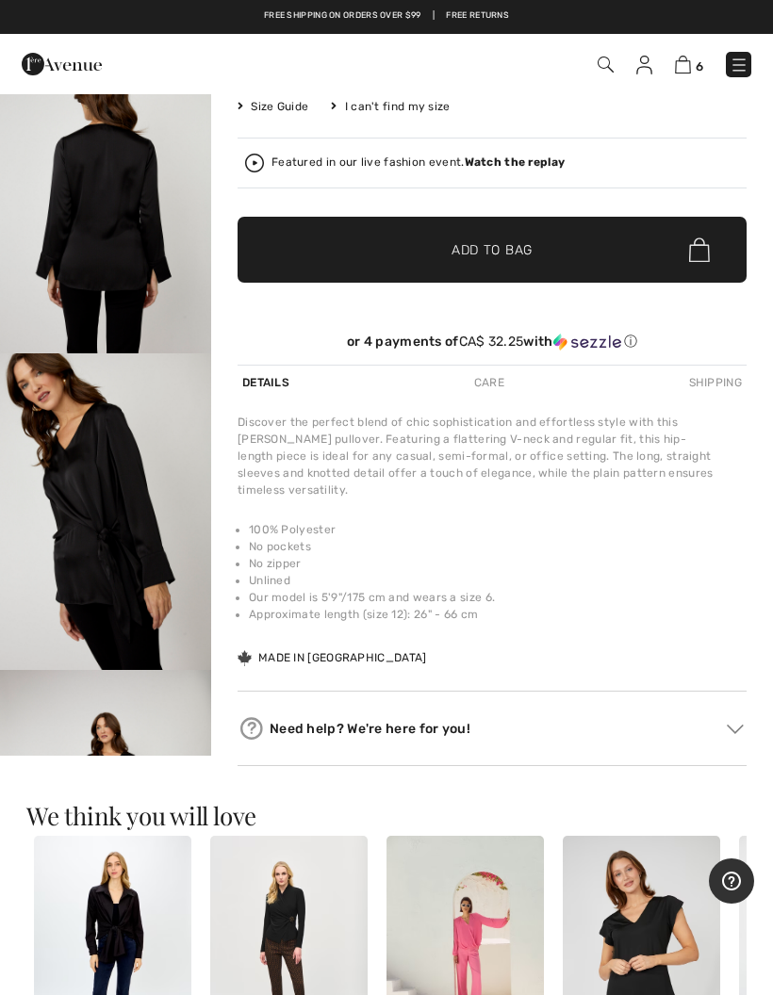
scroll to position [371, 0]
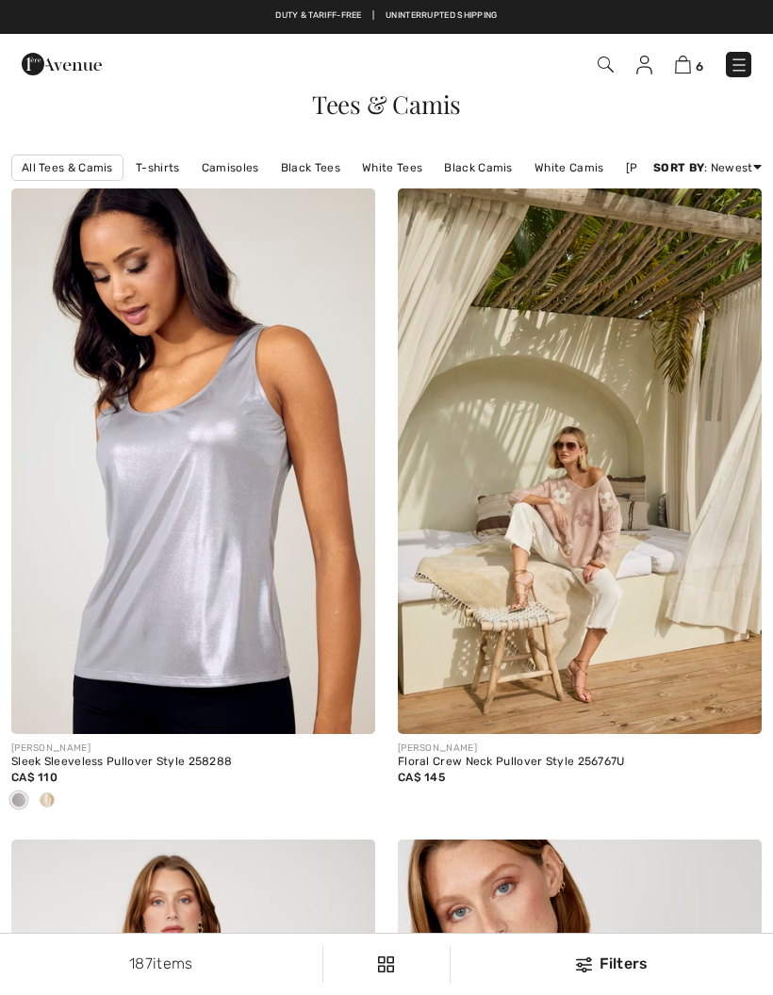
scroll to position [6838, 0]
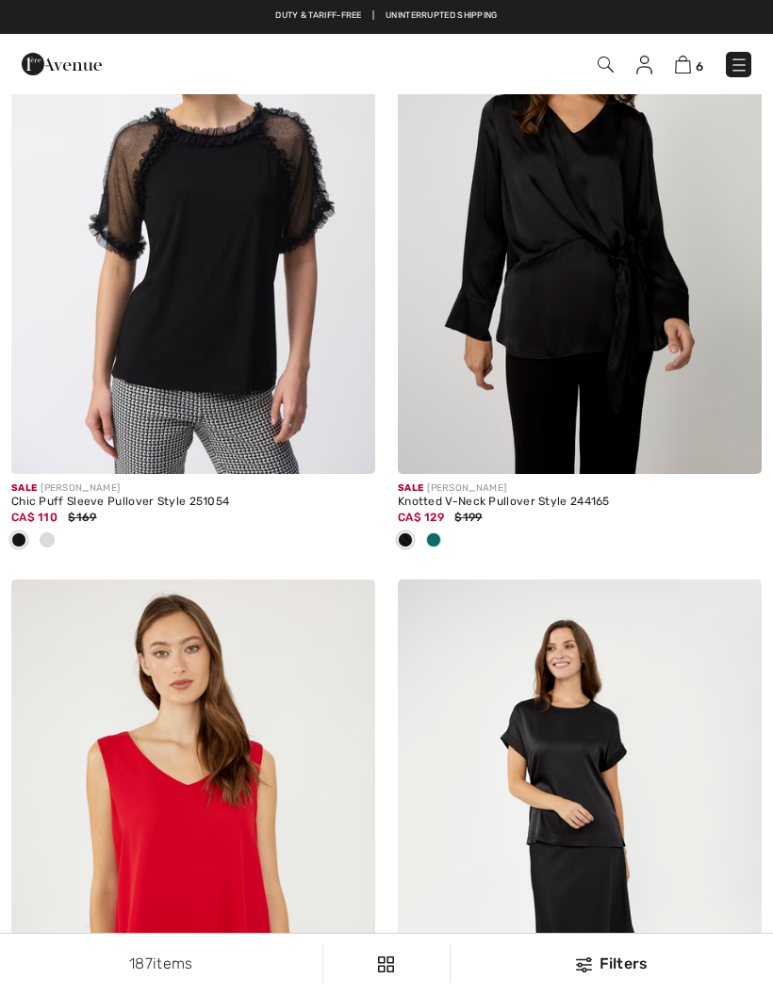
checkbox input "true"
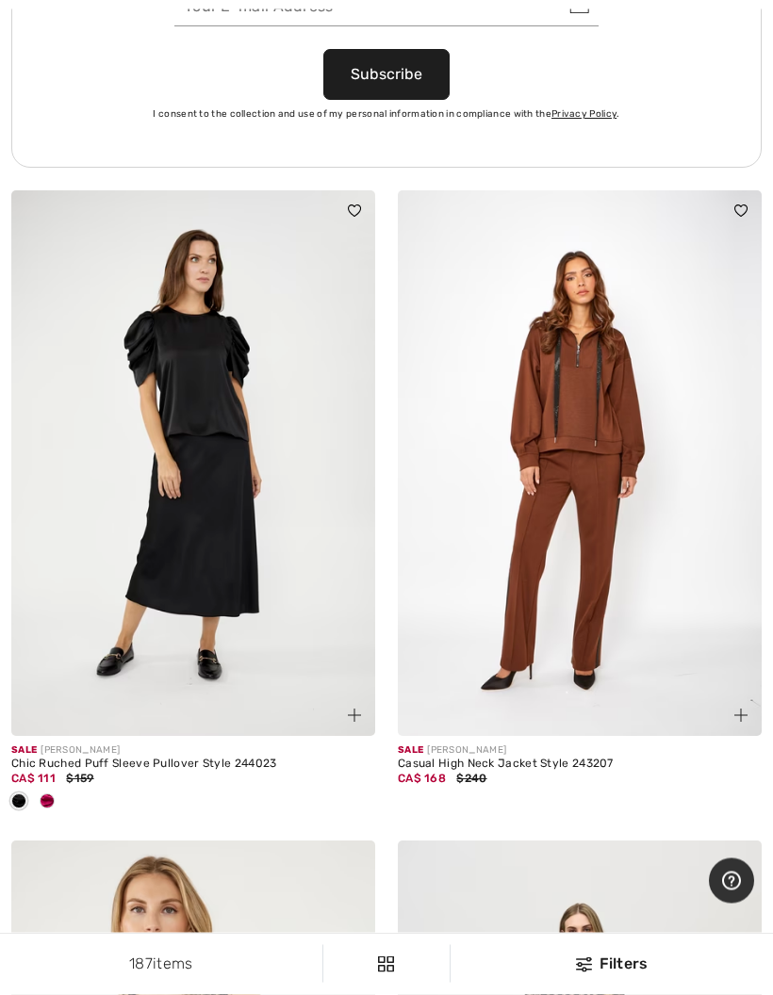
scroll to position [8162, 0]
click at [571, 745] on div "Sale FRANK LYMAN" at bounding box center [580, 751] width 364 height 14
click at [595, 620] on img at bounding box center [580, 463] width 364 height 546
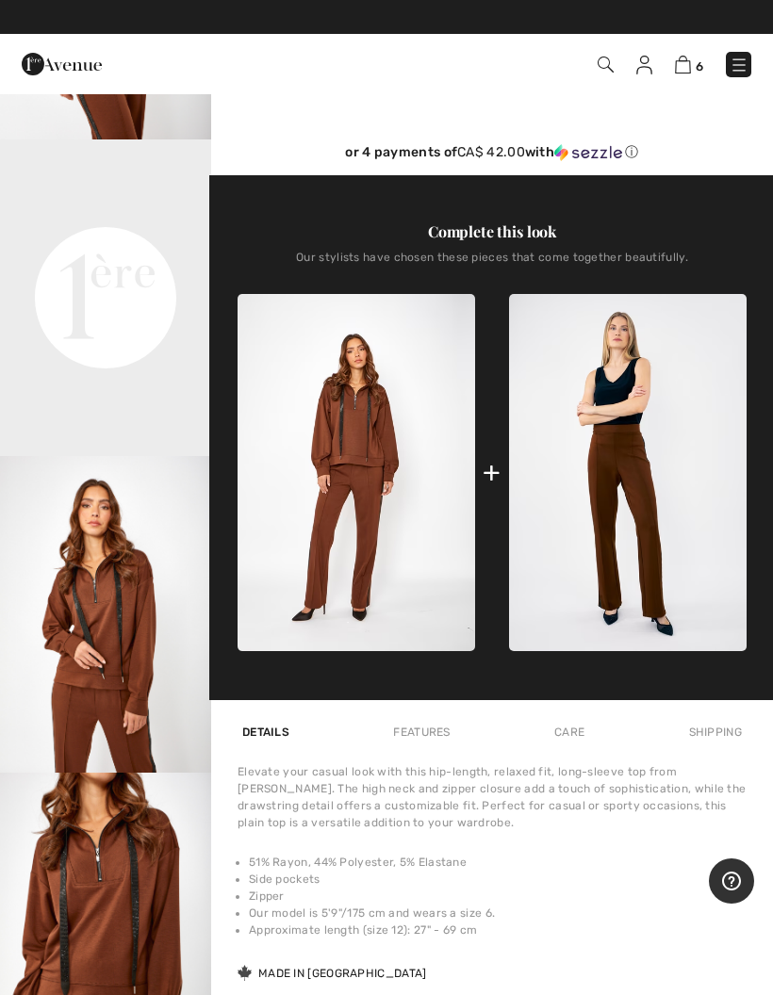
scroll to position [589, 0]
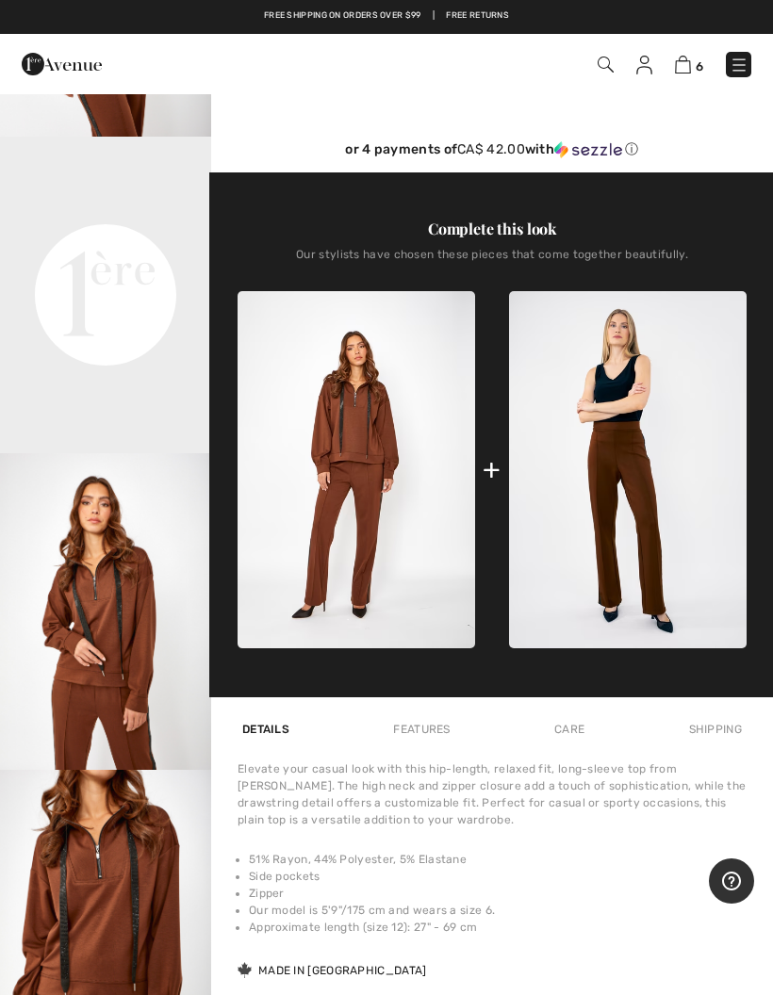
click at [657, 574] on img at bounding box center [628, 469] width 238 height 357
click at [653, 503] on img at bounding box center [628, 469] width 238 height 357
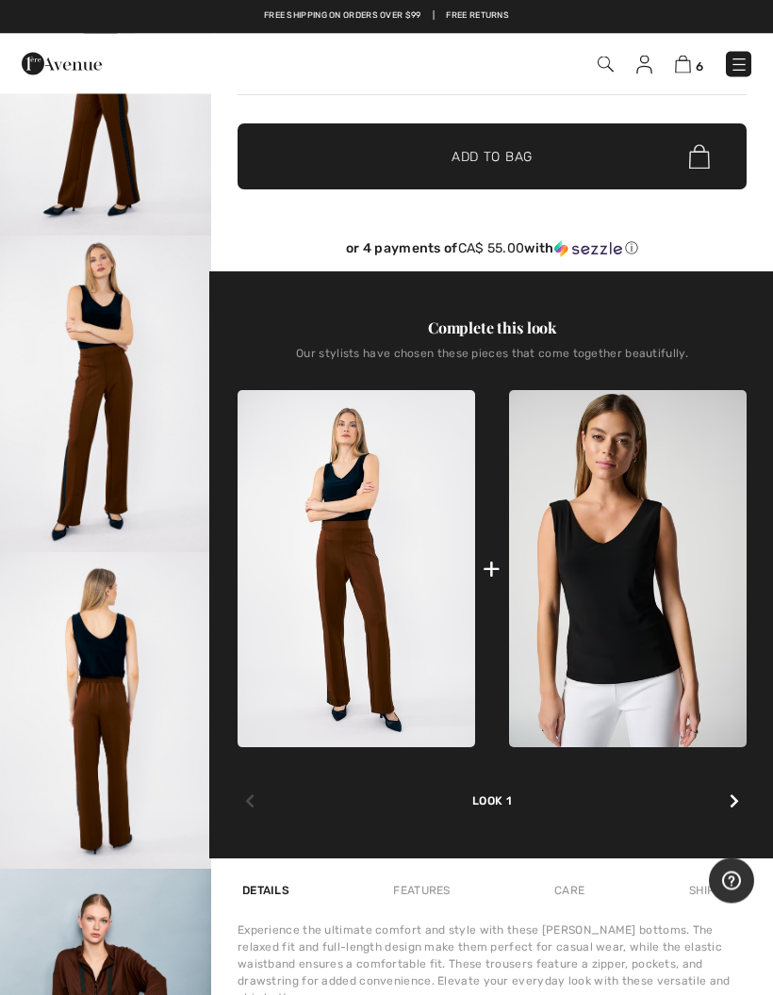
scroll to position [490, 0]
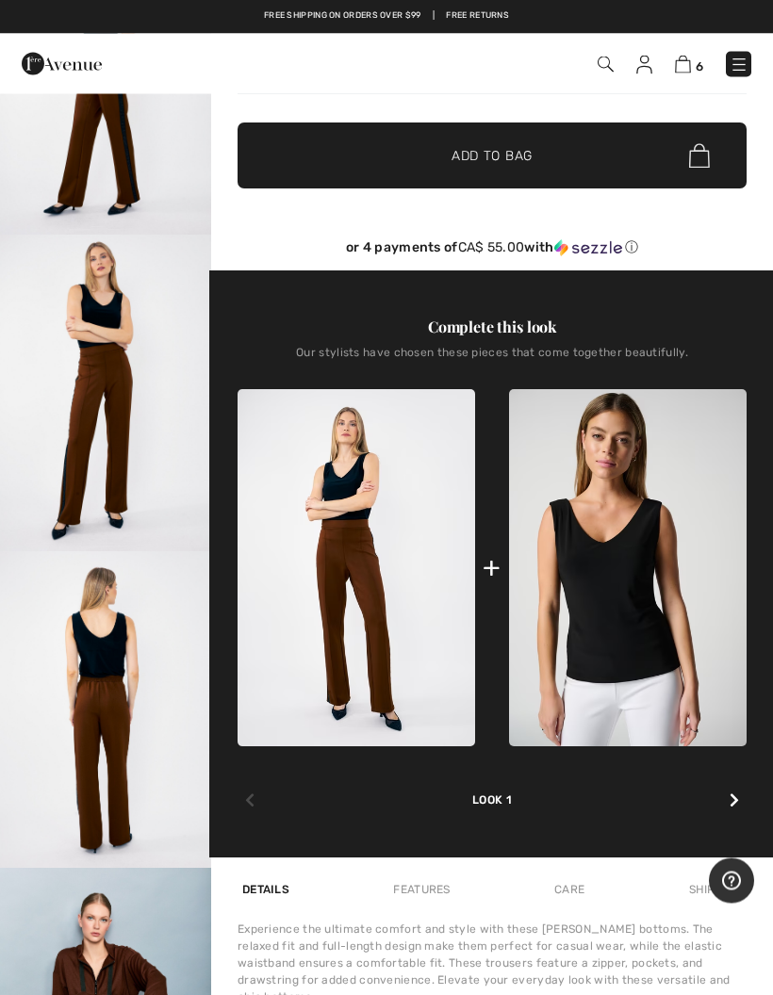
click at [389, 673] on img at bounding box center [357, 568] width 238 height 357
click at [385, 681] on img at bounding box center [357, 568] width 238 height 357
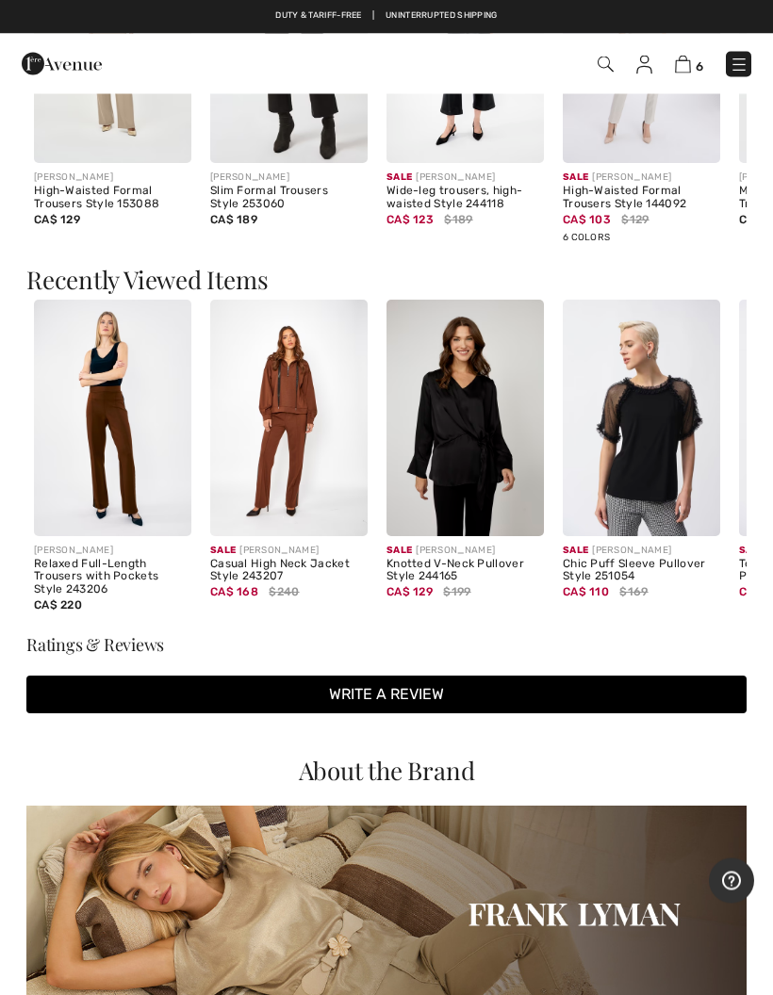
scroll to position [1921, 0]
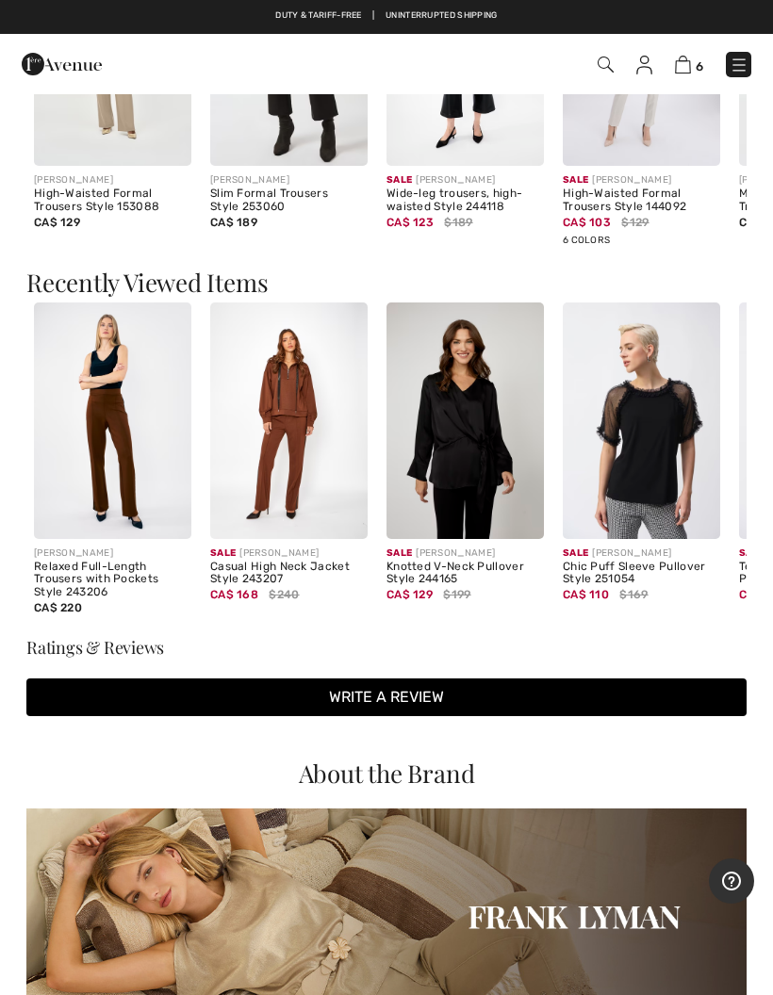
click at [284, 452] on img at bounding box center [288, 421] width 157 height 237
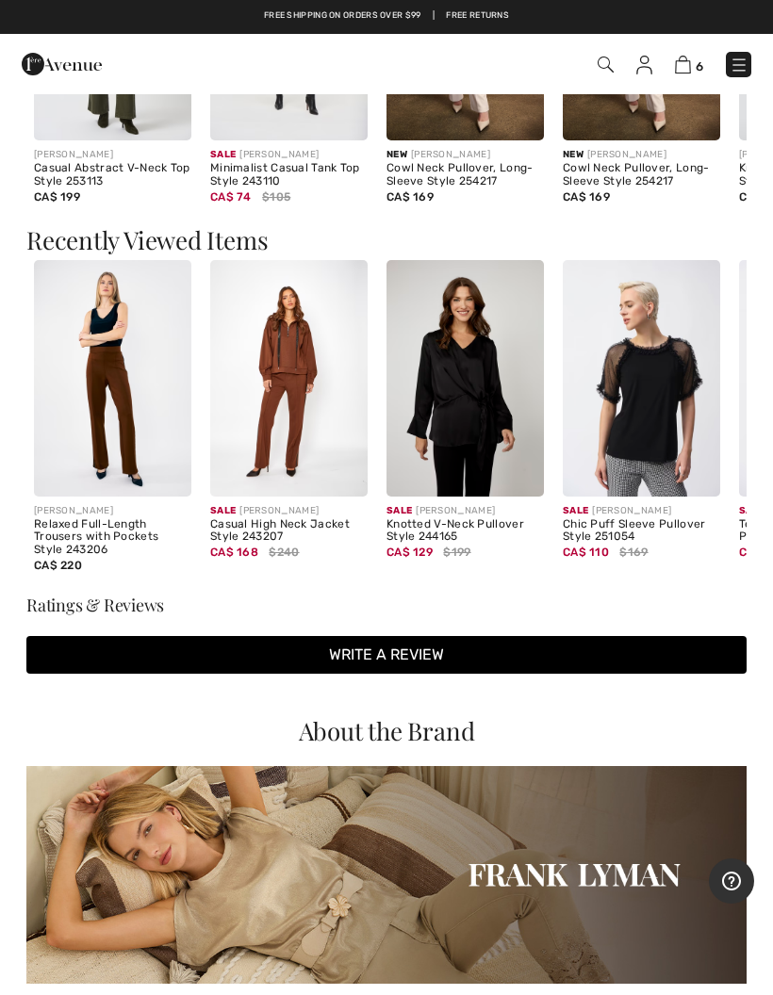
scroll to position [1831, 0]
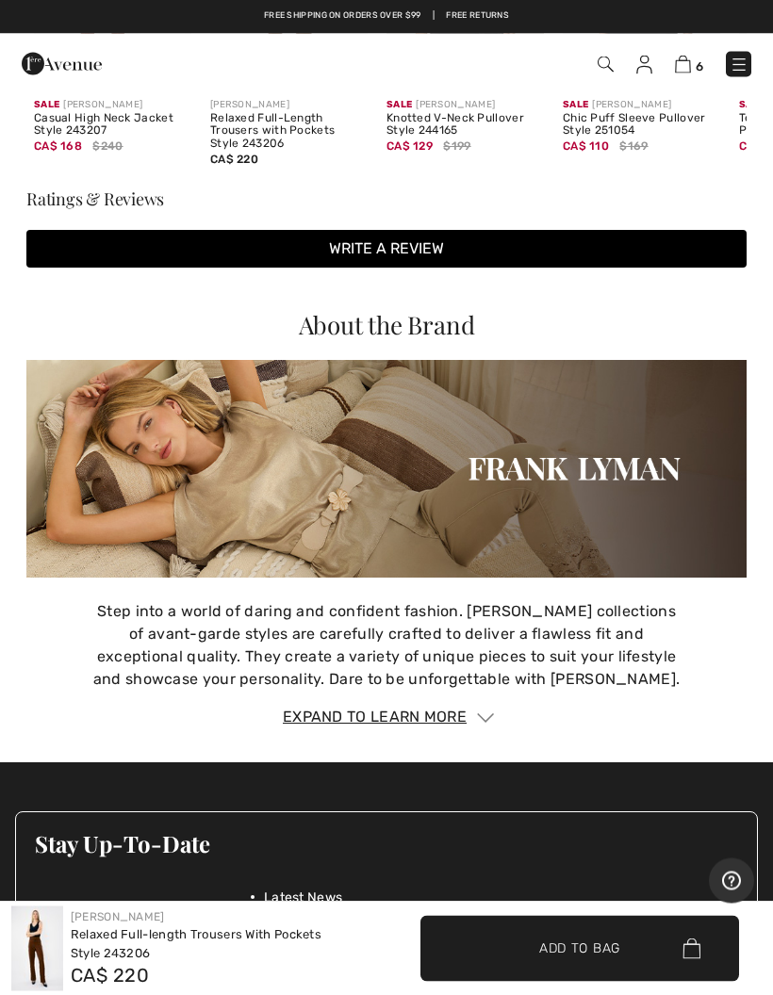
scroll to position [2359, 0]
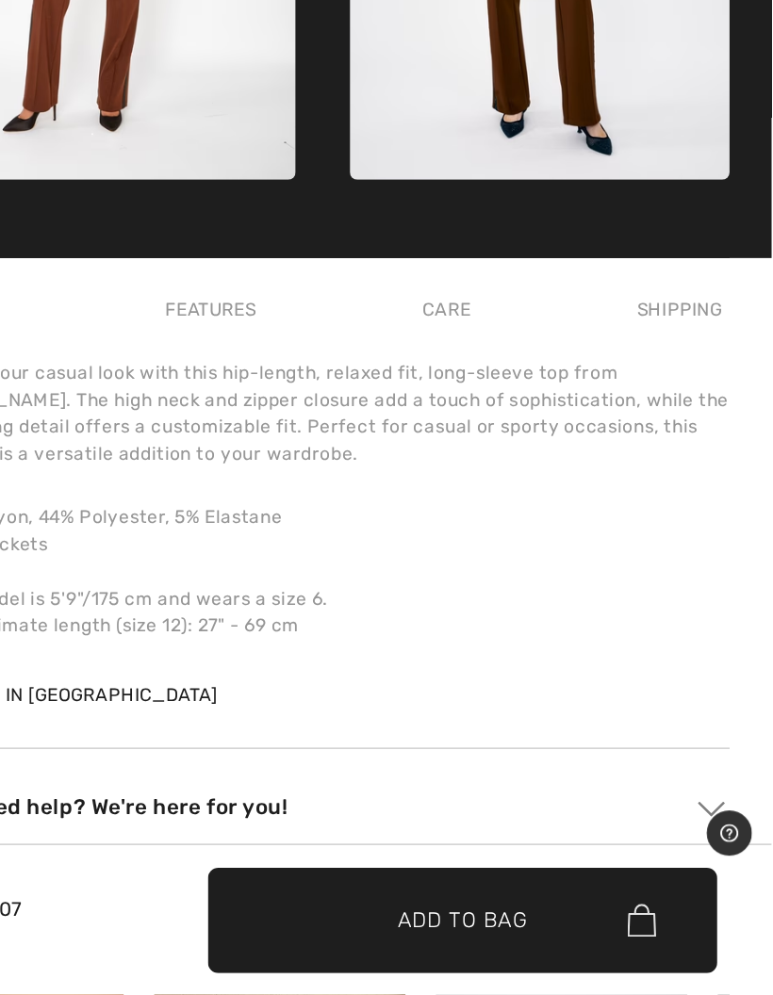
scroll to position [379, 1]
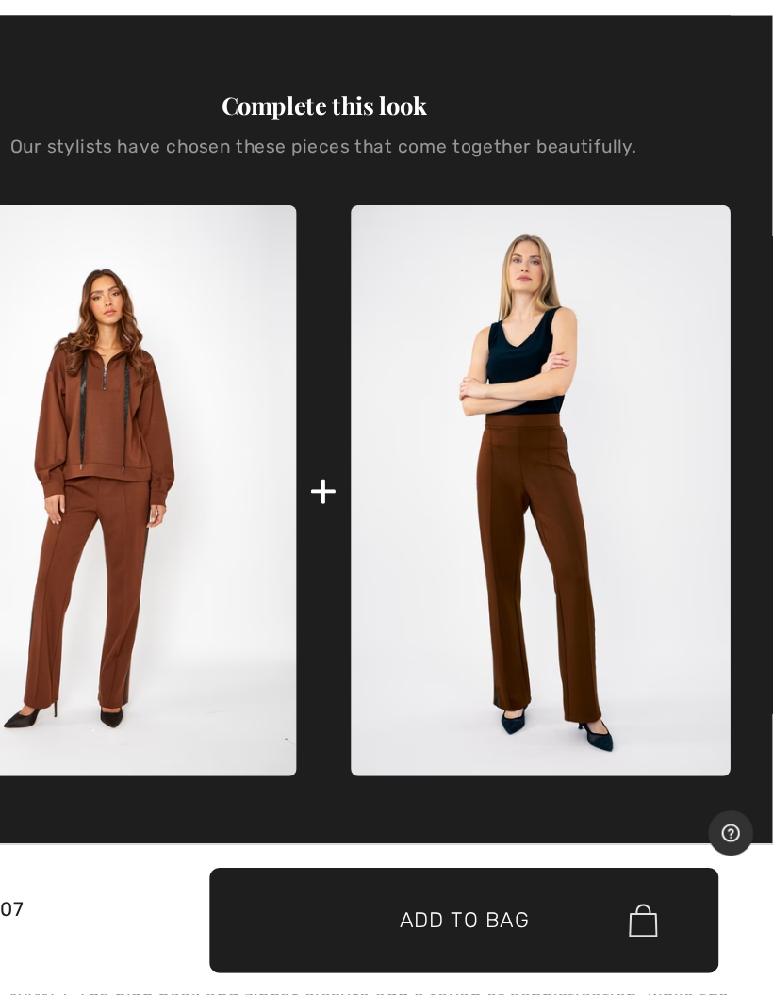
click at [238, 501] on img at bounding box center [357, 679] width 238 height 357
click at [483, 659] on div "+" at bounding box center [492, 680] width 18 height 42
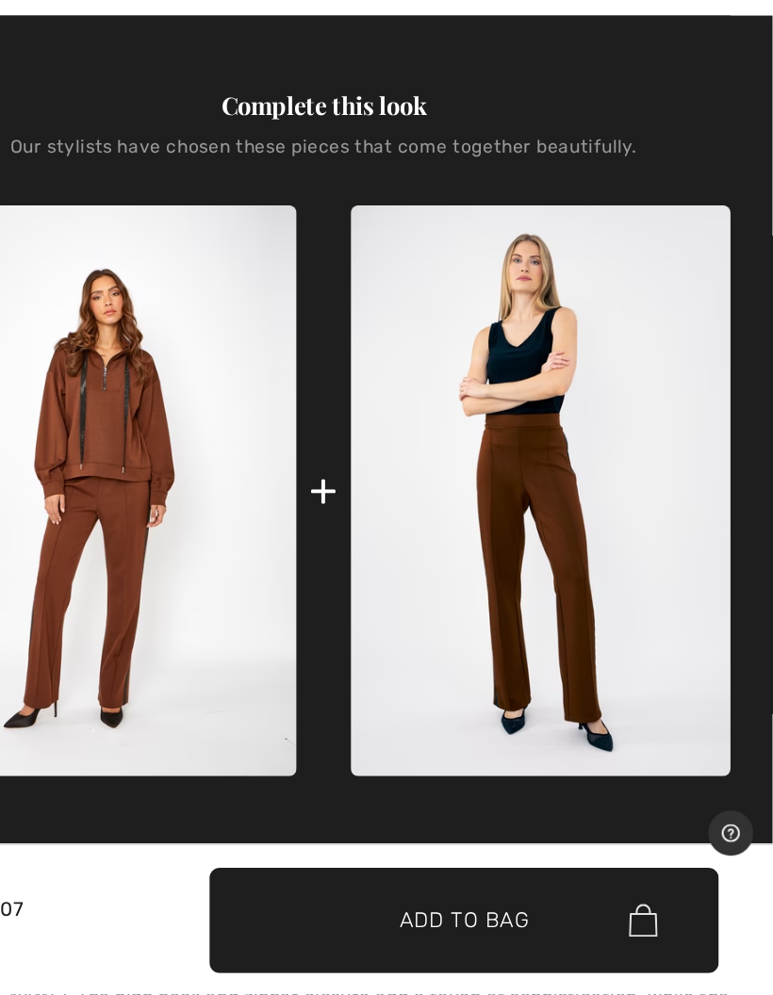
click at [238, 501] on img at bounding box center [357, 679] width 238 height 357
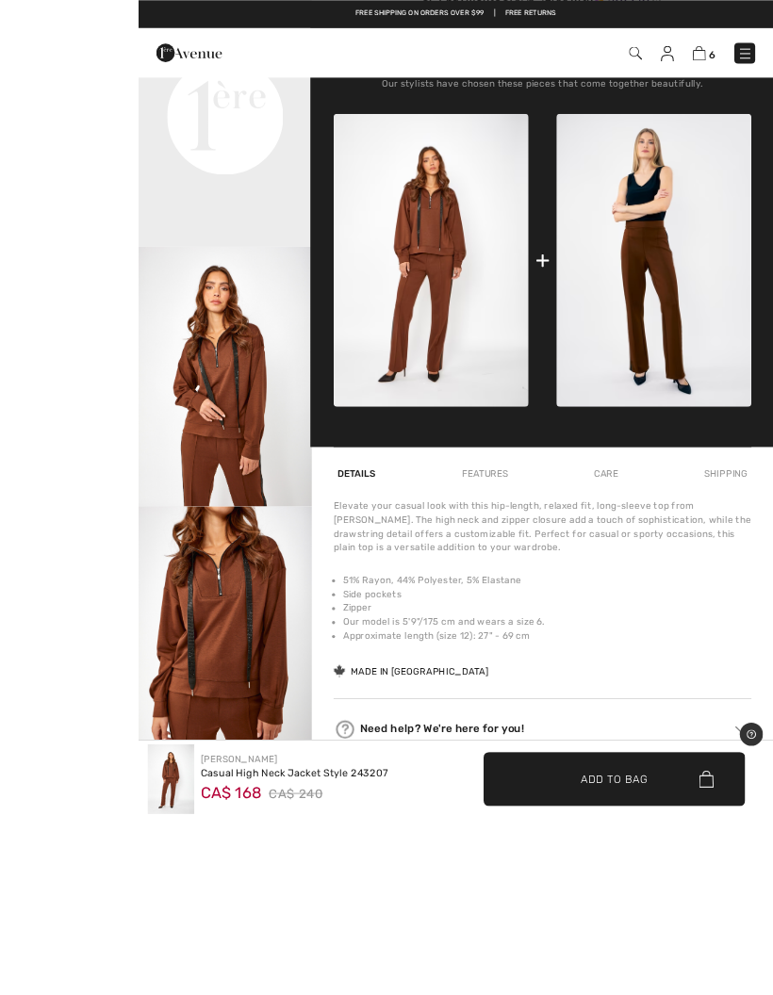
scroll to position [978, 0]
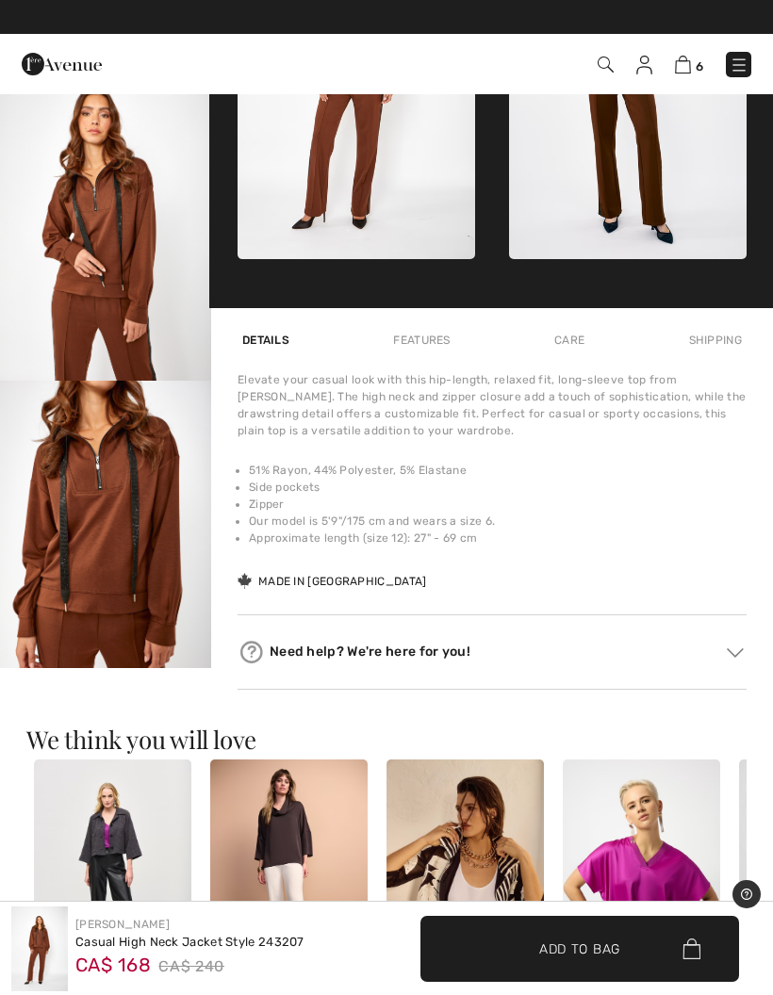
click at [106, 361] on img "3 / 8" at bounding box center [105, 222] width 211 height 317
